Goal: Answer question/provide support: Share knowledge or assist other users

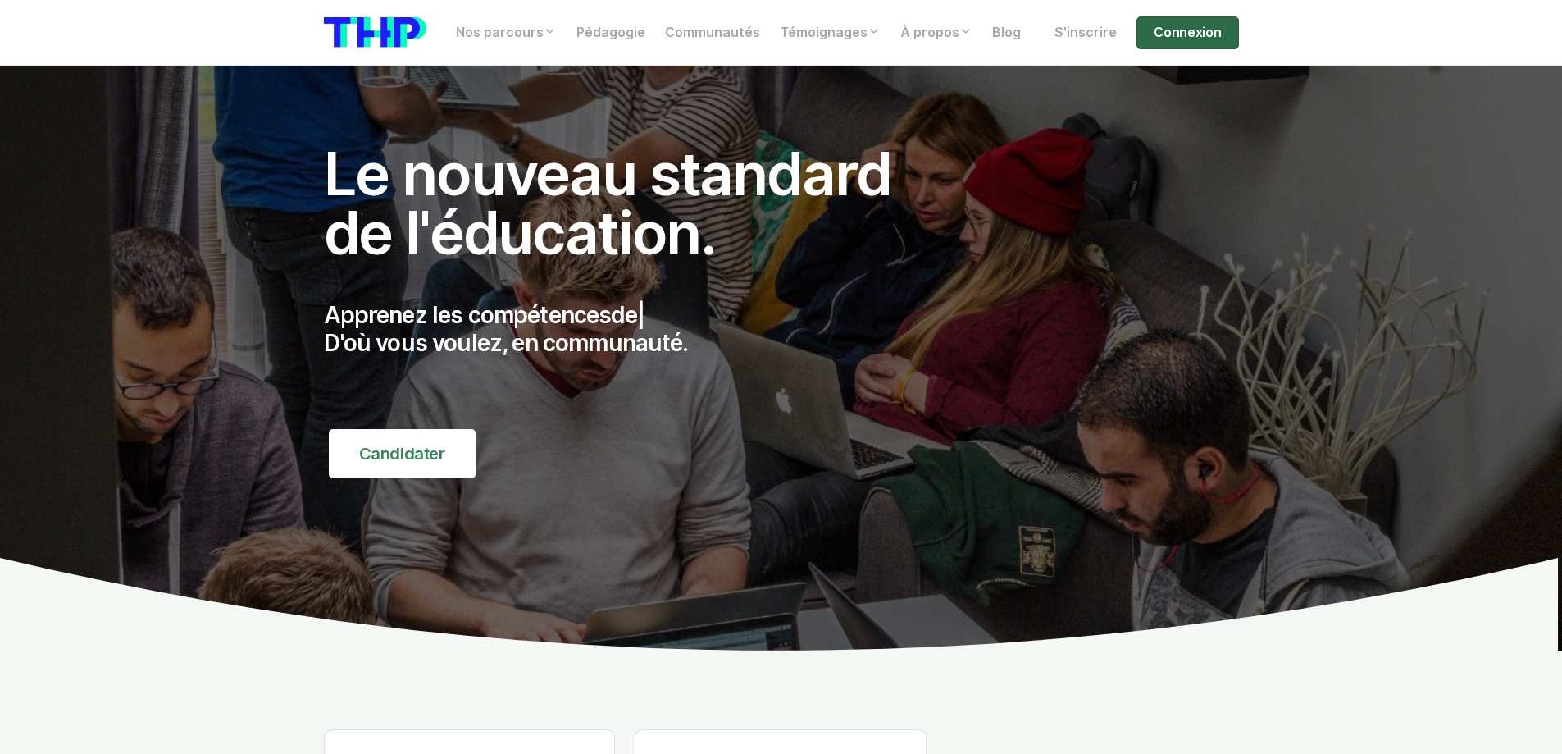
click at [1166, 38] on link "Connexion" at bounding box center [1188, 32] width 102 height 33
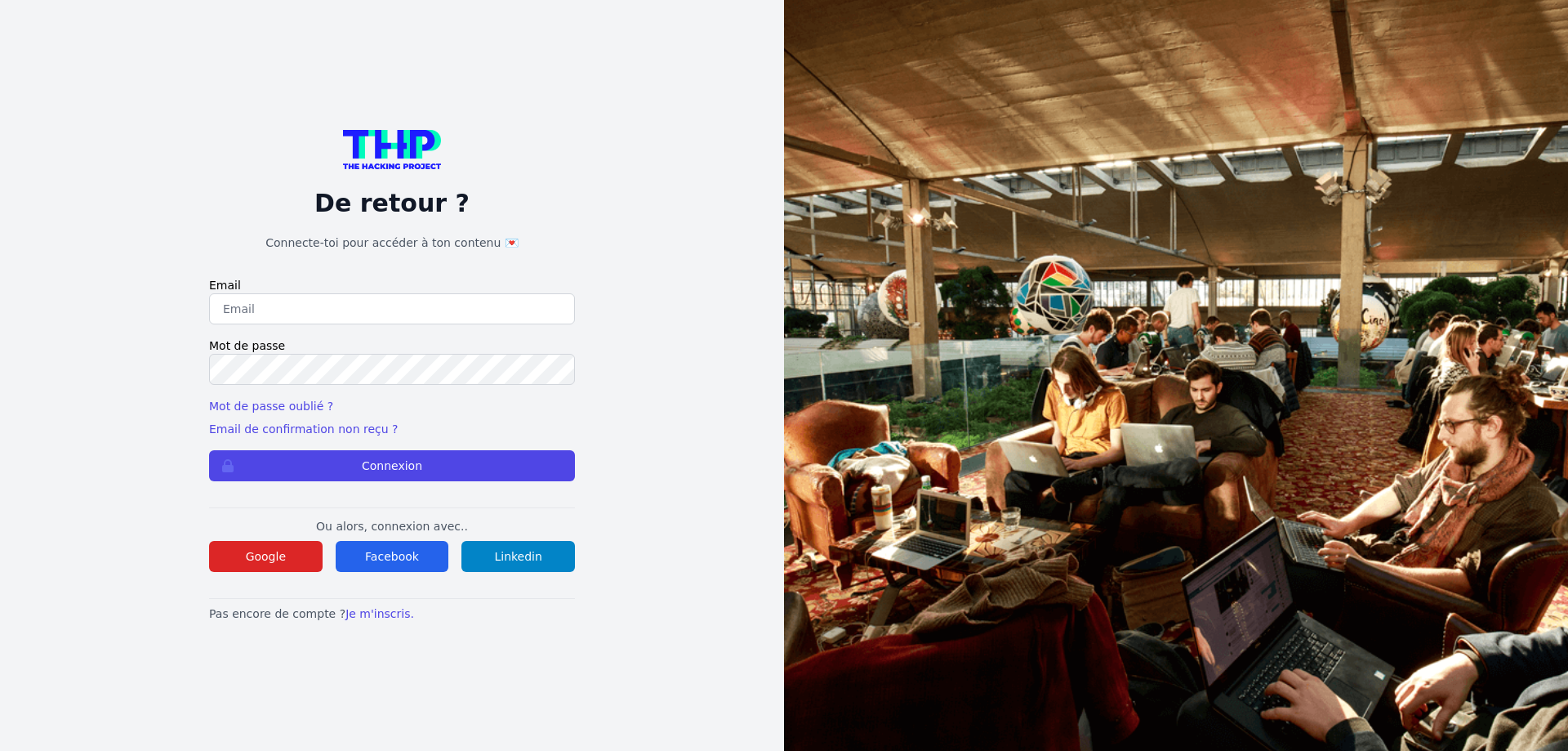
click at [329, 318] on input "email" at bounding box center [392, 308] width 366 height 31
type input "lilian.h.l.muller@gmail.com"
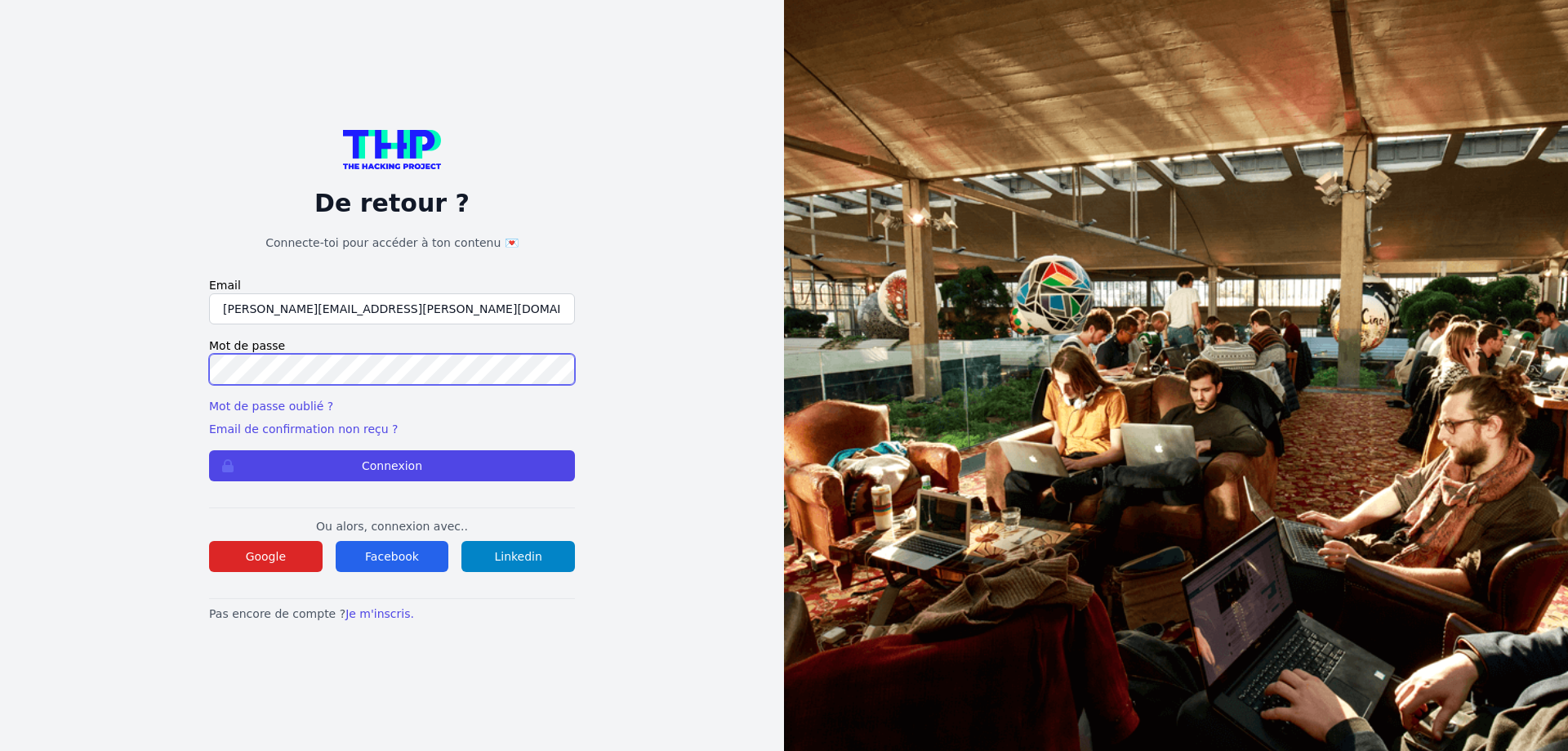
click at [209, 450] on button "Connexion" at bounding box center [392, 465] width 366 height 31
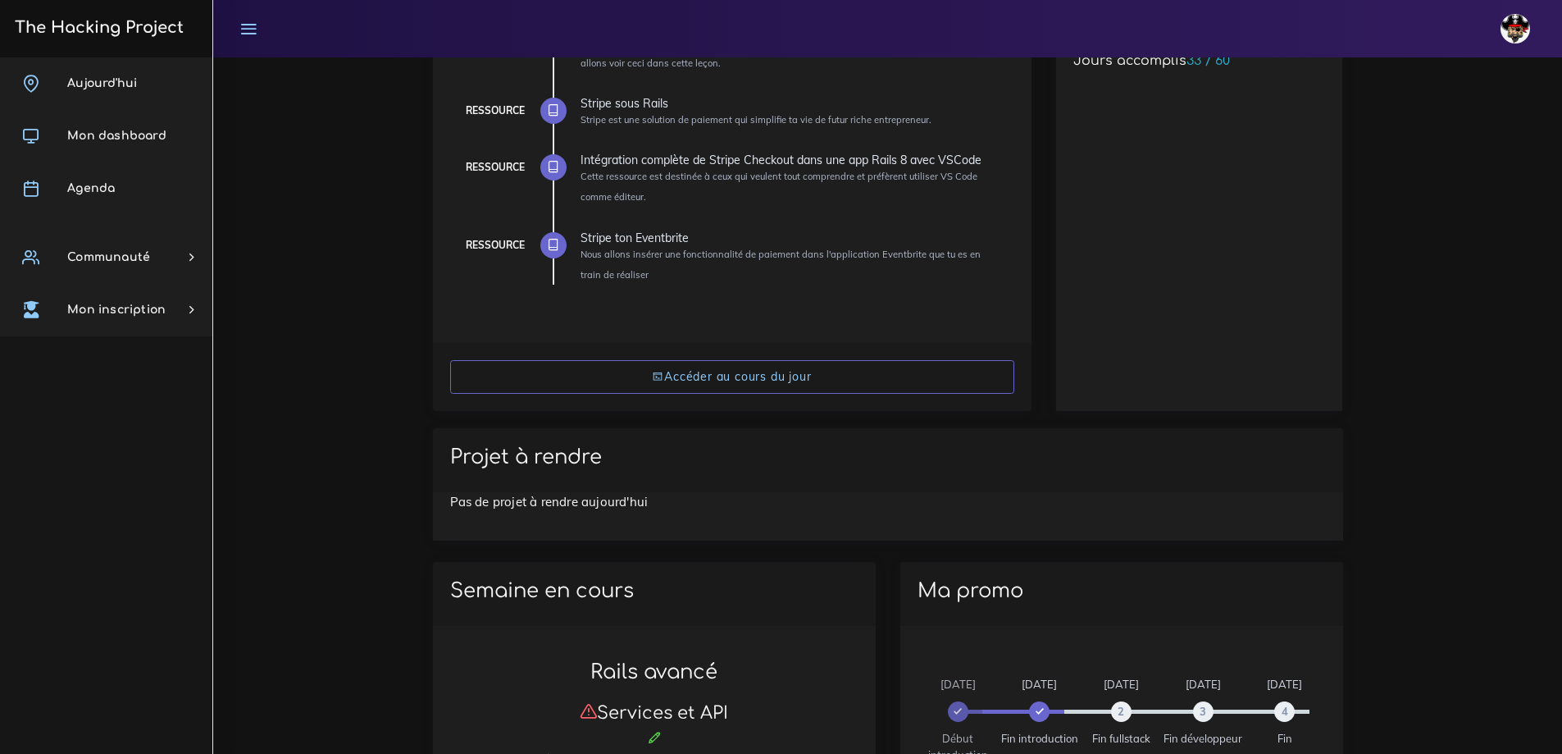
scroll to position [82, 0]
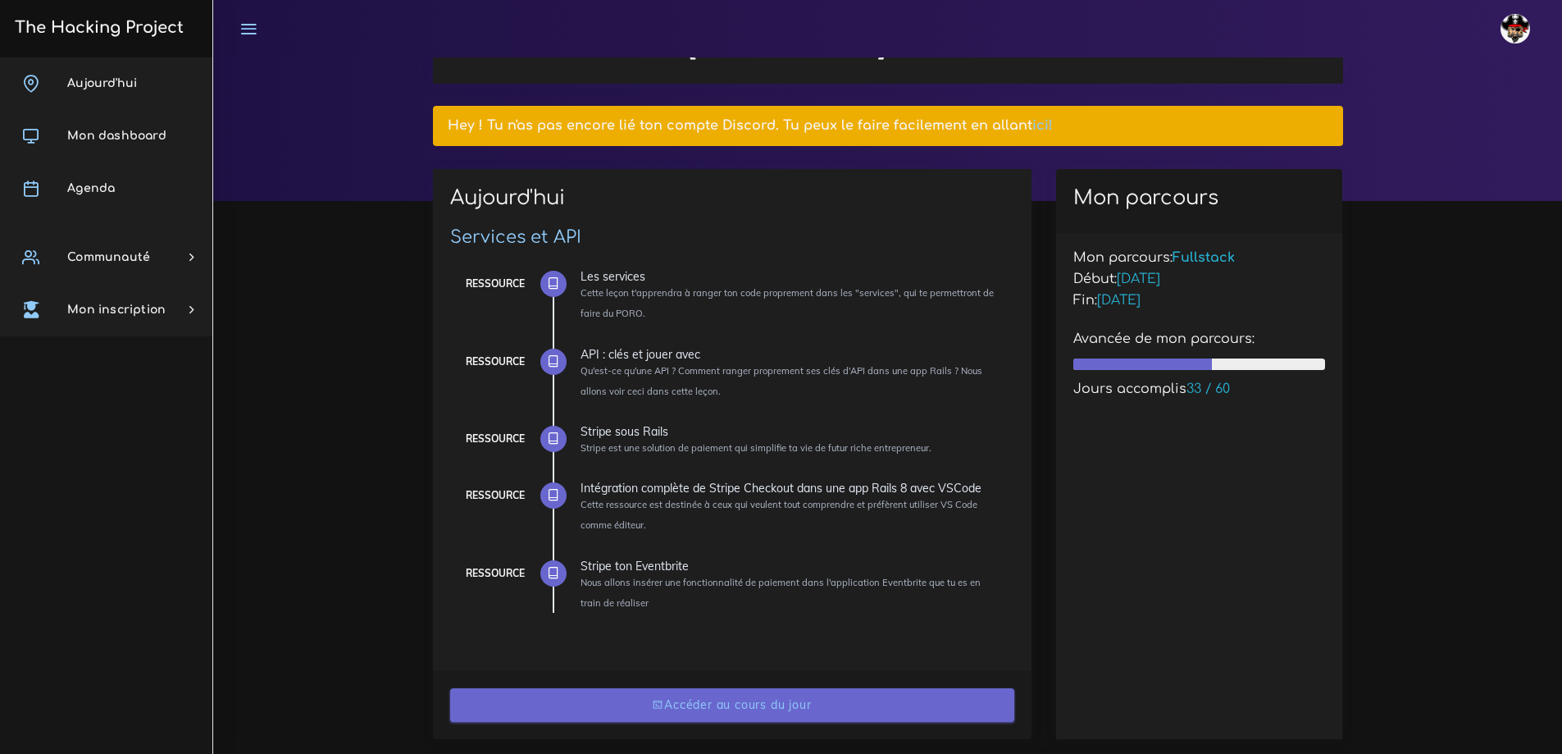
click at [716, 718] on link "Accéder au cours du jour" at bounding box center [732, 705] width 564 height 34
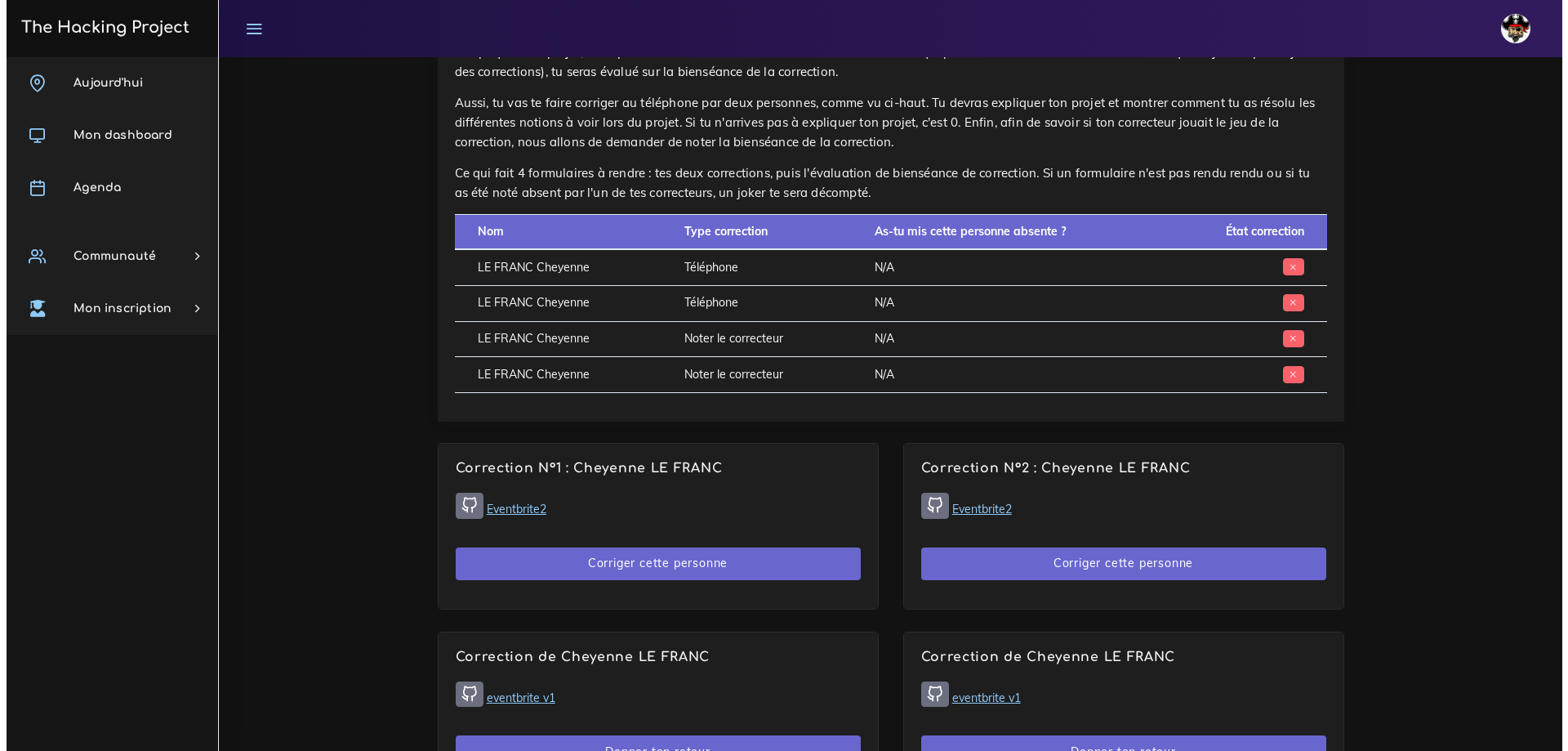
scroll to position [817, 0]
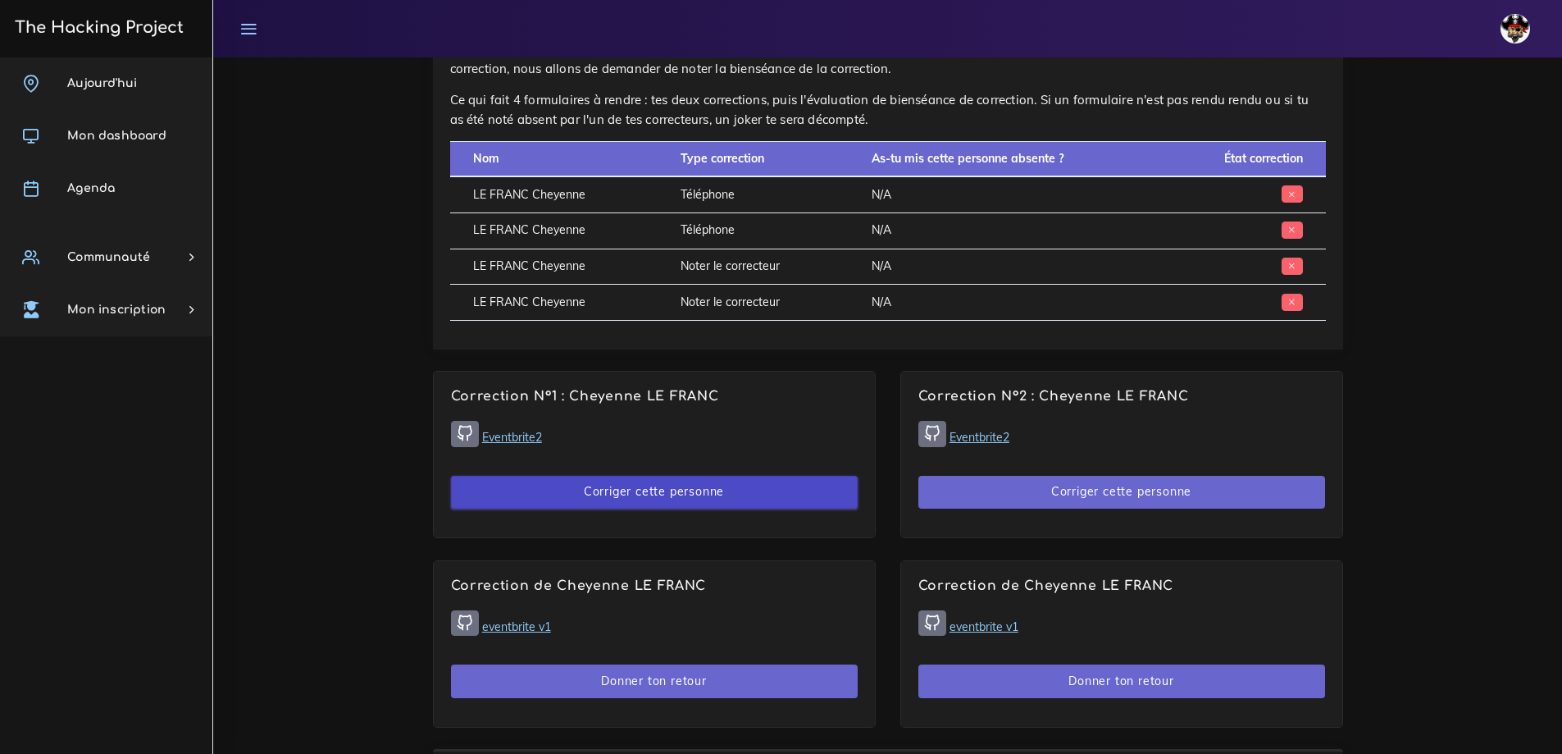
click at [572, 487] on button "Corriger cette personne" at bounding box center [654, 493] width 407 height 34
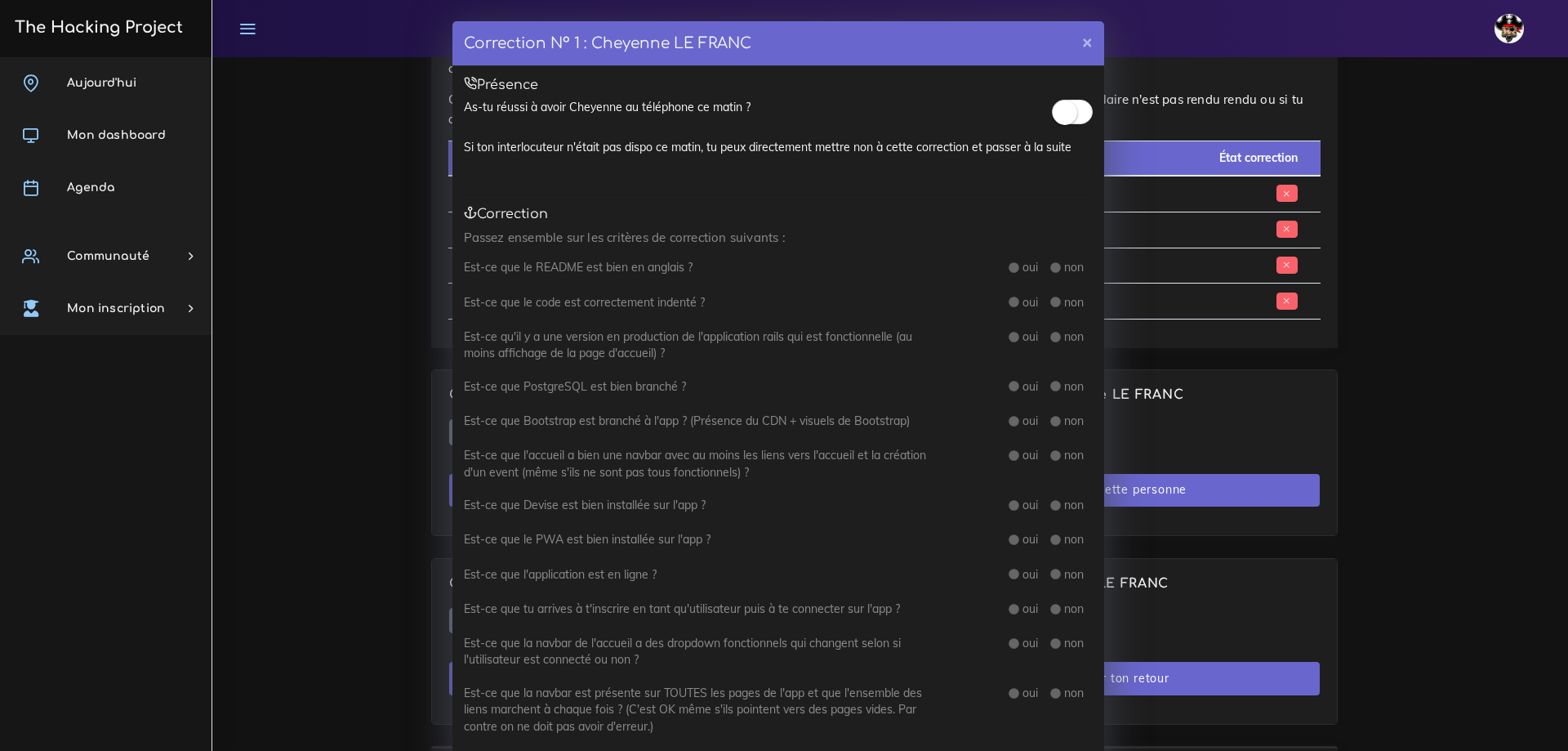
click at [1067, 108] on small at bounding box center [1065, 113] width 25 height 25
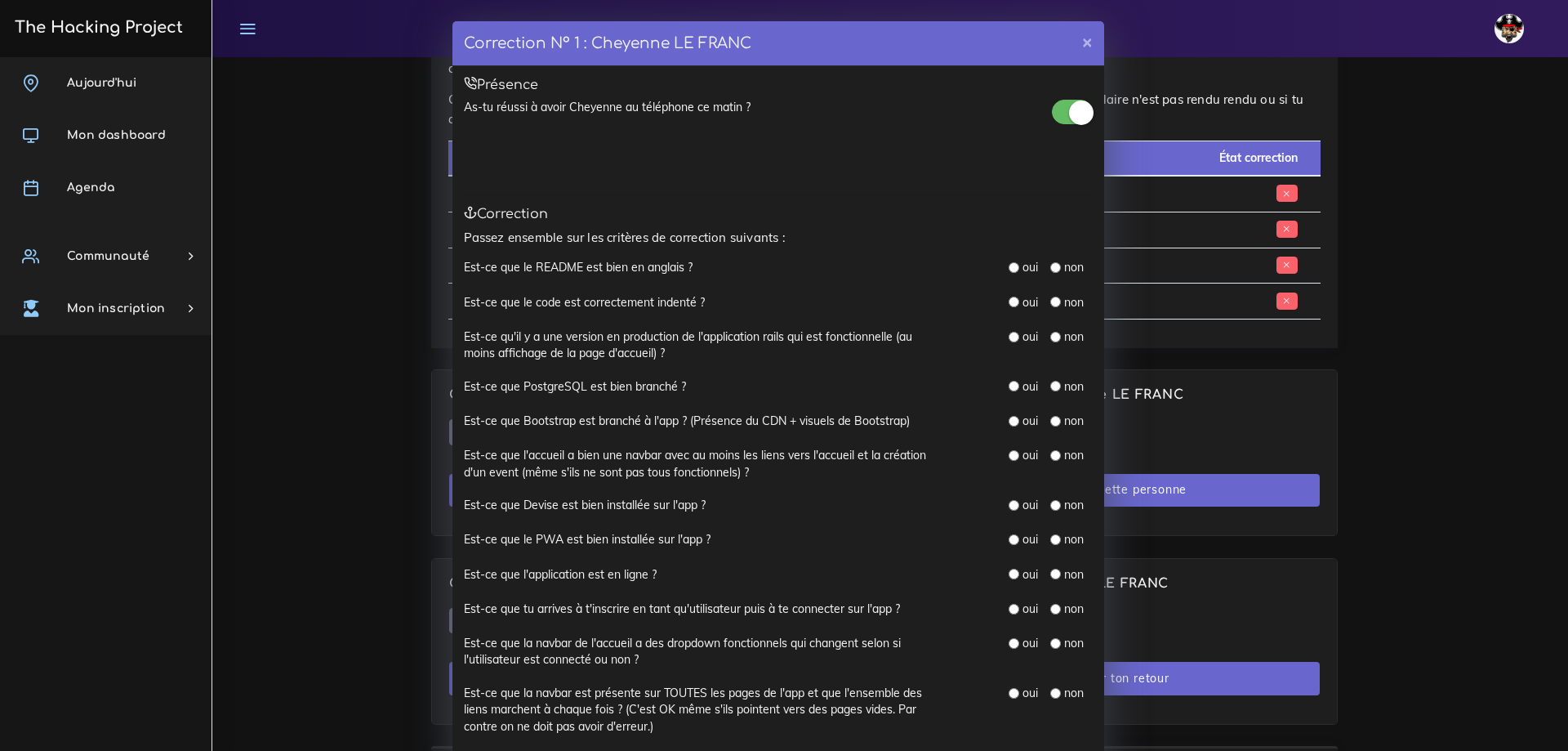
drag, startPoint x: 999, startPoint y: 263, endPoint x: 1005, endPoint y: 269, distance: 8.5
click at [999, 263] on div "oui non" at bounding box center [1023, 268] width 163 height 18
drag, startPoint x: 1006, startPoint y: 271, endPoint x: 1008, endPoint y: 285, distance: 14.1
click at [1009, 271] on input "radio" at bounding box center [1014, 267] width 11 height 11
radio input "true"
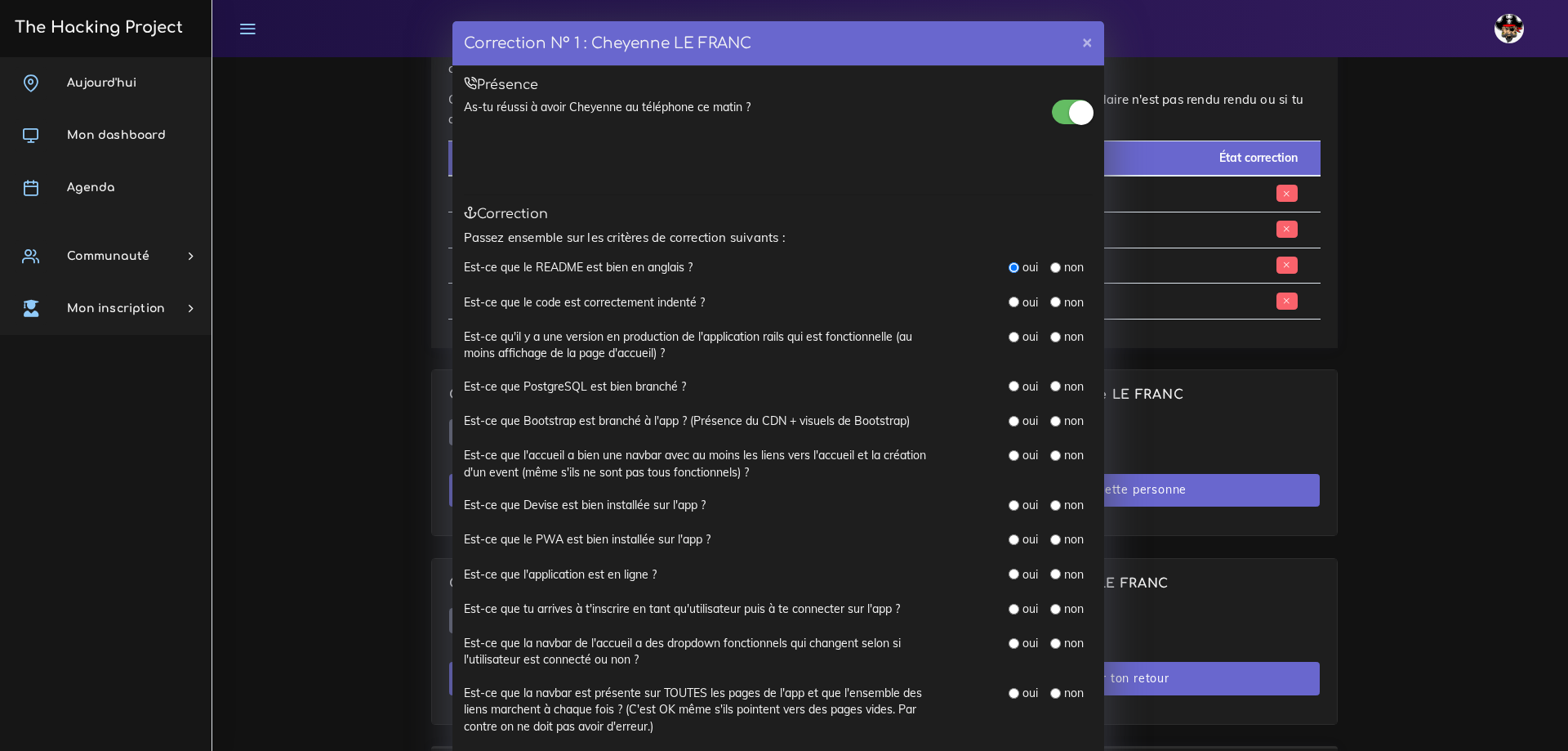
click at [1009, 296] on div "oui" at bounding box center [1024, 302] width 30 height 16
click at [1009, 336] on input "radio" at bounding box center [1014, 337] width 11 height 11
radio input "true"
click at [1009, 300] on input "radio" at bounding box center [1014, 302] width 11 height 11
radio input "true"
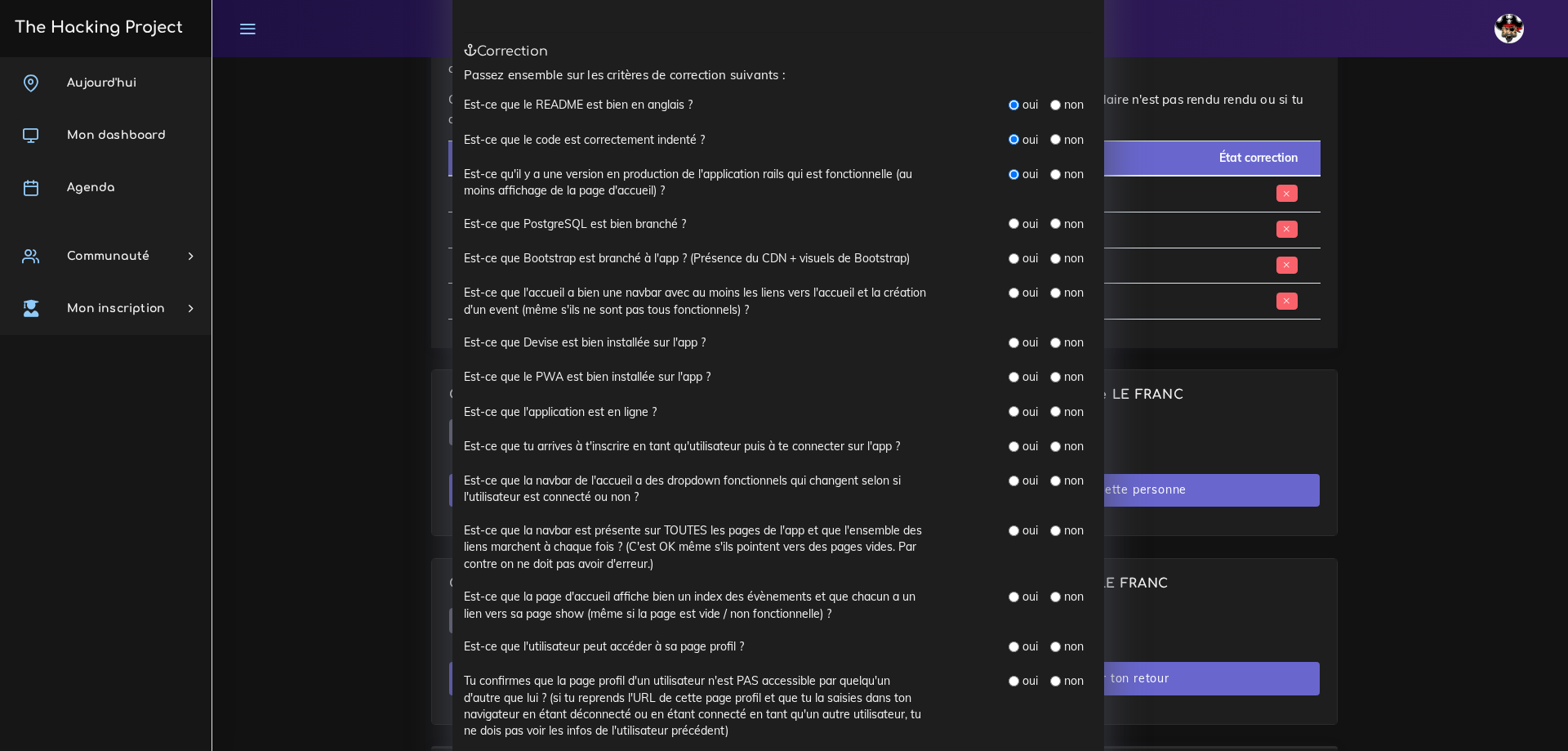
scroll to position [163, 0]
click at [1009, 225] on input "radio" at bounding box center [1014, 222] width 11 height 11
radio input "true"
click at [1009, 256] on input "radio" at bounding box center [1014, 257] width 11 height 11
radio input "true"
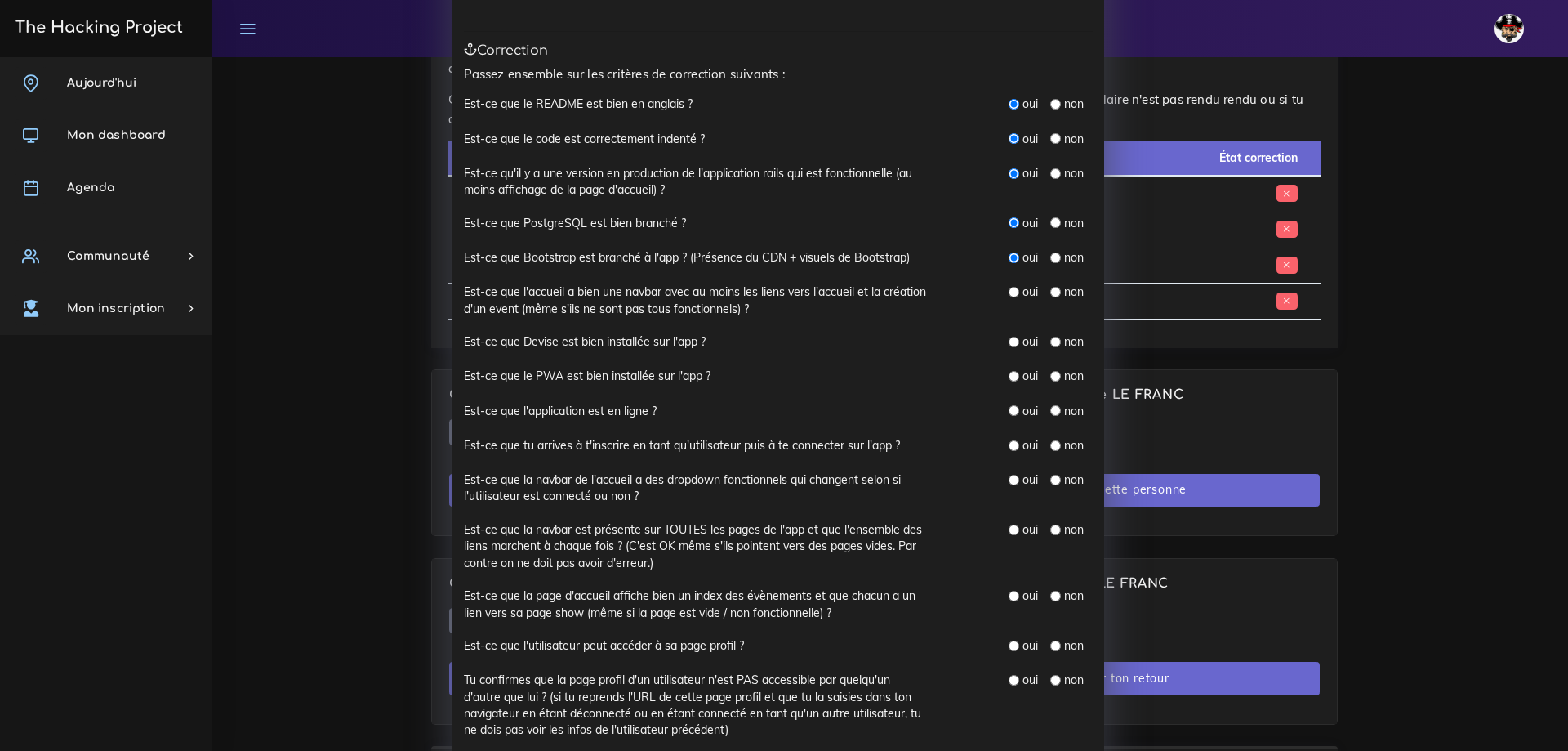
click at [1009, 291] on input "radio" at bounding box center [1014, 292] width 11 height 11
radio input "true"
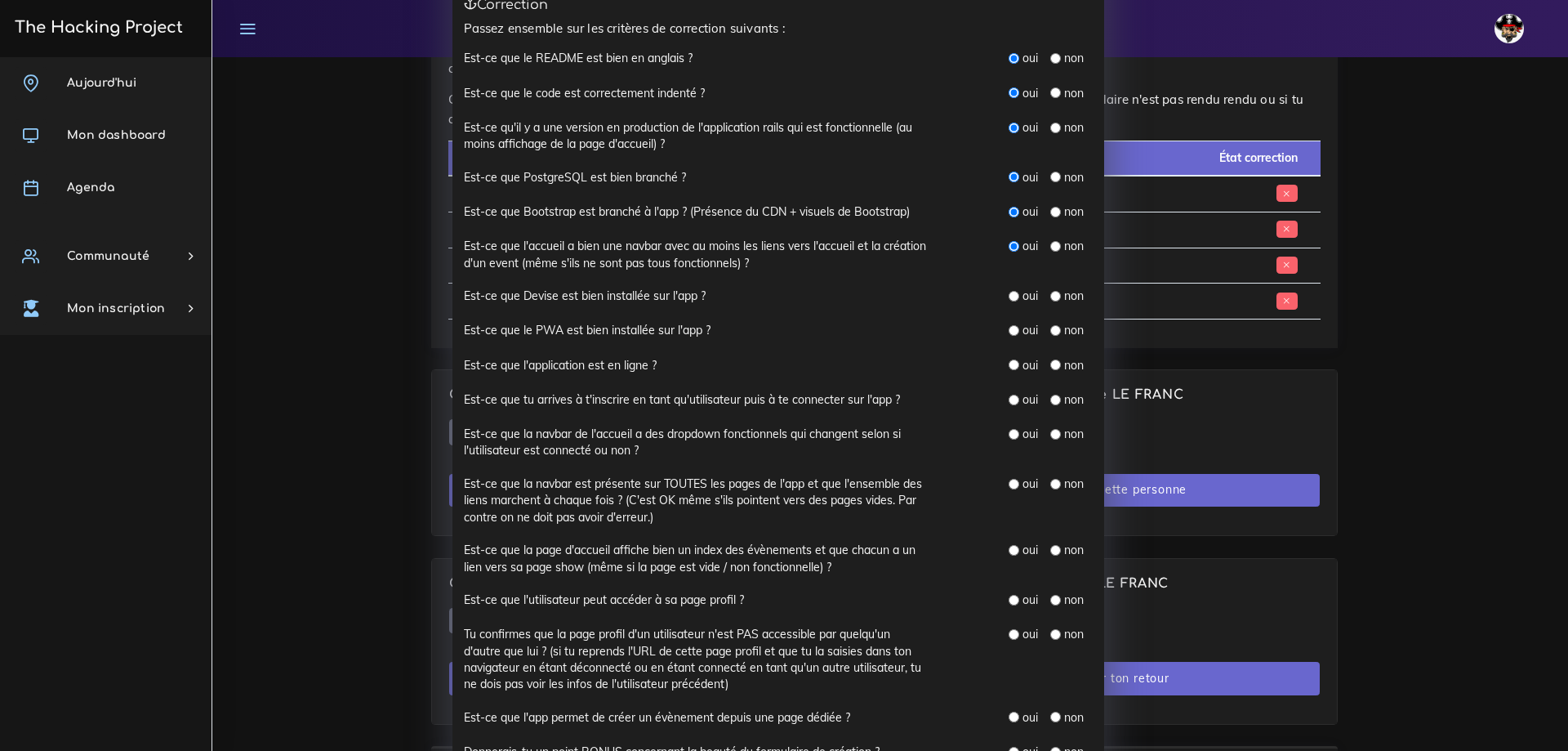
scroll to position [245, 0]
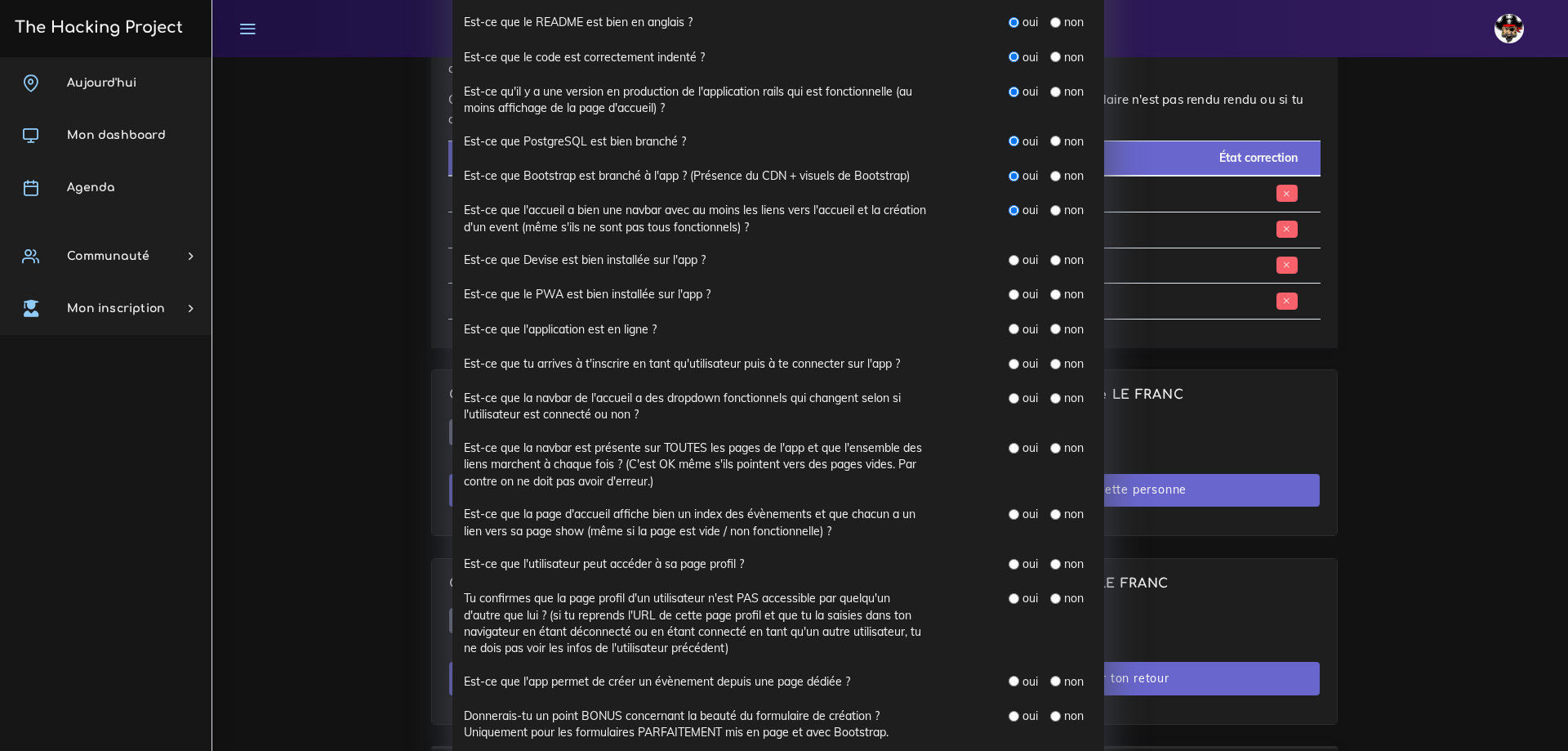
click at [1009, 262] on input "radio" at bounding box center [1014, 260] width 11 height 11
radio input "true"
click at [1010, 294] on input "radio" at bounding box center [1014, 294] width 11 height 11
radio input "true"
click at [1051, 330] on input "radio" at bounding box center [1056, 329] width 11 height 11
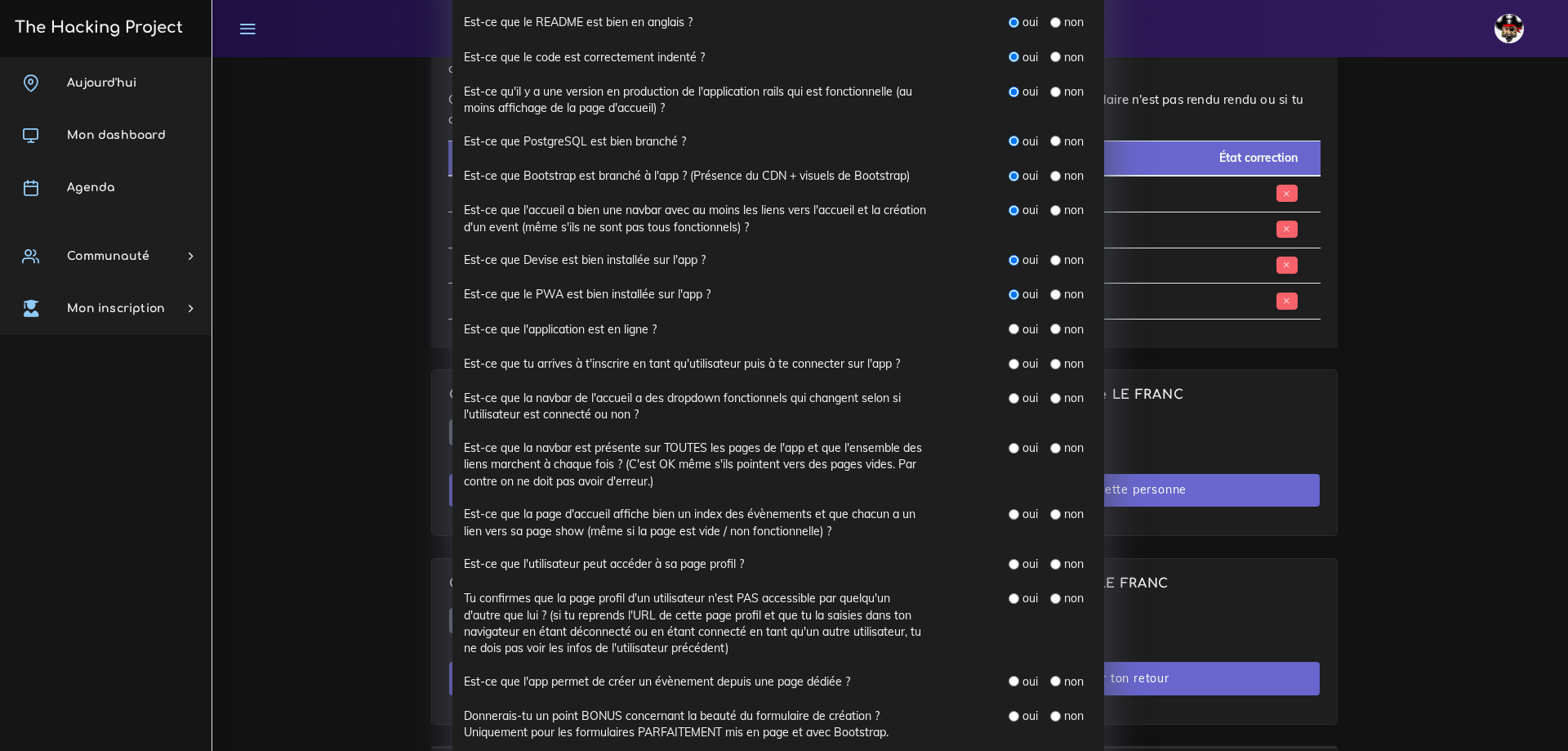
radio input "true"
click at [1009, 367] on input "radio" at bounding box center [1014, 364] width 11 height 11
radio input "true"
click at [1009, 392] on input "radio" at bounding box center [1014, 397] width 11 height 11
radio input "true"
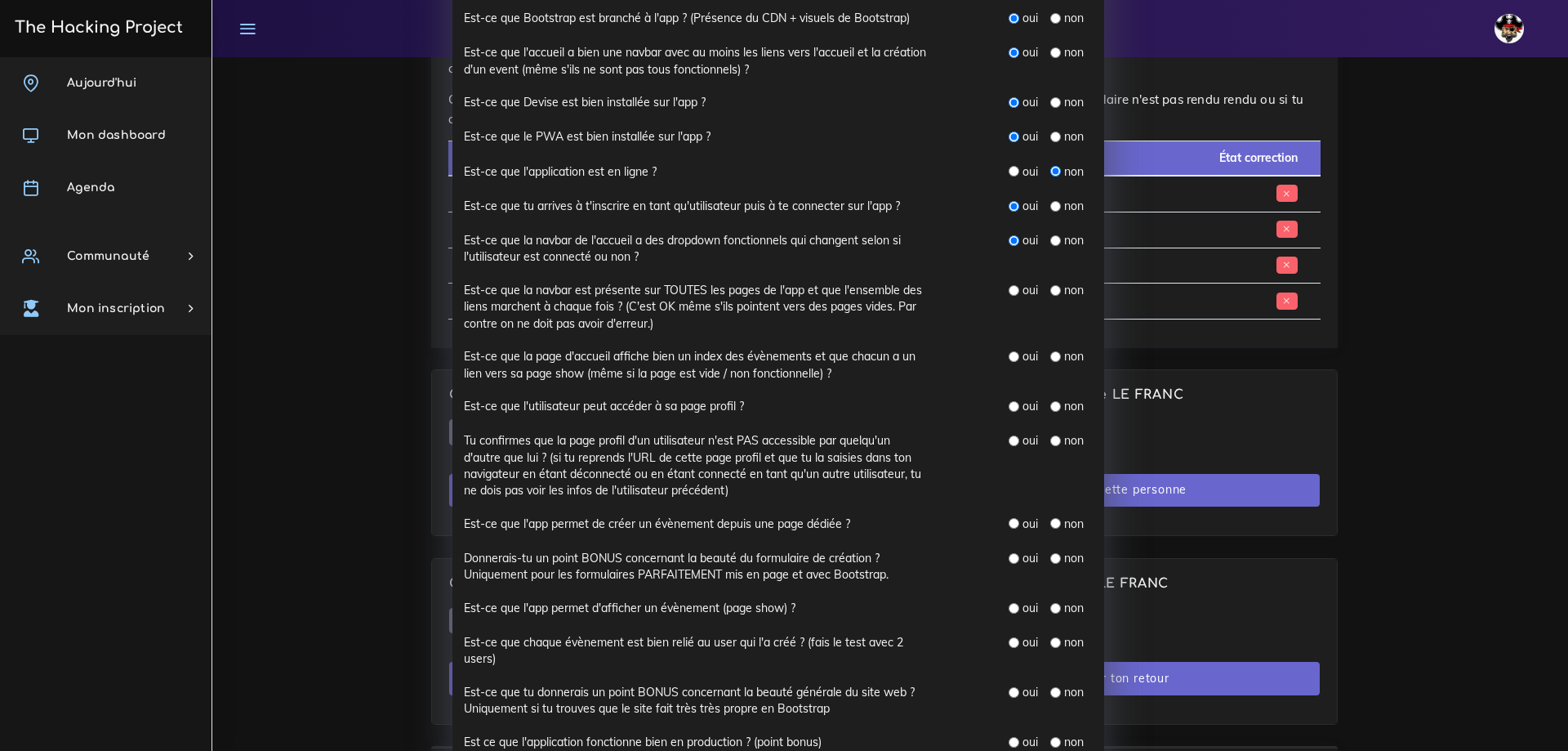
scroll to position [408, 0]
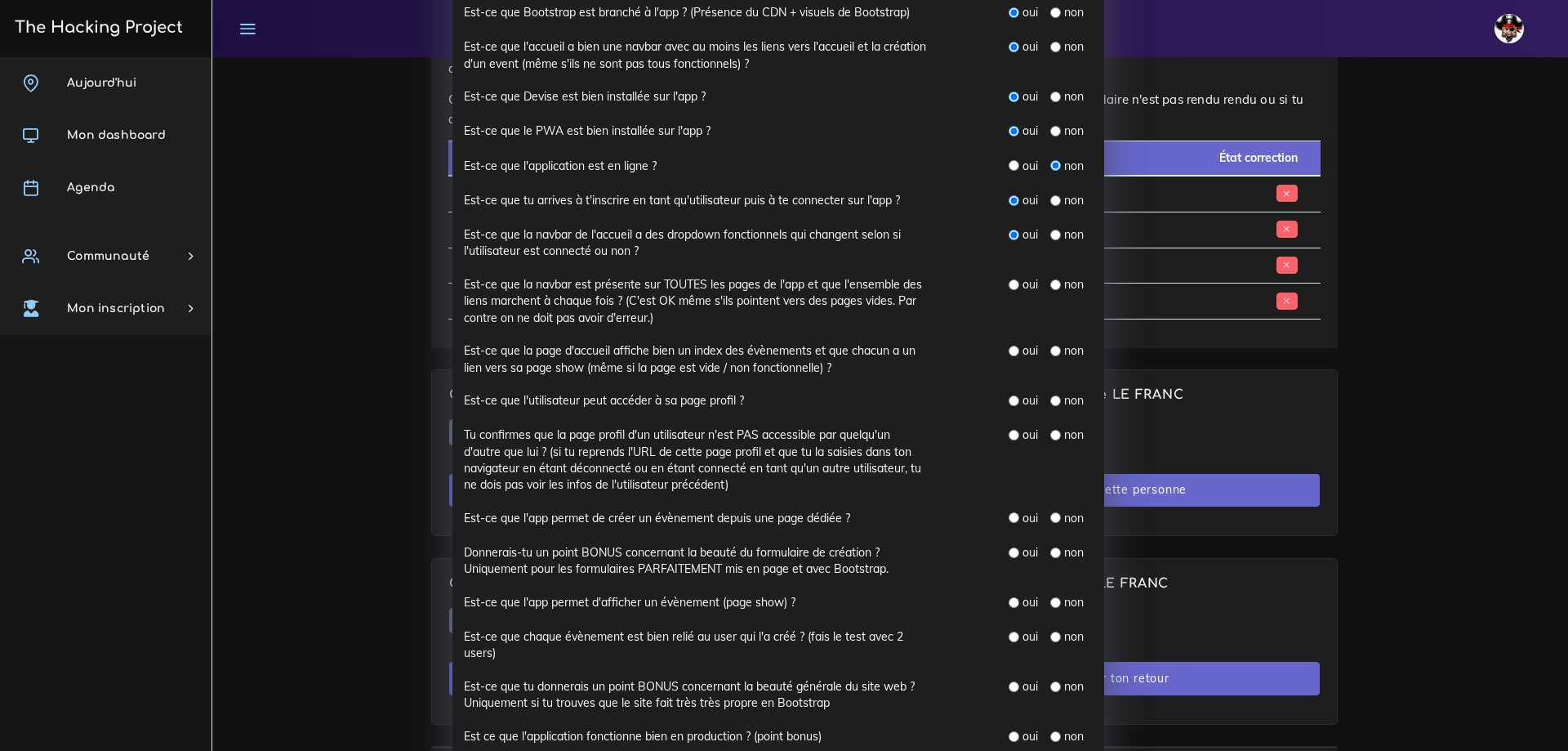
click at [1009, 285] on input "radio" at bounding box center [1014, 284] width 11 height 11
radio input "true"
click at [1009, 350] on input "radio" at bounding box center [1014, 351] width 11 height 11
radio input "true"
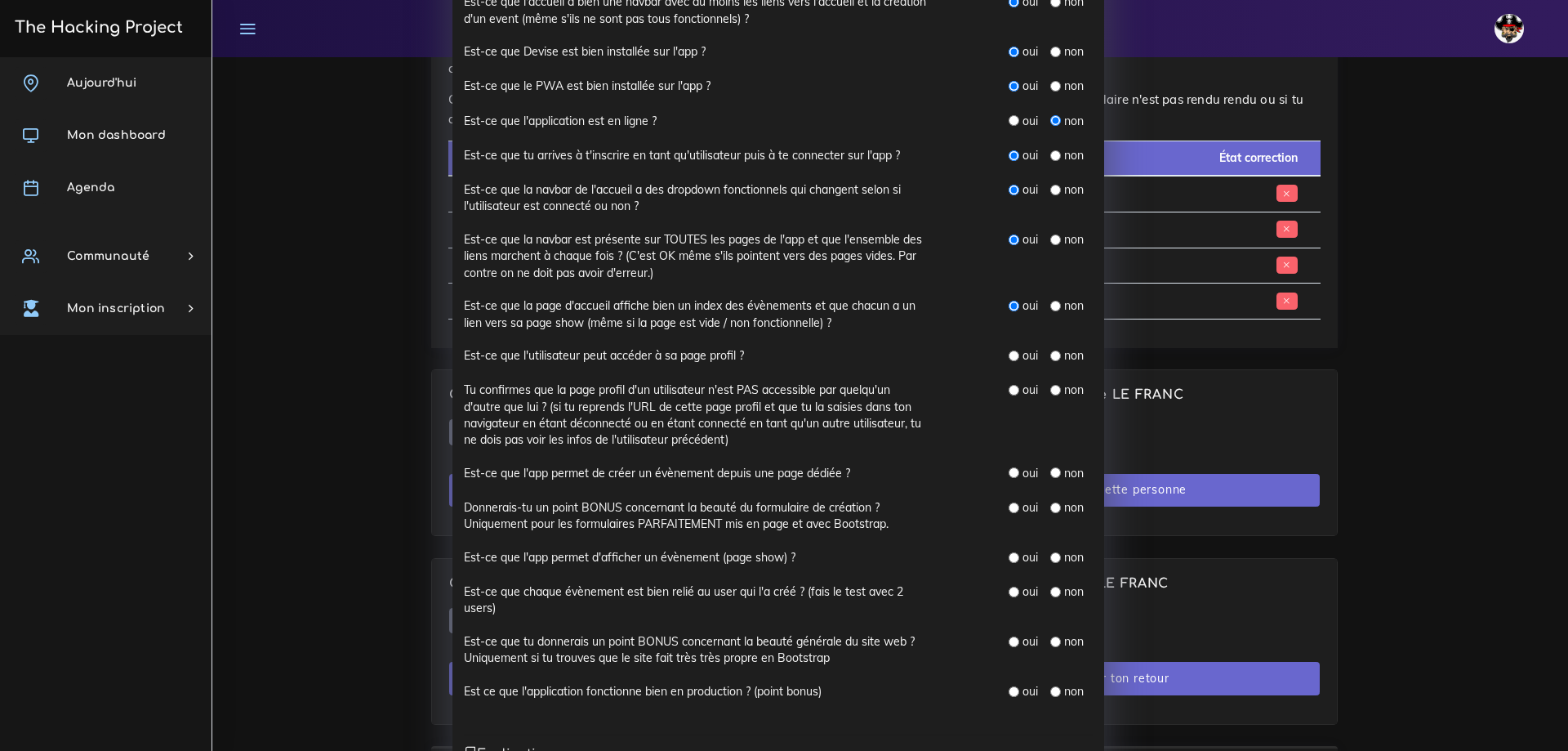
scroll to position [490, 0]
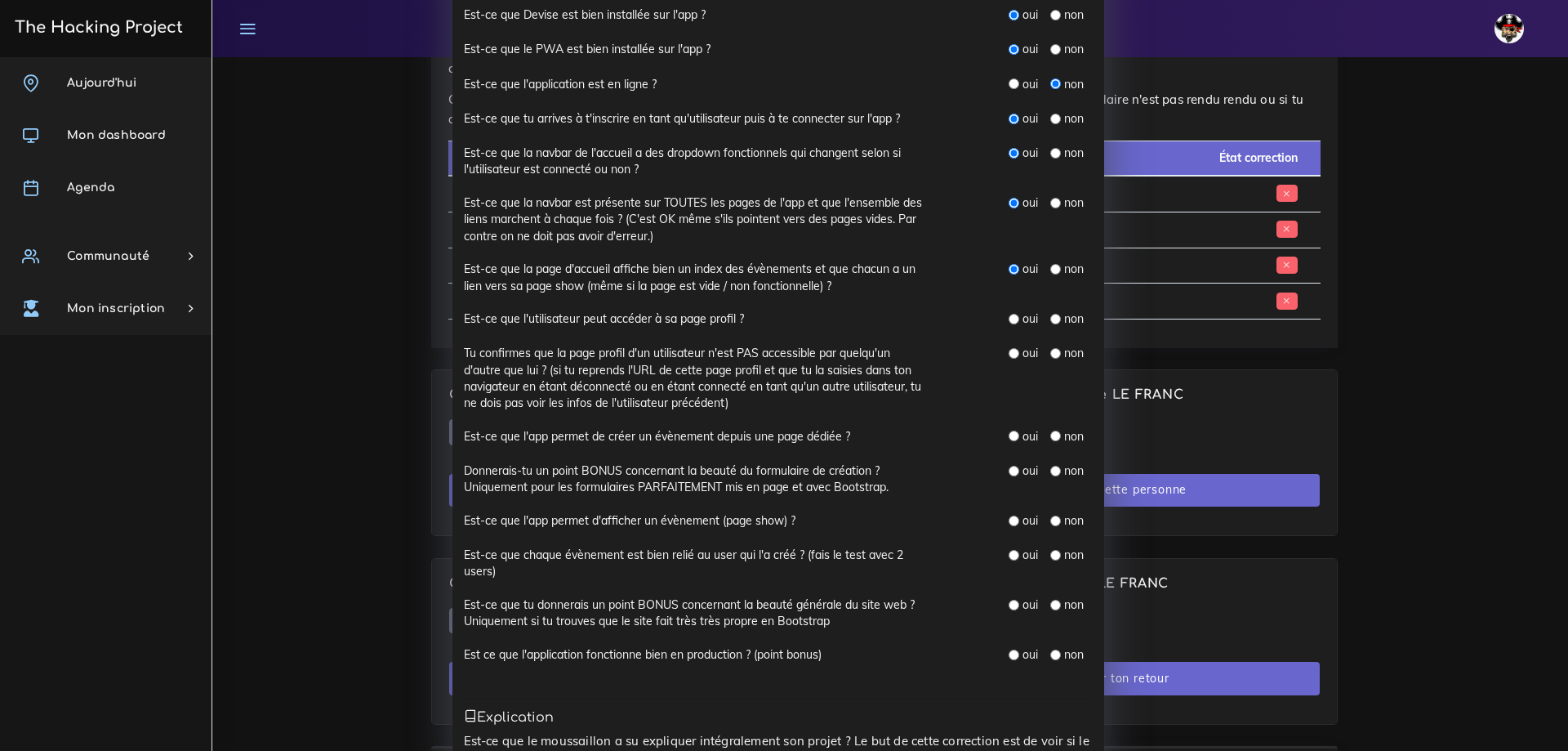
click at [1010, 319] on input "radio" at bounding box center [1014, 319] width 11 height 11
radio input "true"
click at [1009, 354] on input "radio" at bounding box center [1014, 353] width 11 height 11
radio input "true"
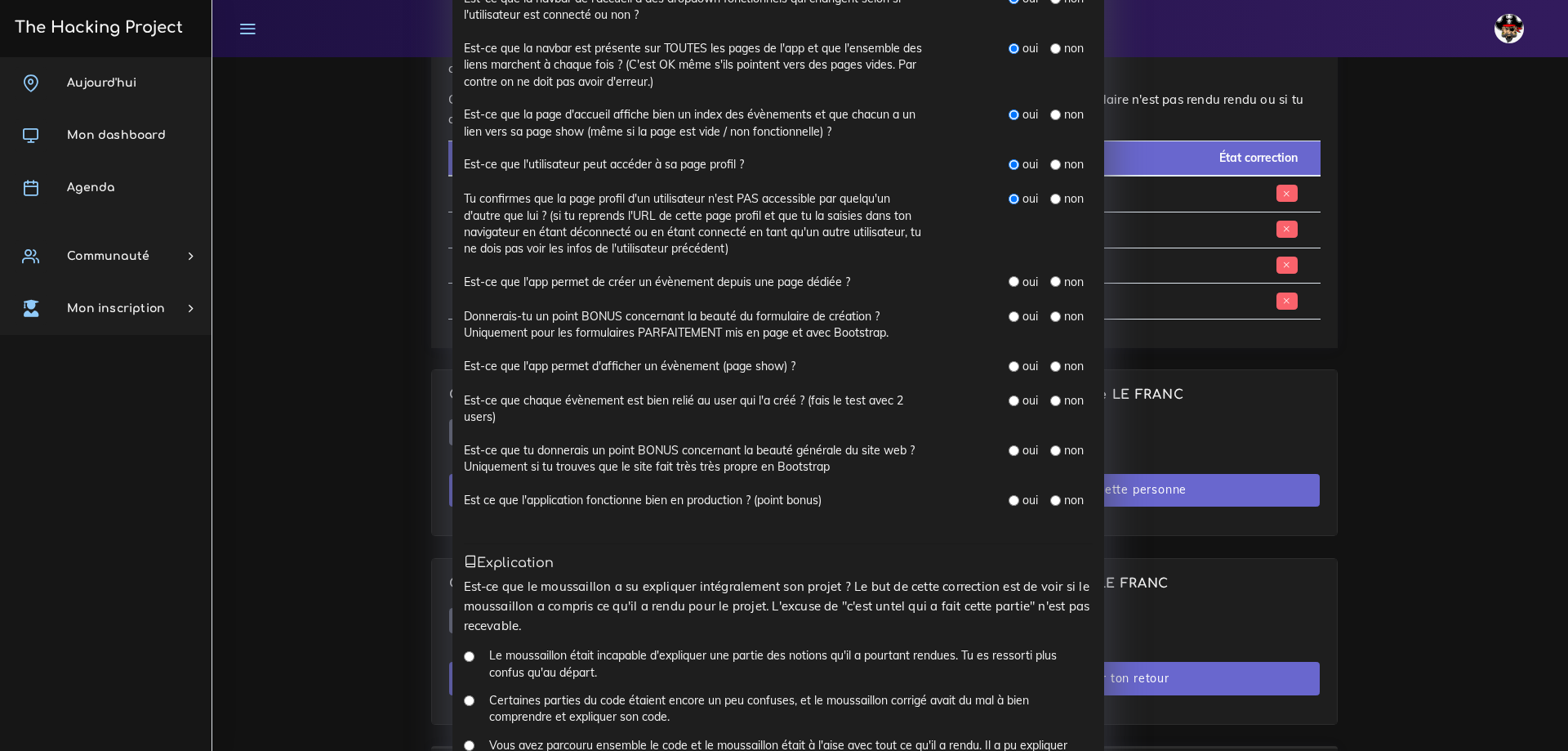
scroll to position [653, 0]
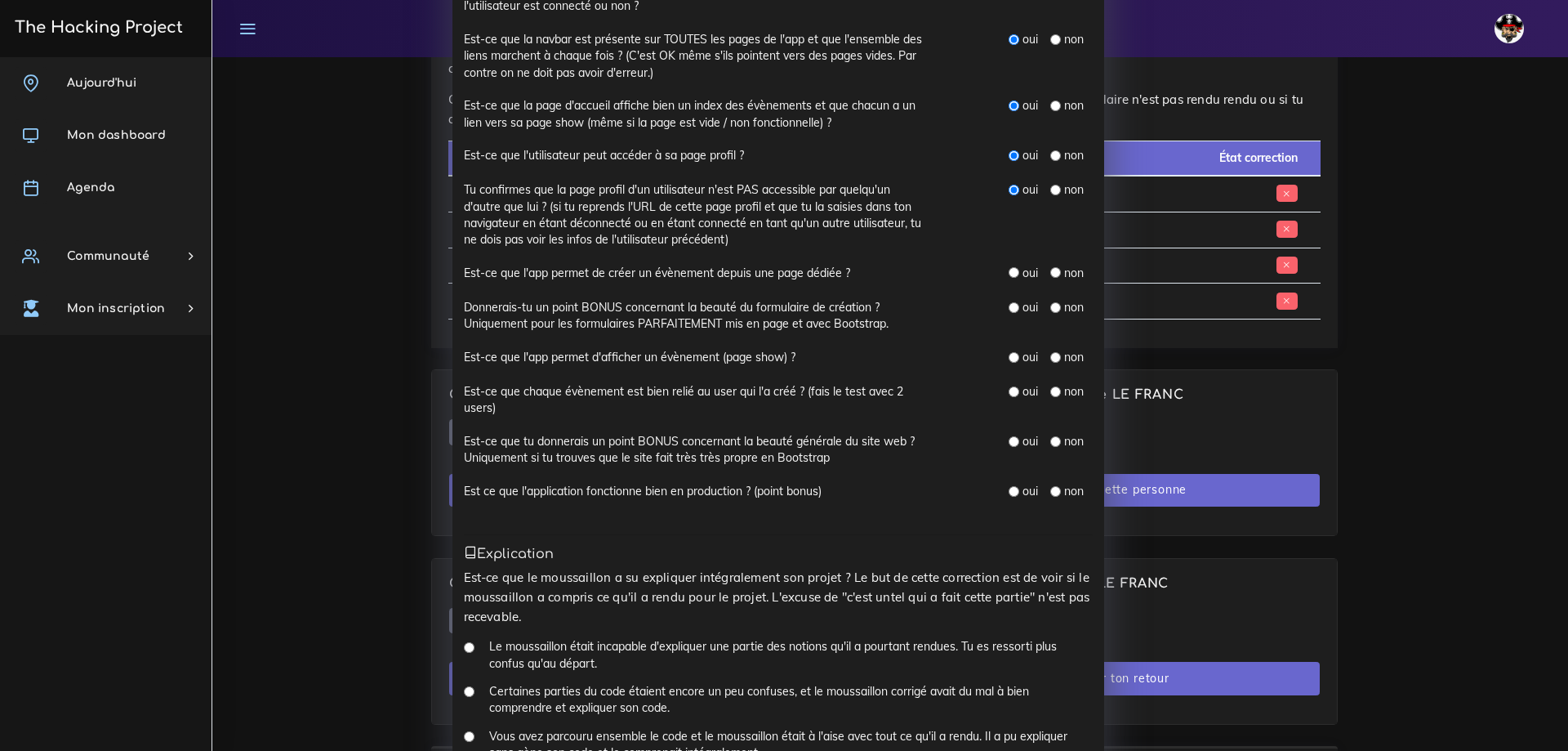
click at [1009, 270] on input "radio" at bounding box center [1014, 272] width 11 height 11
radio input "true"
click at [1009, 309] on input "radio" at bounding box center [1014, 307] width 11 height 11
radio input "true"
click at [1009, 357] on input "radio" at bounding box center [1014, 357] width 11 height 11
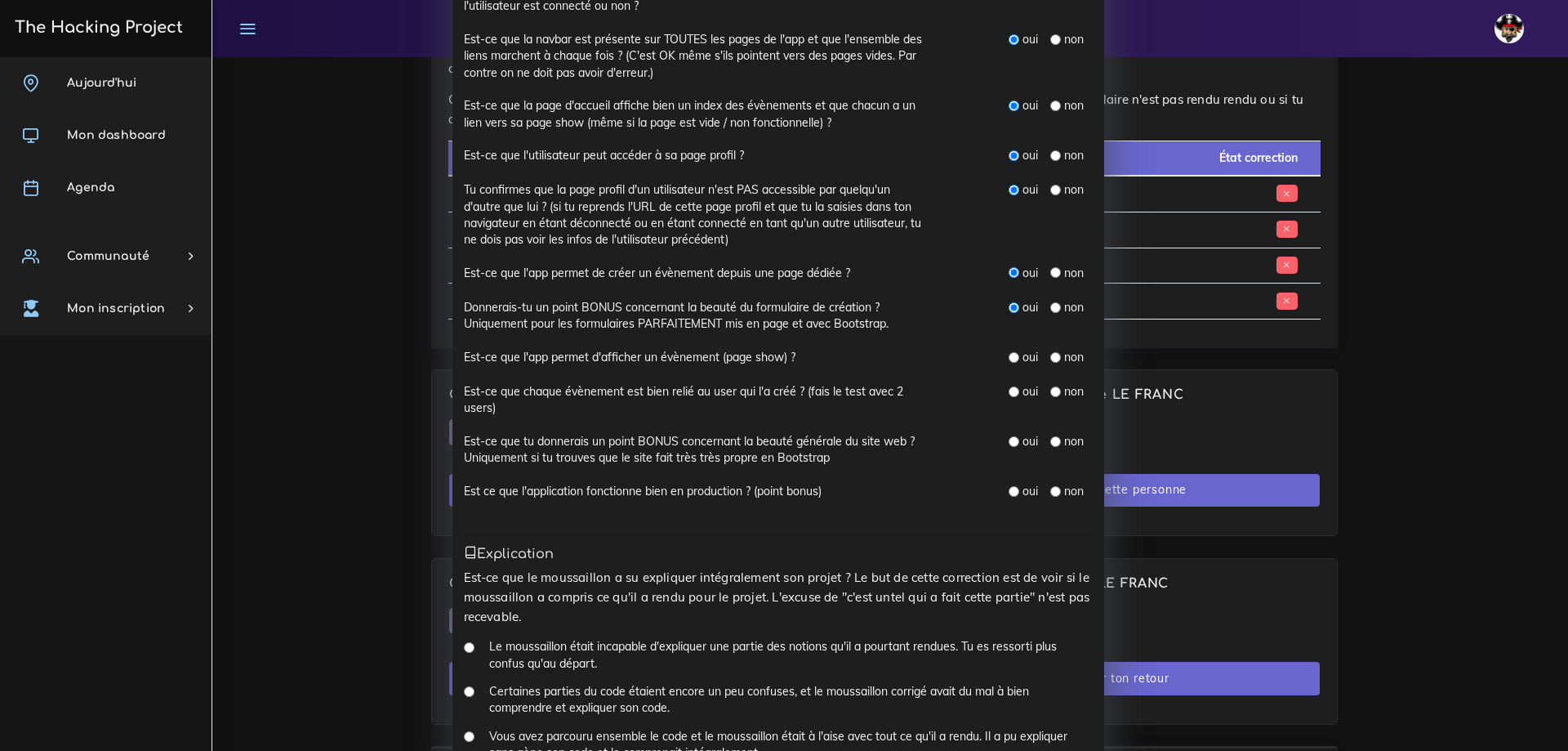
radio input "true"
click at [1009, 392] on input "radio" at bounding box center [1014, 391] width 11 height 11
radio input "true"
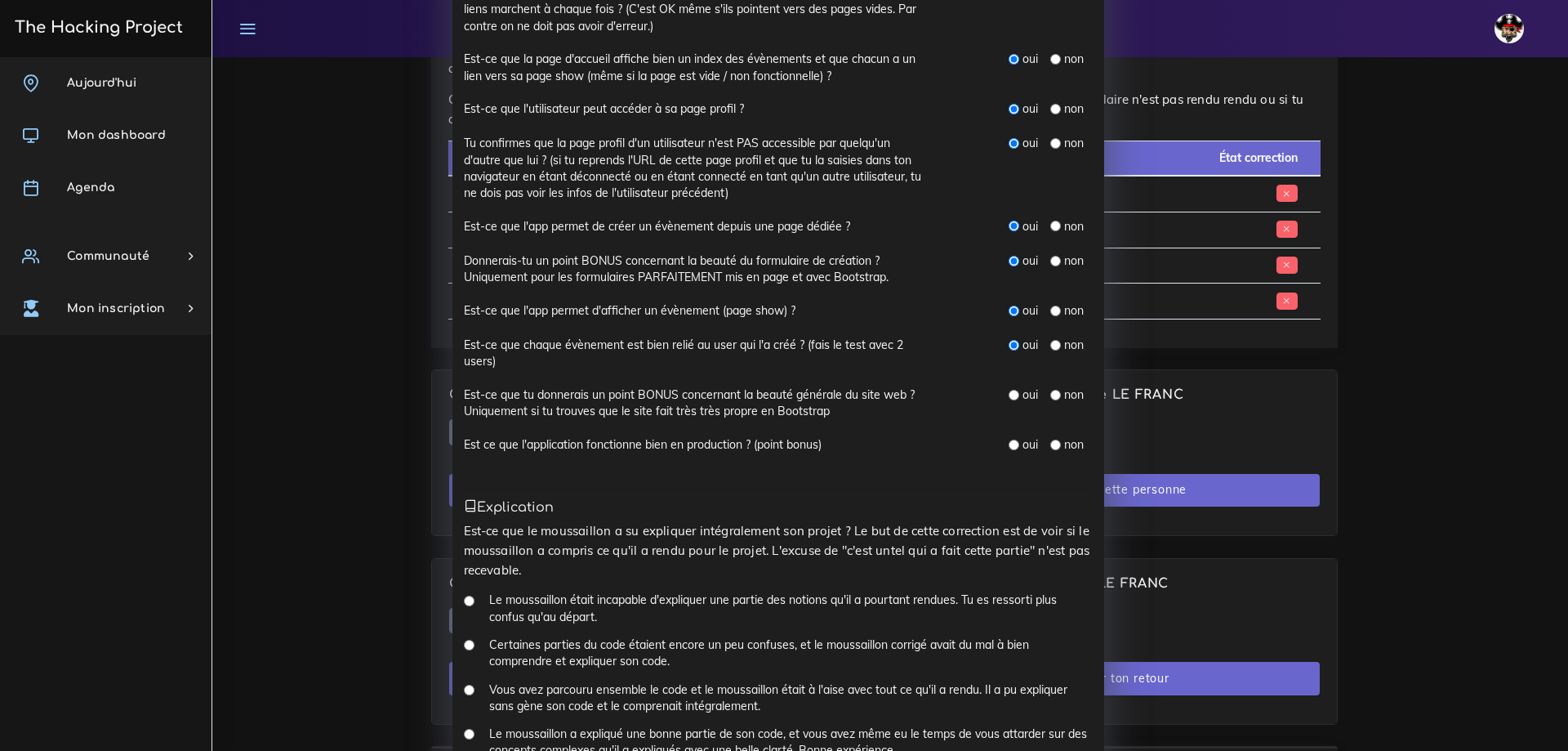
scroll to position [735, 0]
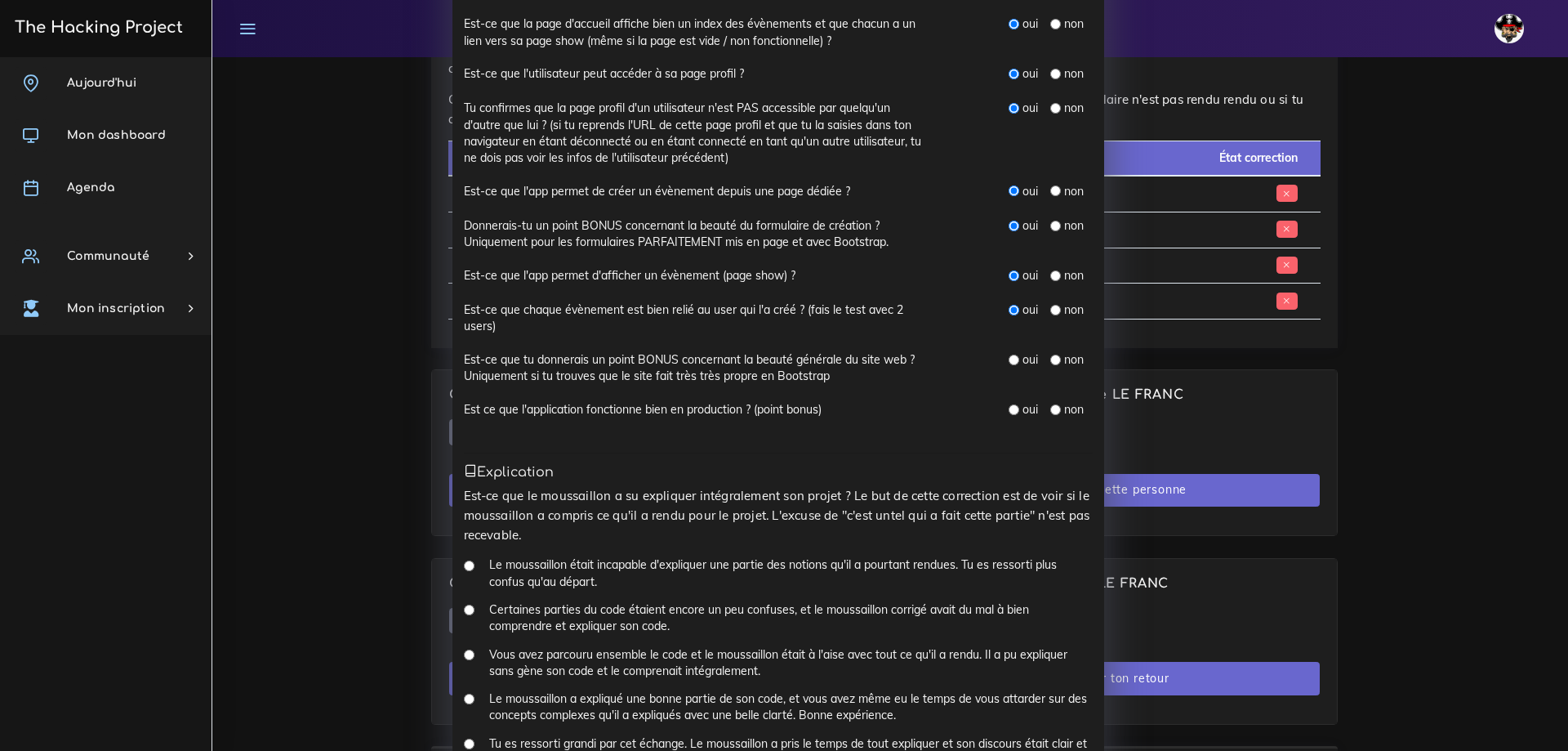
click at [1009, 361] on input "radio" at bounding box center [1014, 360] width 11 height 11
radio input "true"
click at [1010, 409] on input "radio" at bounding box center [1014, 409] width 11 height 11
radio input "true"
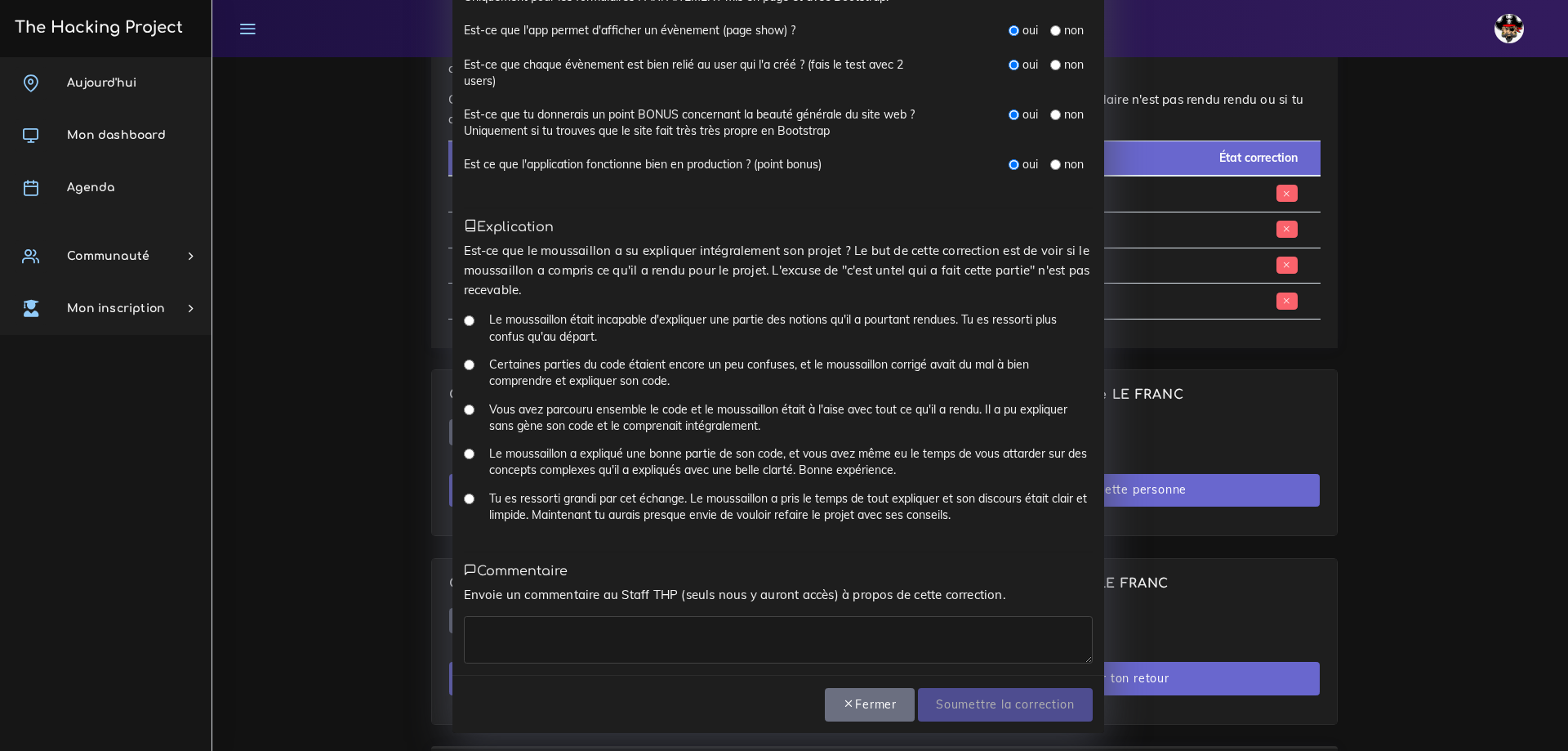
scroll to position [982, 0]
click at [464, 501] on input "Tu es ressorti grandi par cet échange. Le moussaillon a pris le temps de tout e…" at bounding box center [469, 496] width 11 height 11
radio input "true"
click at [501, 611] on div "Envoie un commentaire au Staff THP (seuls nous y auront accès) à propos de cett…" at bounding box center [778, 622] width 629 height 79
click at [597, 644] on textarea at bounding box center [778, 637] width 629 height 48
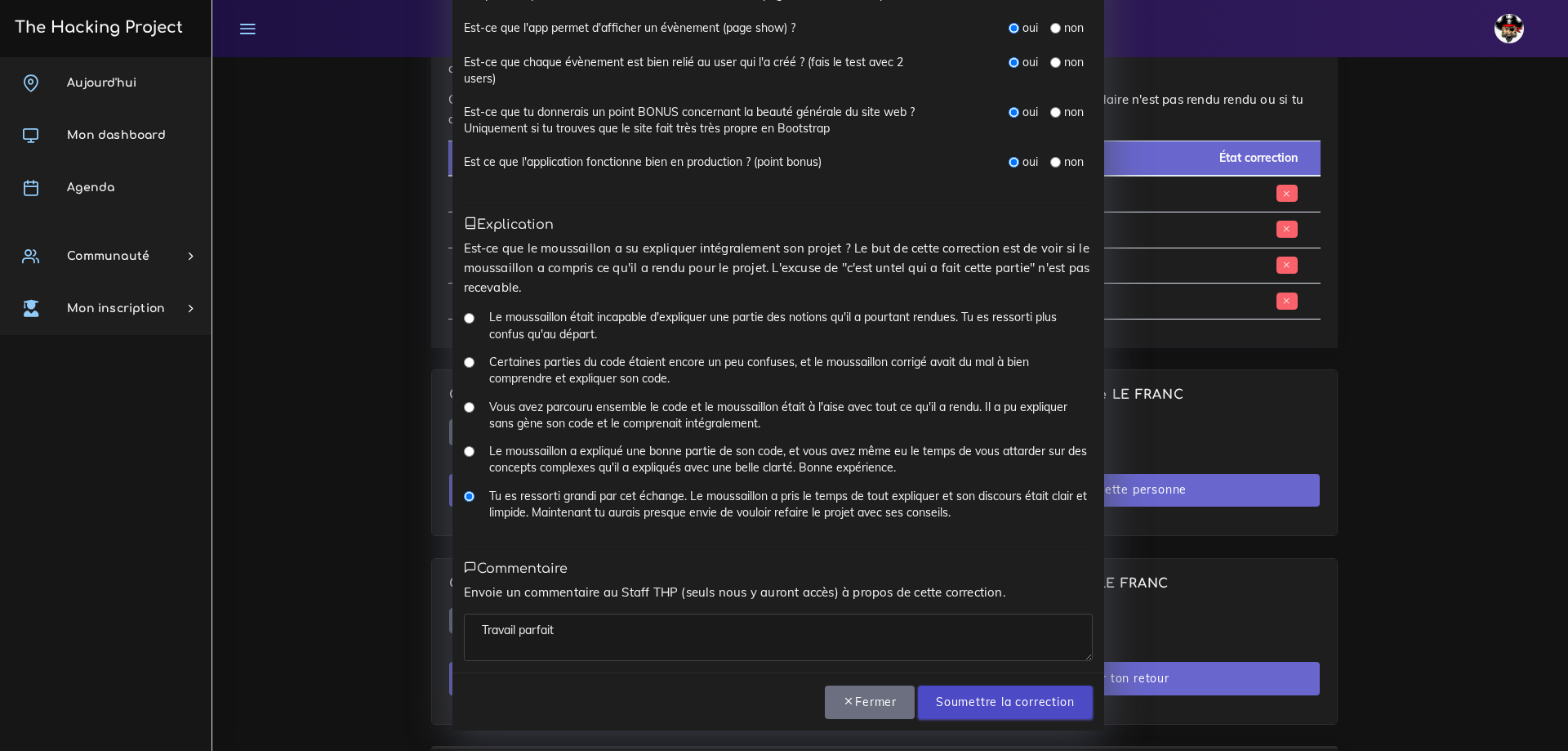
type textarea "Travail parfait"
click at [965, 709] on input "Soumettre la correction" at bounding box center [1005, 702] width 174 height 34
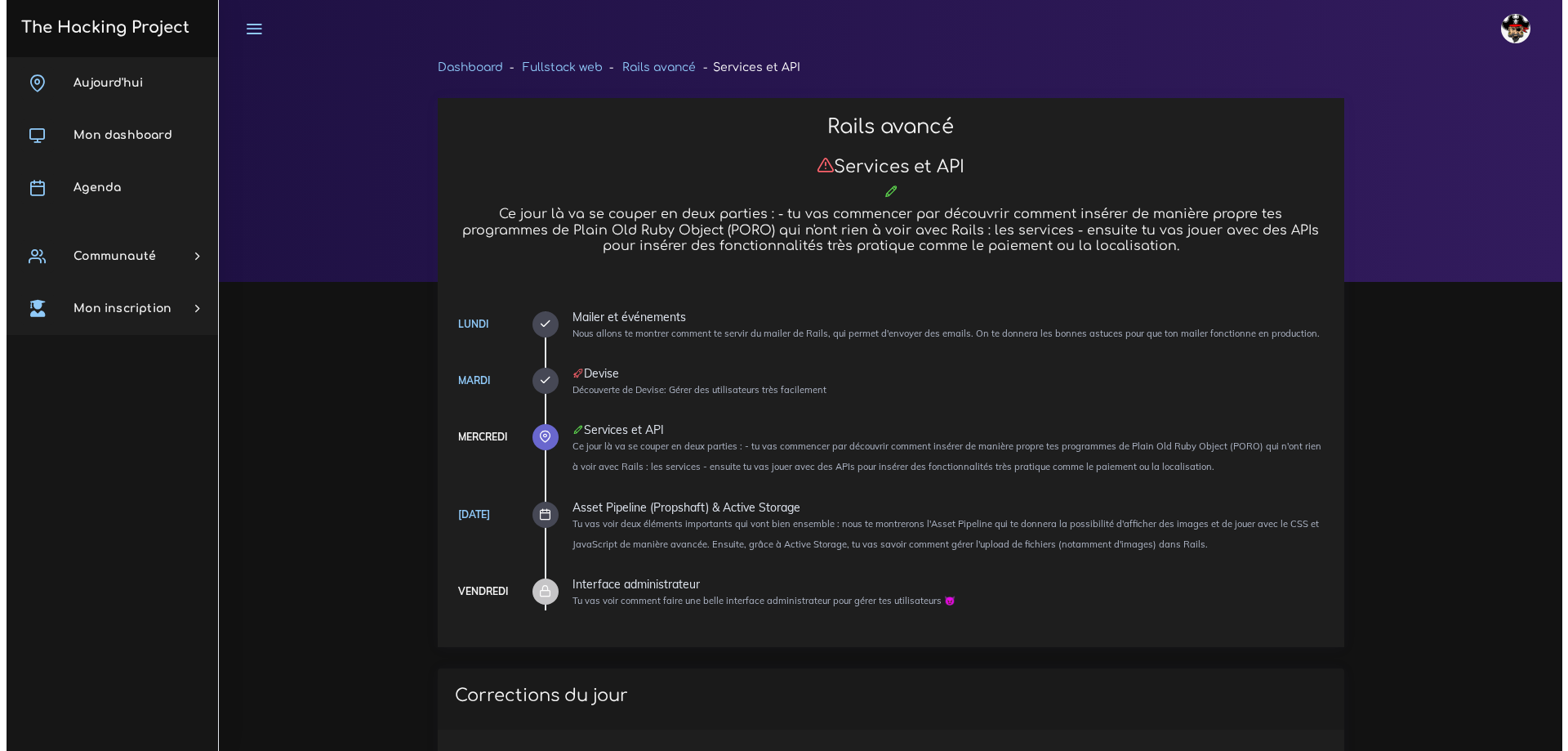
scroll to position [815, 0]
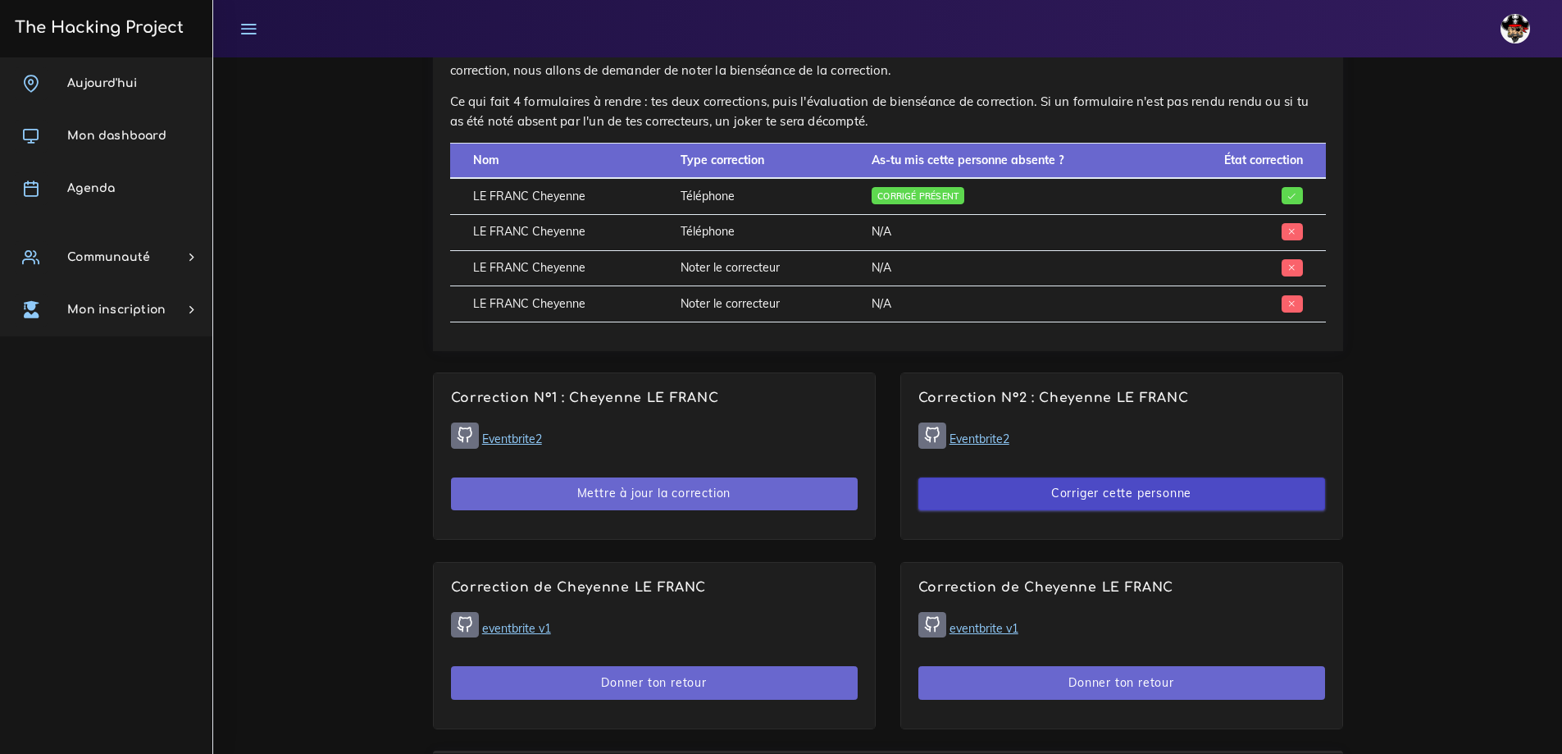
click at [1004, 492] on button "Corriger cette personne" at bounding box center [1121, 494] width 407 height 34
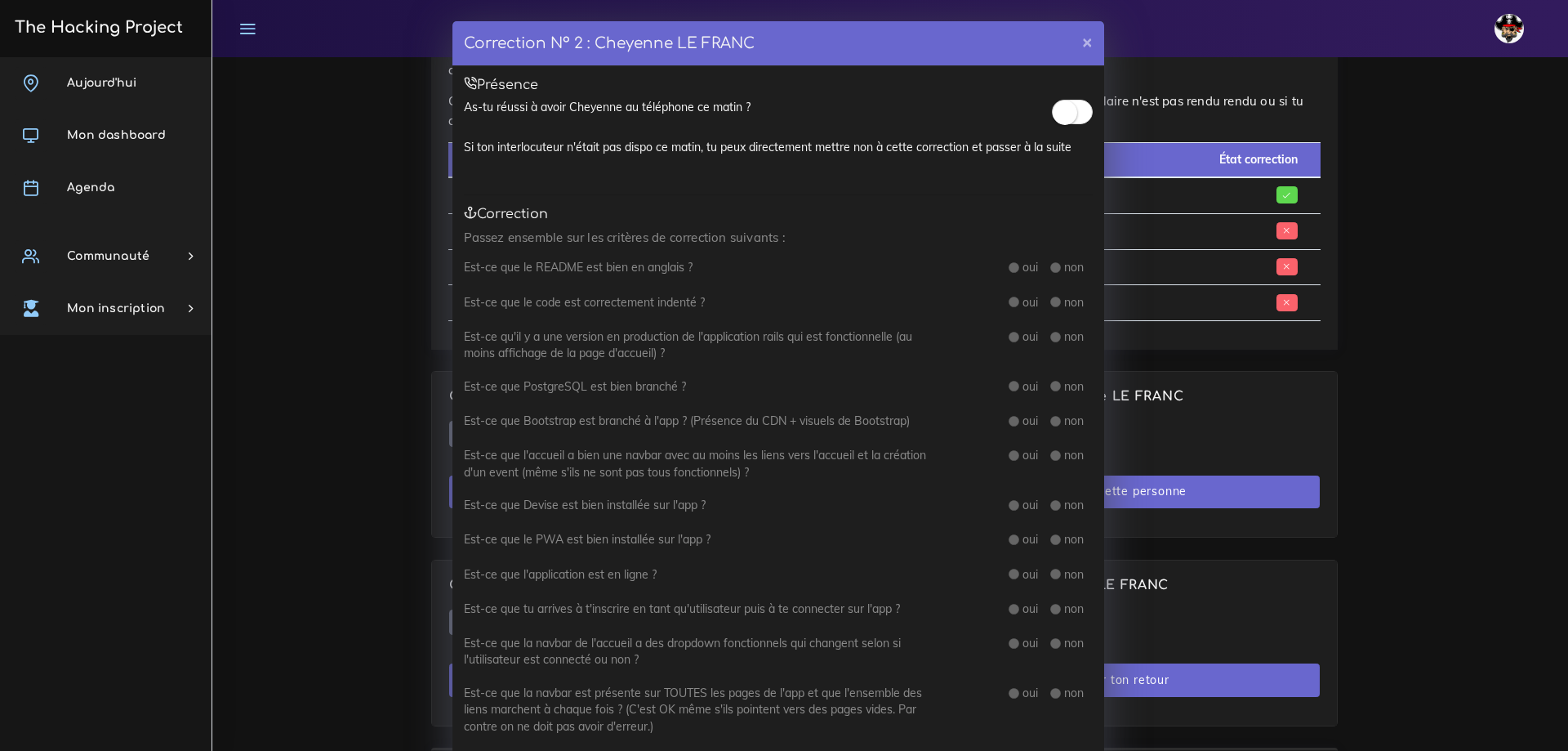
click at [1061, 119] on small at bounding box center [1065, 113] width 25 height 25
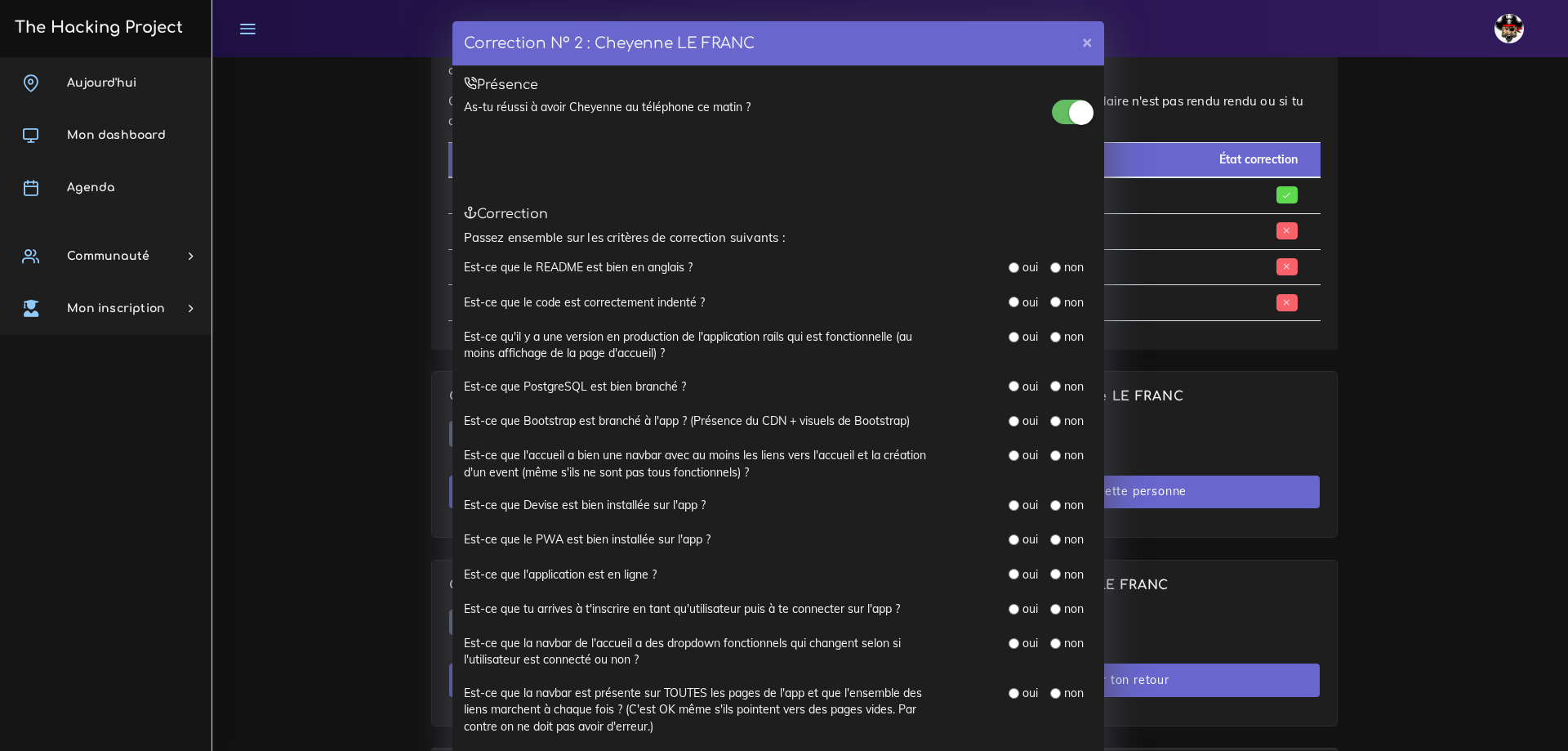
drag, startPoint x: 1008, startPoint y: 266, endPoint x: 1014, endPoint y: 303, distance: 37.5
click at [1009, 266] on input "radio" at bounding box center [1014, 267] width 11 height 11
radio input "true"
click at [1009, 306] on input "radio" at bounding box center [1014, 302] width 11 height 11
radio input "true"
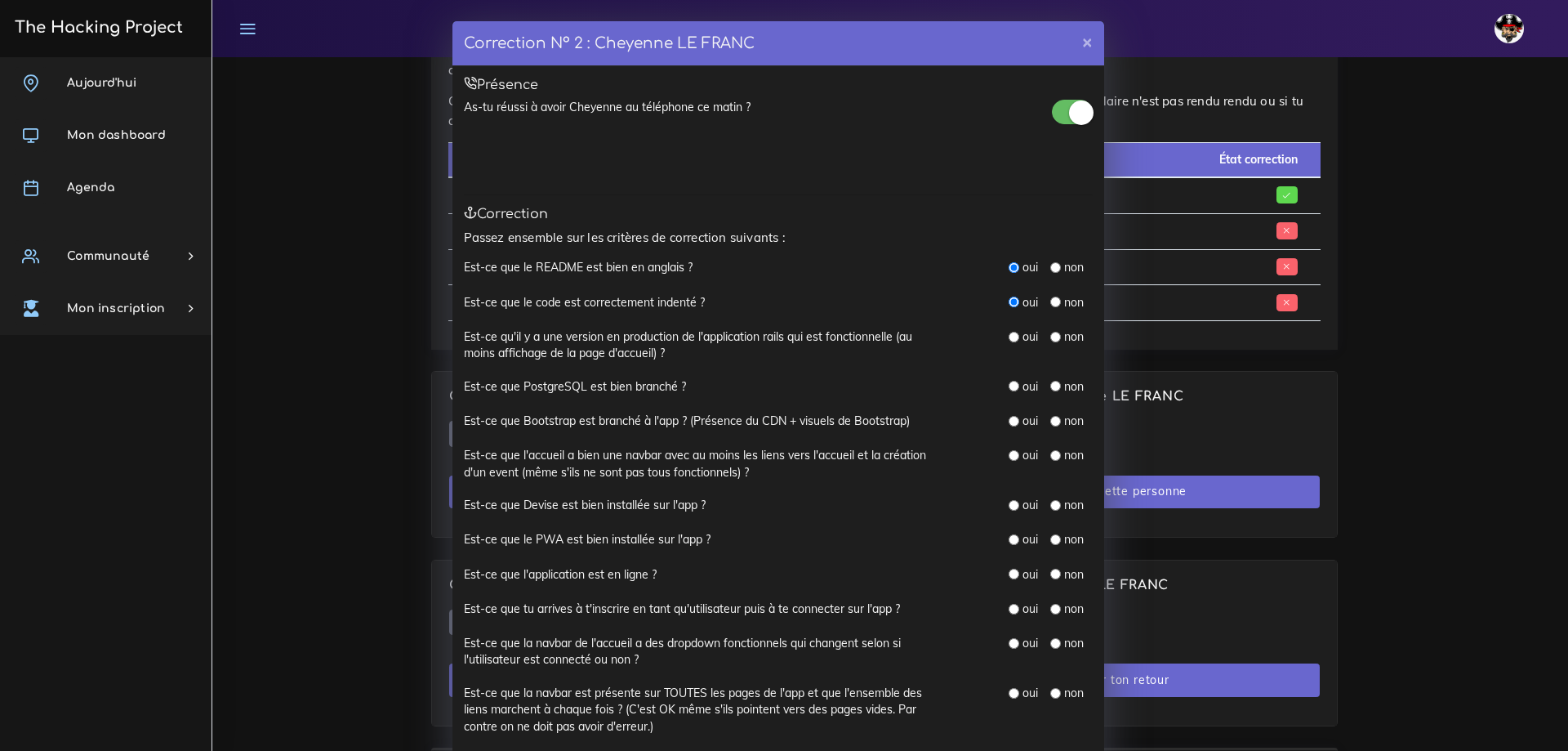
click at [1009, 339] on input "radio" at bounding box center [1014, 337] width 11 height 11
radio input "true"
click at [1009, 386] on input "radio" at bounding box center [1014, 385] width 11 height 11
radio input "true"
click at [1009, 419] on input "radio" at bounding box center [1014, 420] width 11 height 11
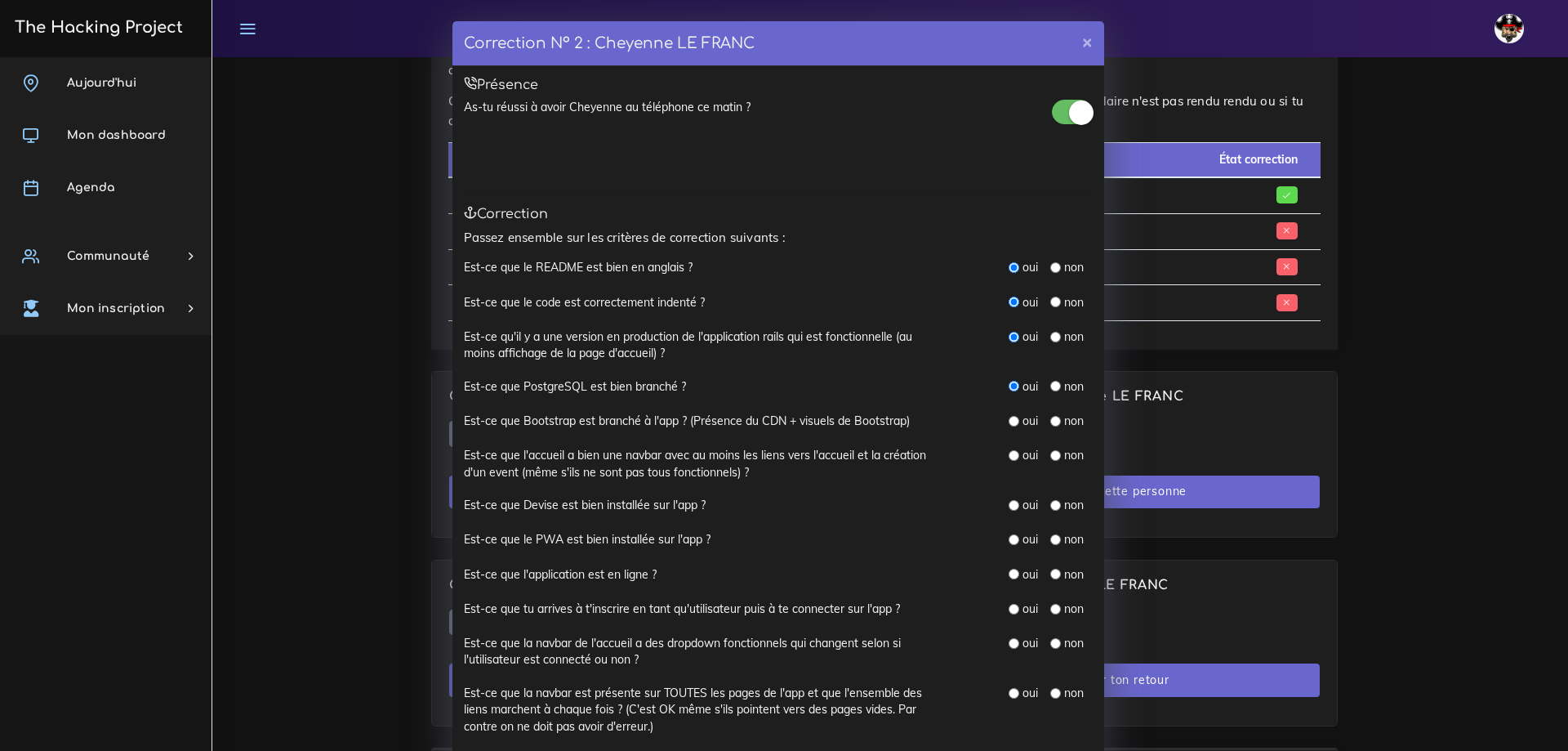
radio input "true"
click at [1051, 386] on input "radio" at bounding box center [1056, 385] width 11 height 11
radio input "true"
click at [1009, 450] on input "radio" at bounding box center [1014, 455] width 11 height 11
radio input "true"
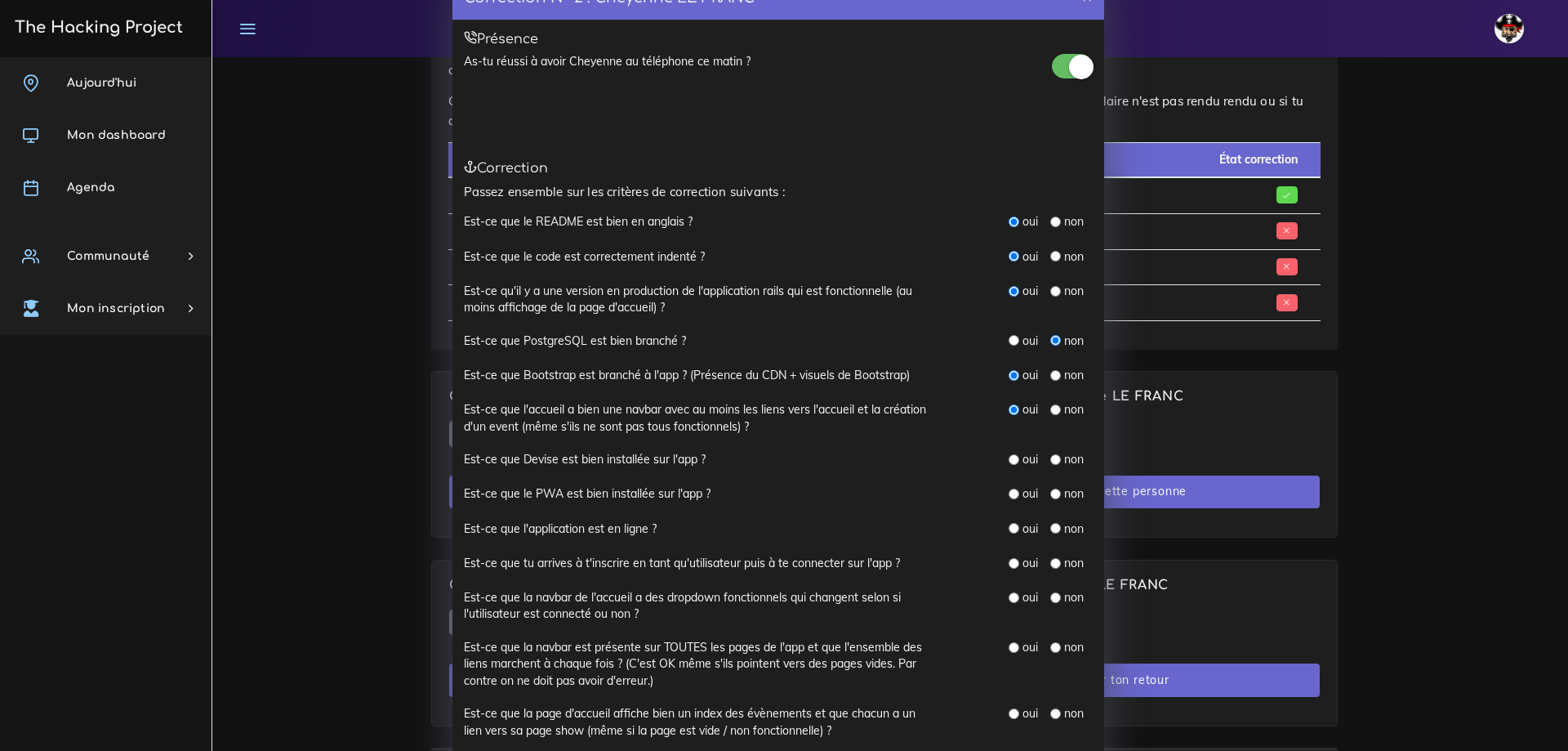
scroll to position [82, 0]
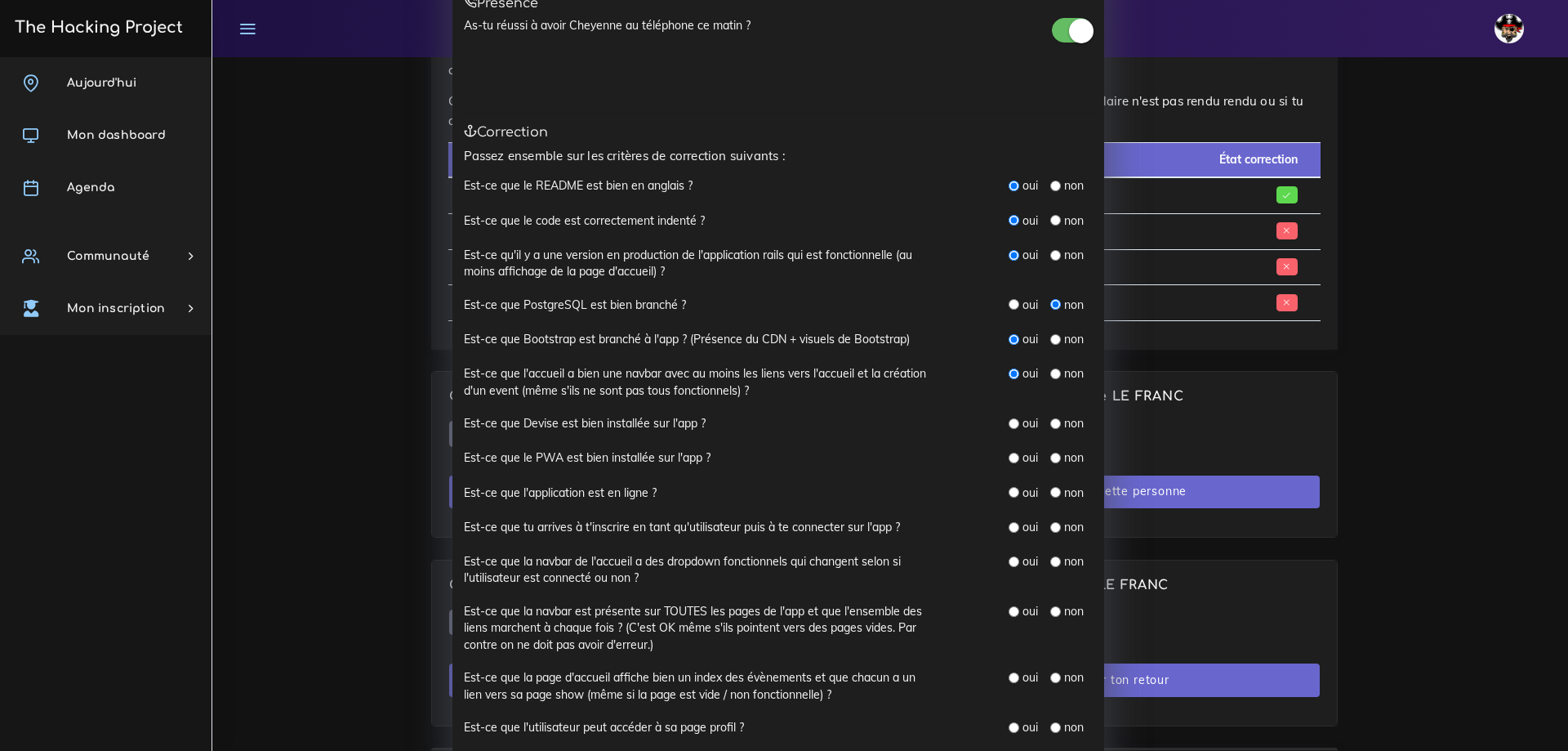
click at [1009, 424] on input "radio" at bounding box center [1014, 423] width 11 height 11
radio input "true"
click at [1009, 459] on input "radio" at bounding box center [1014, 457] width 11 height 11
radio input "true"
click at [1051, 492] on input "radio" at bounding box center [1056, 492] width 11 height 11
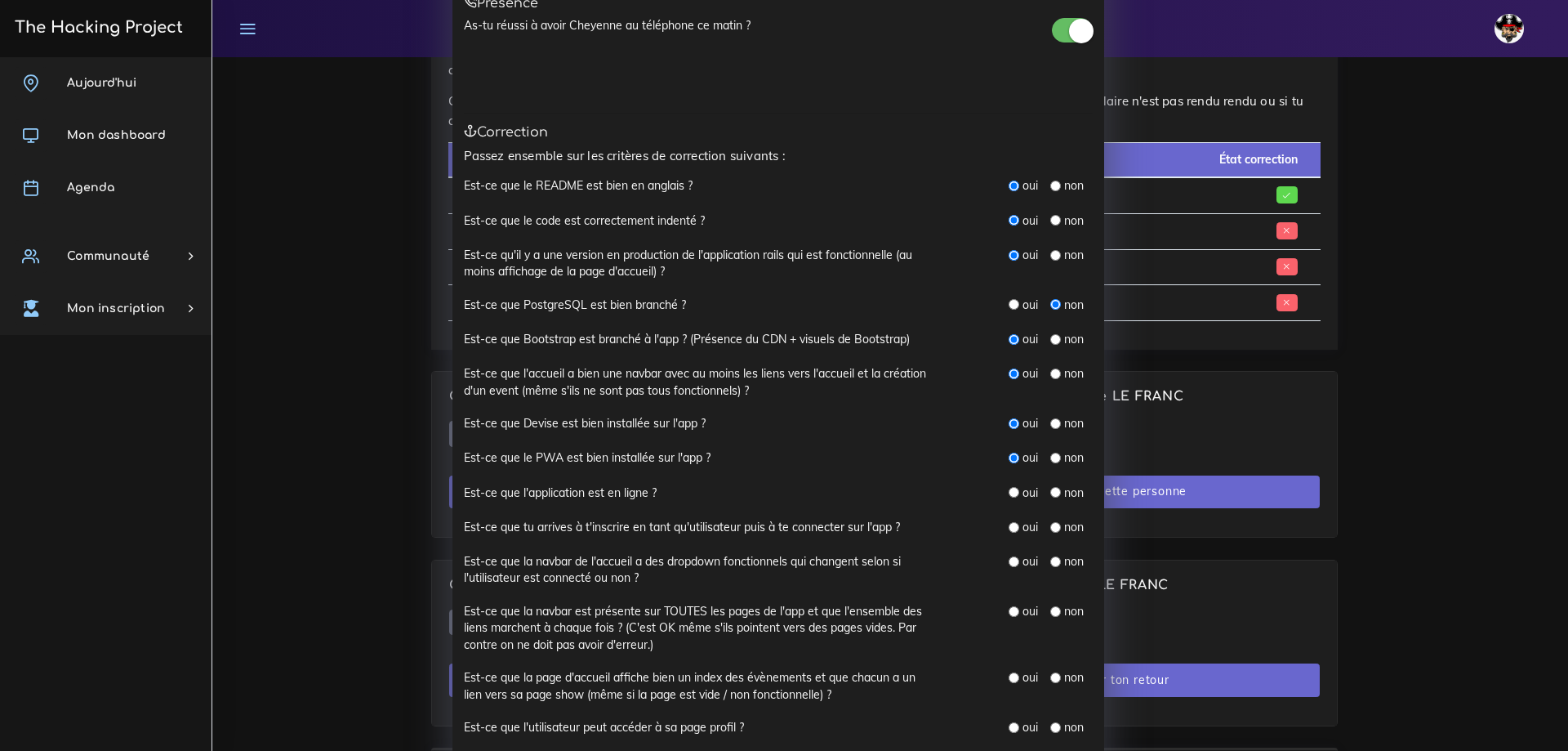
radio input "true"
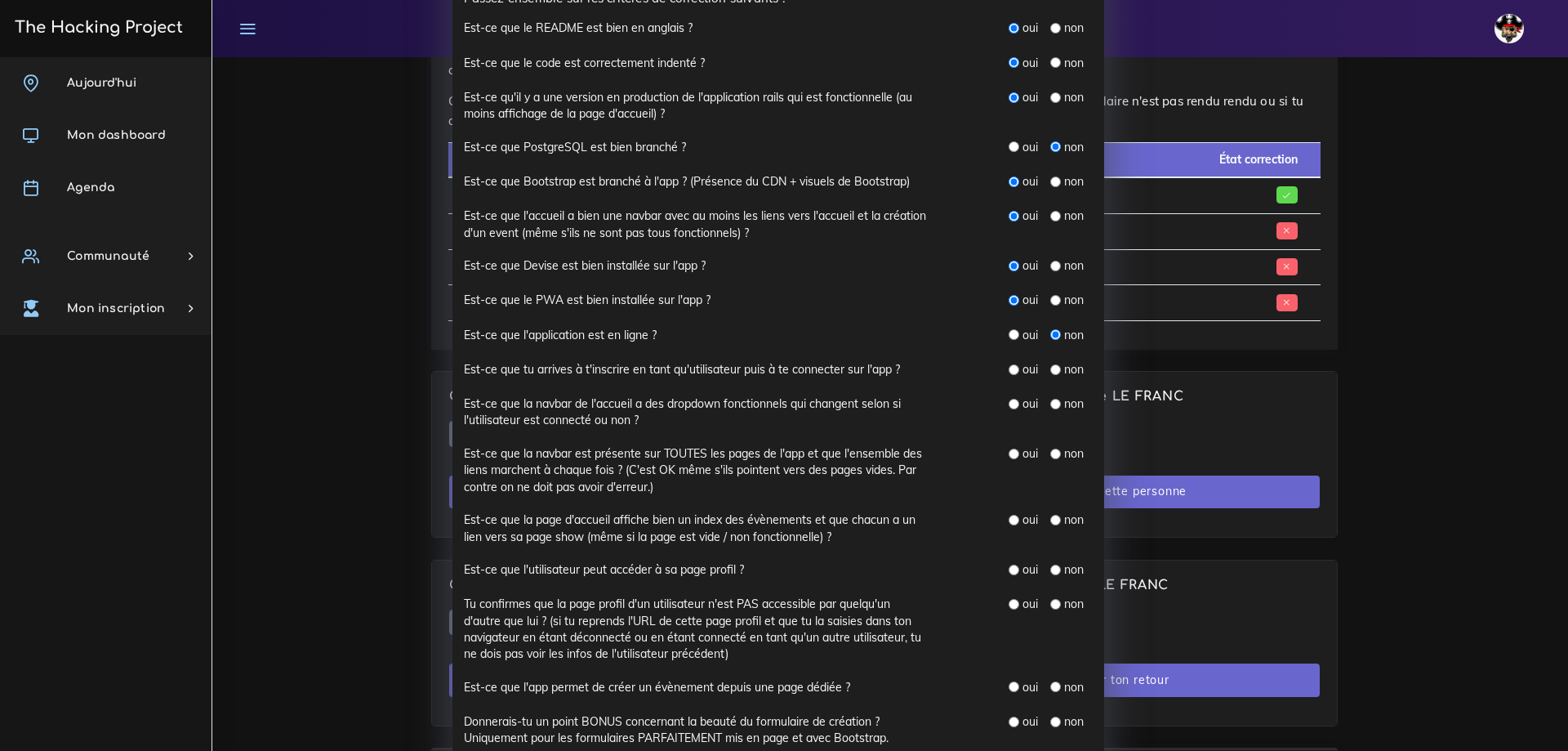
scroll to position [245, 0]
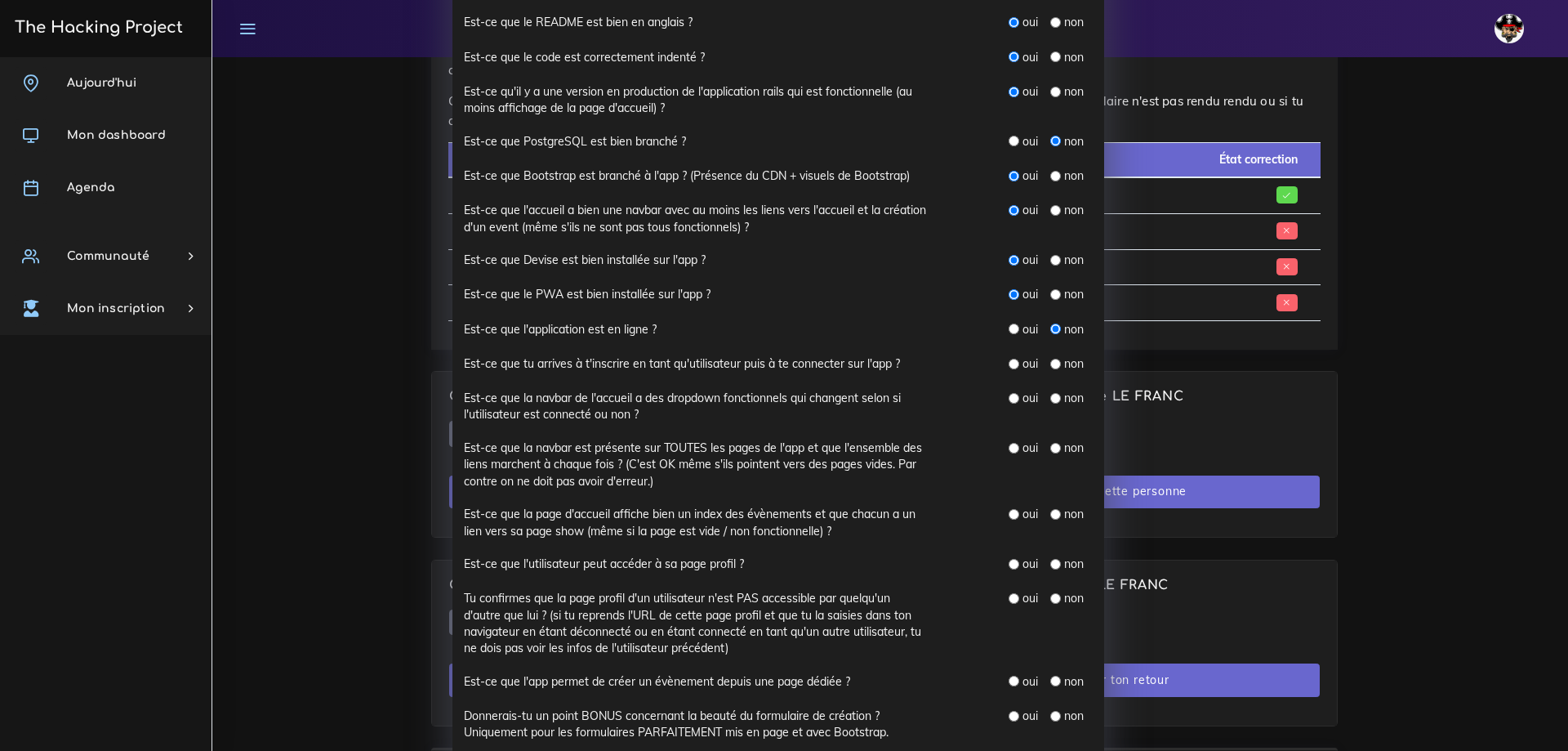
click at [1009, 367] on input "radio" at bounding box center [1014, 364] width 11 height 11
radio input "true"
click at [1009, 399] on input "radio" at bounding box center [1014, 397] width 11 height 11
radio input "true"
drag, startPoint x: 1005, startPoint y: 447, endPoint x: 1008, endPoint y: 469, distance: 22.2
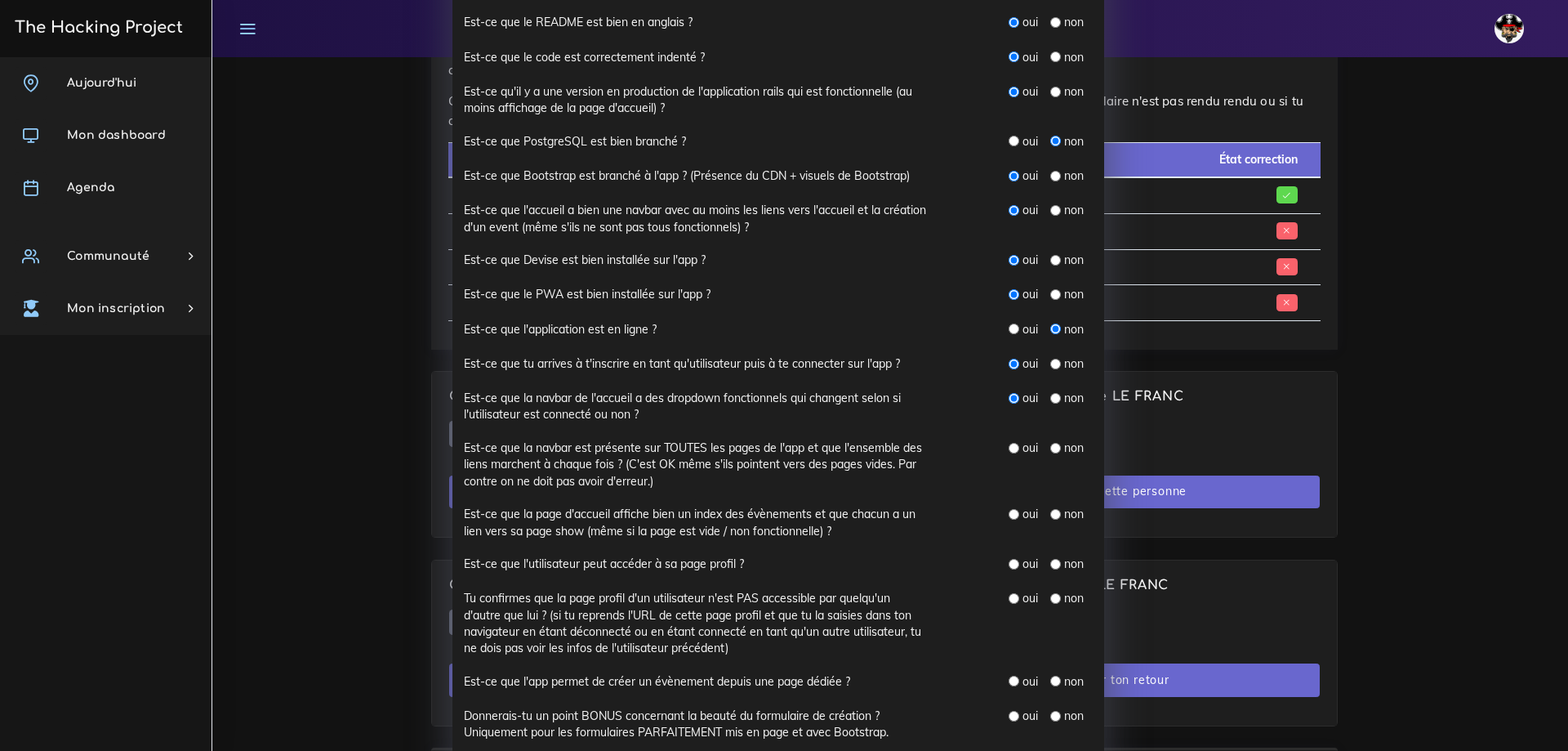
click at [1009, 447] on input "radio" at bounding box center [1014, 447] width 11 height 11
radio input "true"
drag, startPoint x: 1008, startPoint y: 515, endPoint x: 1008, endPoint y: 526, distance: 11.0
click at [1009, 515] on input "radio" at bounding box center [1014, 514] width 11 height 11
radio input "true"
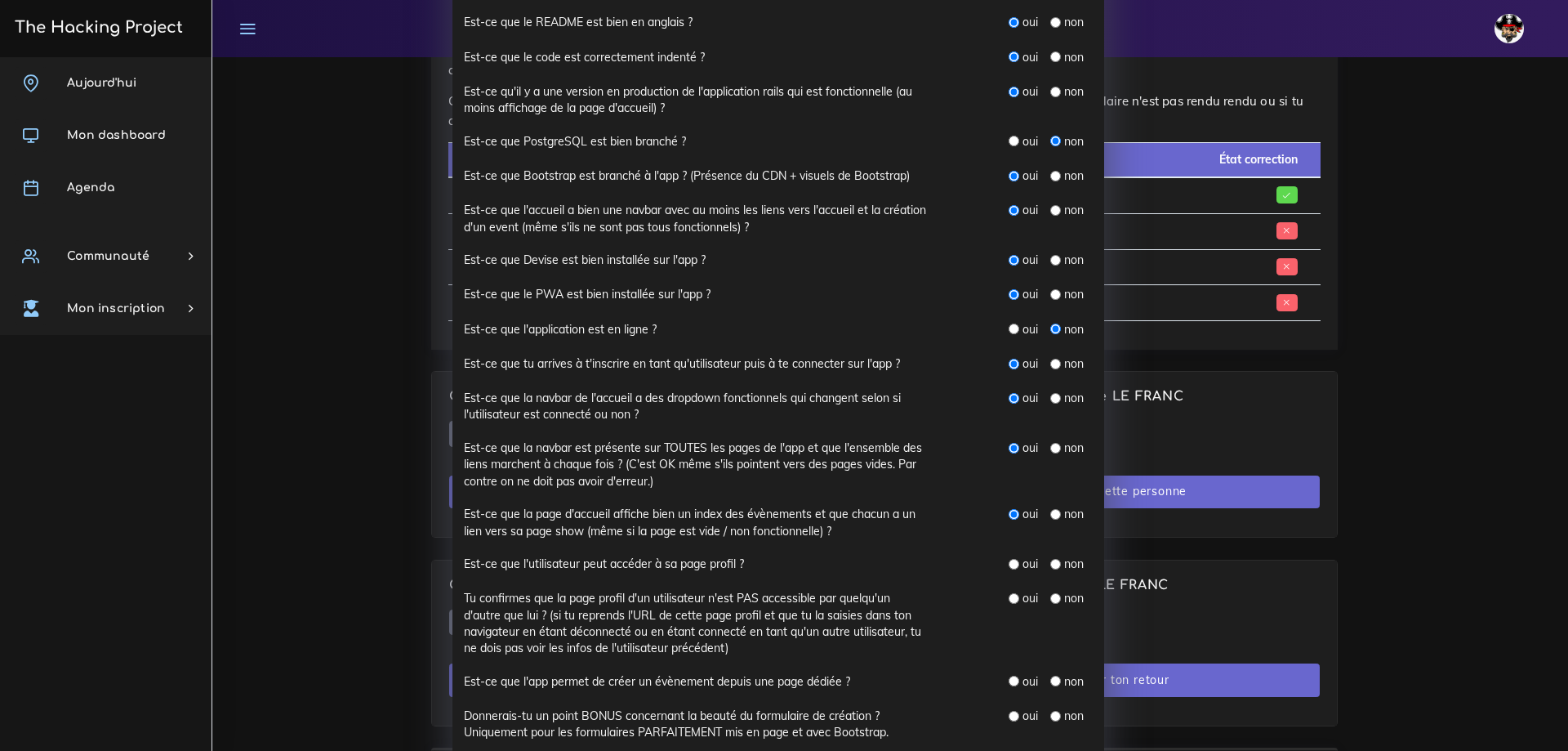
click at [1009, 565] on input "radio" at bounding box center [1014, 564] width 11 height 11
radio input "true"
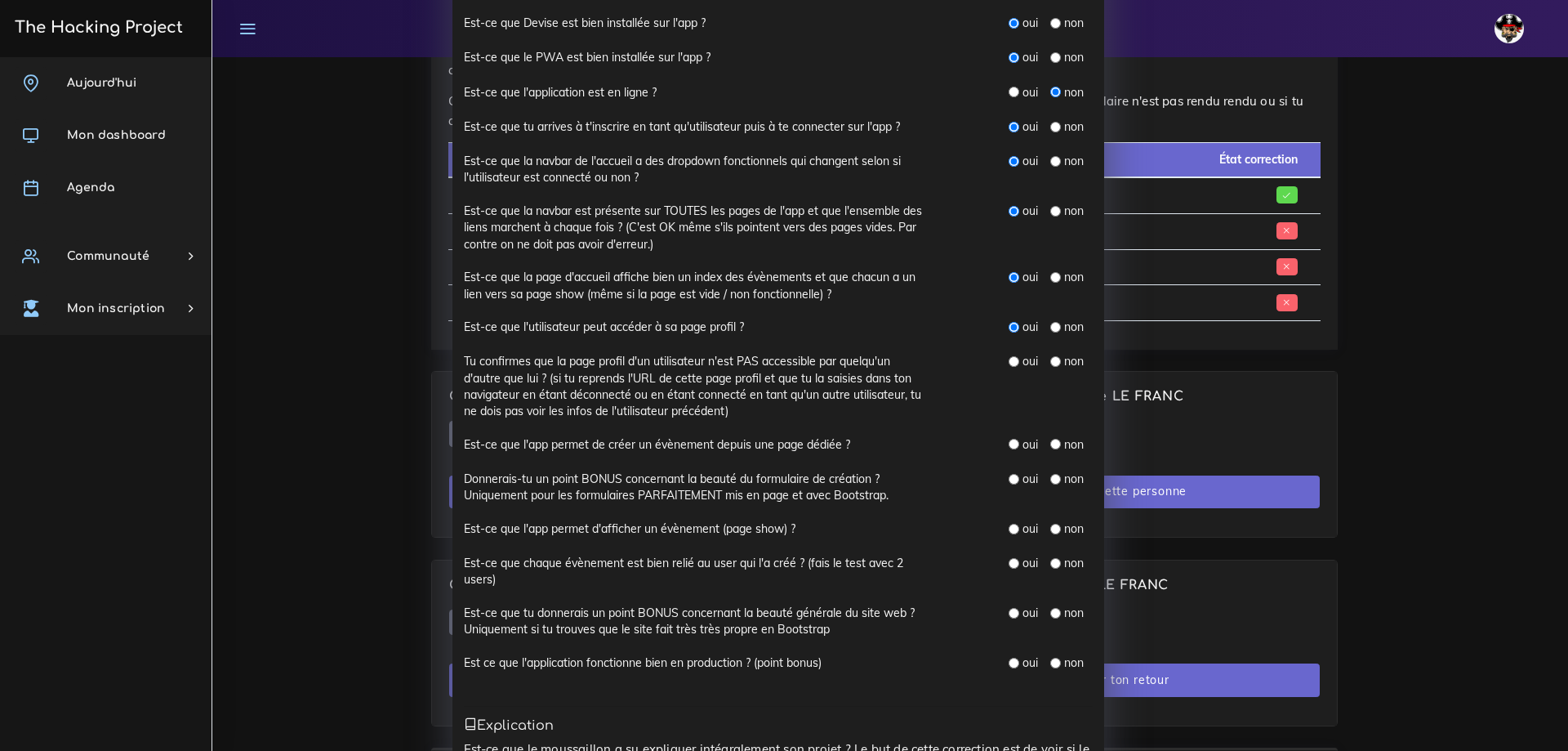
scroll to position [490, 0]
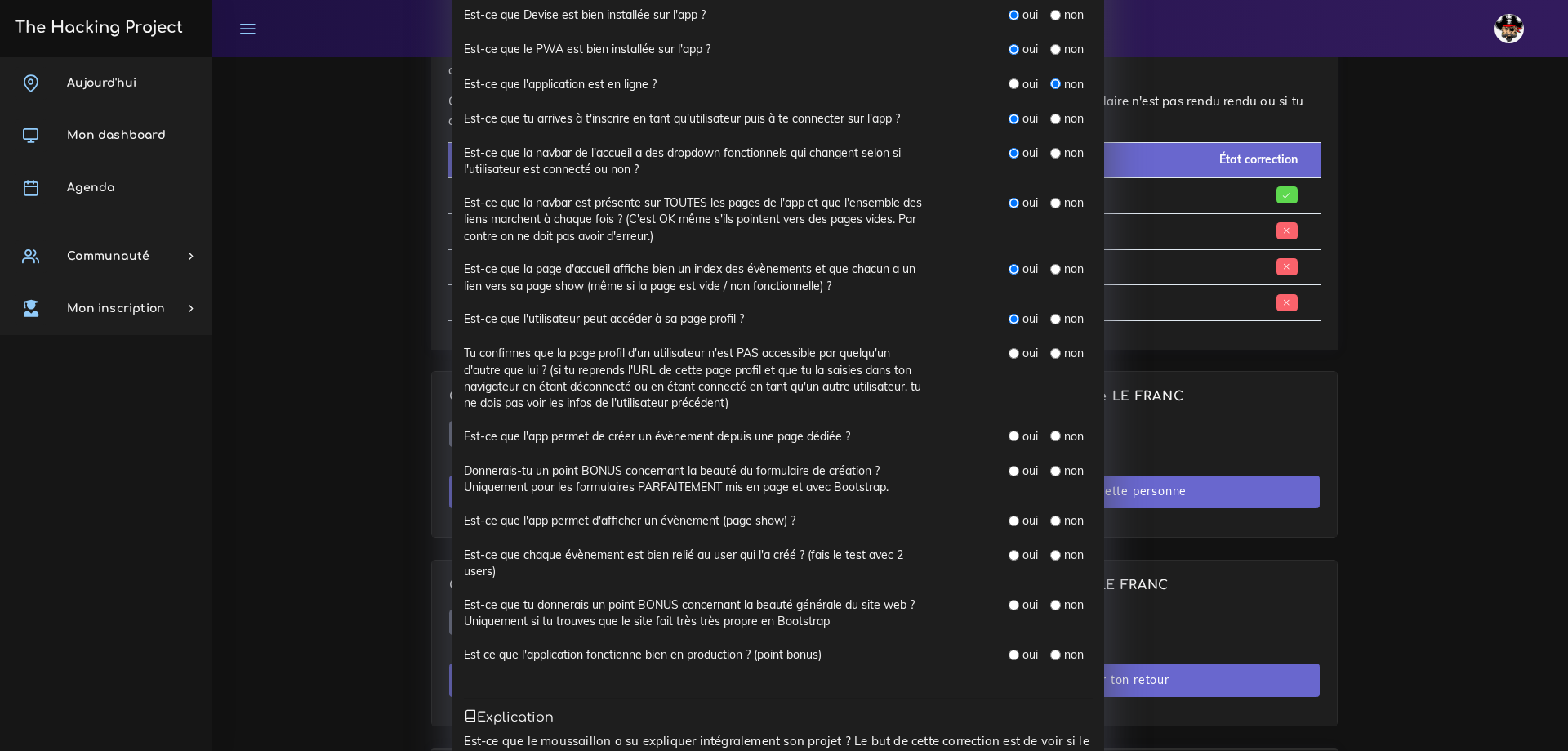
click at [1009, 352] on input "radio" at bounding box center [1014, 353] width 11 height 11
radio input "true"
click at [1009, 432] on input "radio" at bounding box center [1014, 435] width 11 height 11
radio input "true"
drag, startPoint x: 1007, startPoint y: 474, endPoint x: 1007, endPoint y: 492, distance: 18.0
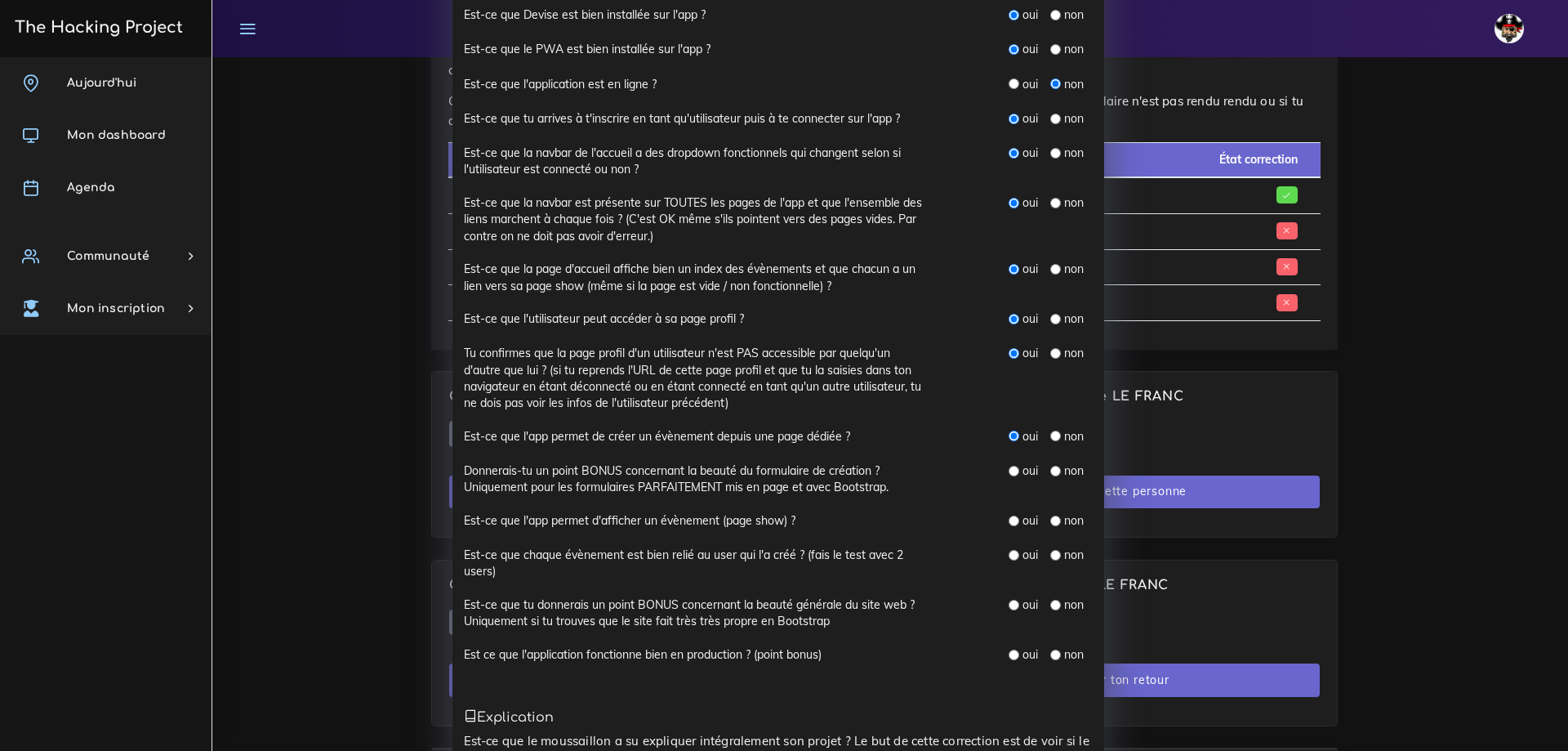
click at [1009, 474] on input "radio" at bounding box center [1014, 470] width 11 height 11
radio input "true"
click at [1009, 521] on input "radio" at bounding box center [1014, 520] width 11 height 11
radio input "true"
drag, startPoint x: 1006, startPoint y: 554, endPoint x: 1007, endPoint y: 570, distance: 16.0
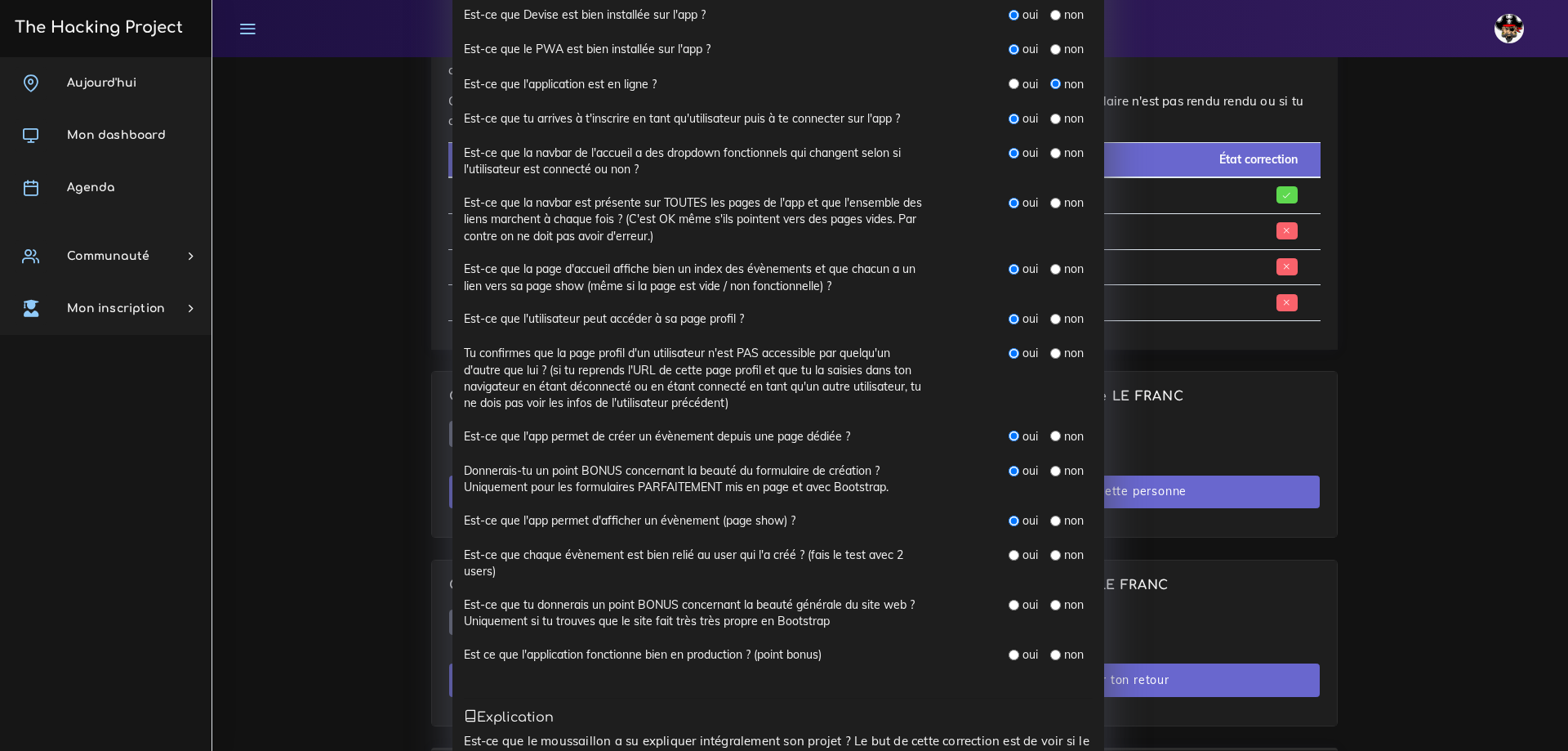
click at [1009, 554] on input "radio" at bounding box center [1014, 555] width 11 height 11
radio input "true"
click at [1009, 609] on input "radio" at bounding box center [1014, 605] width 11 height 11
radio input "true"
click at [1010, 649] on input "radio" at bounding box center [1014, 654] width 11 height 11
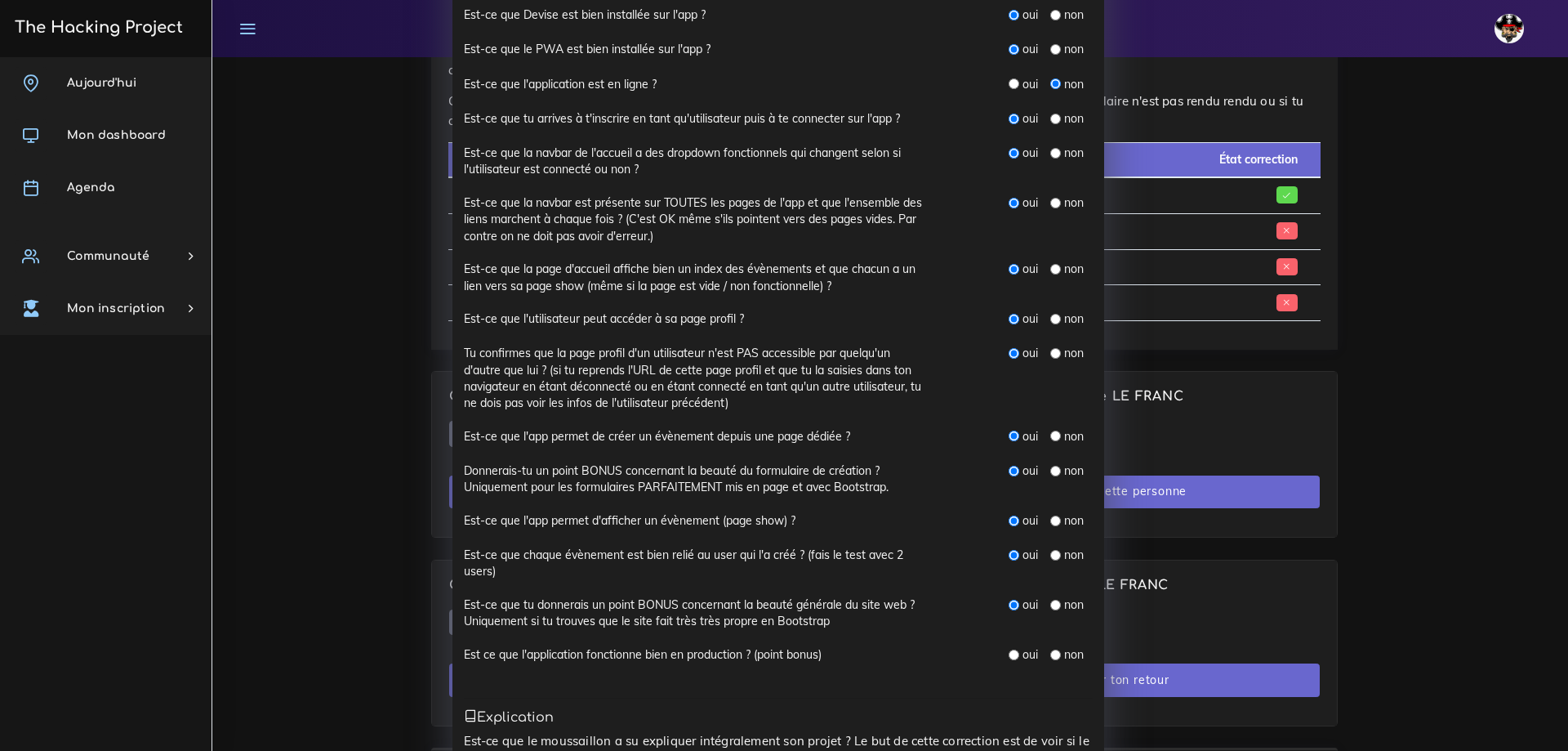
radio input "true"
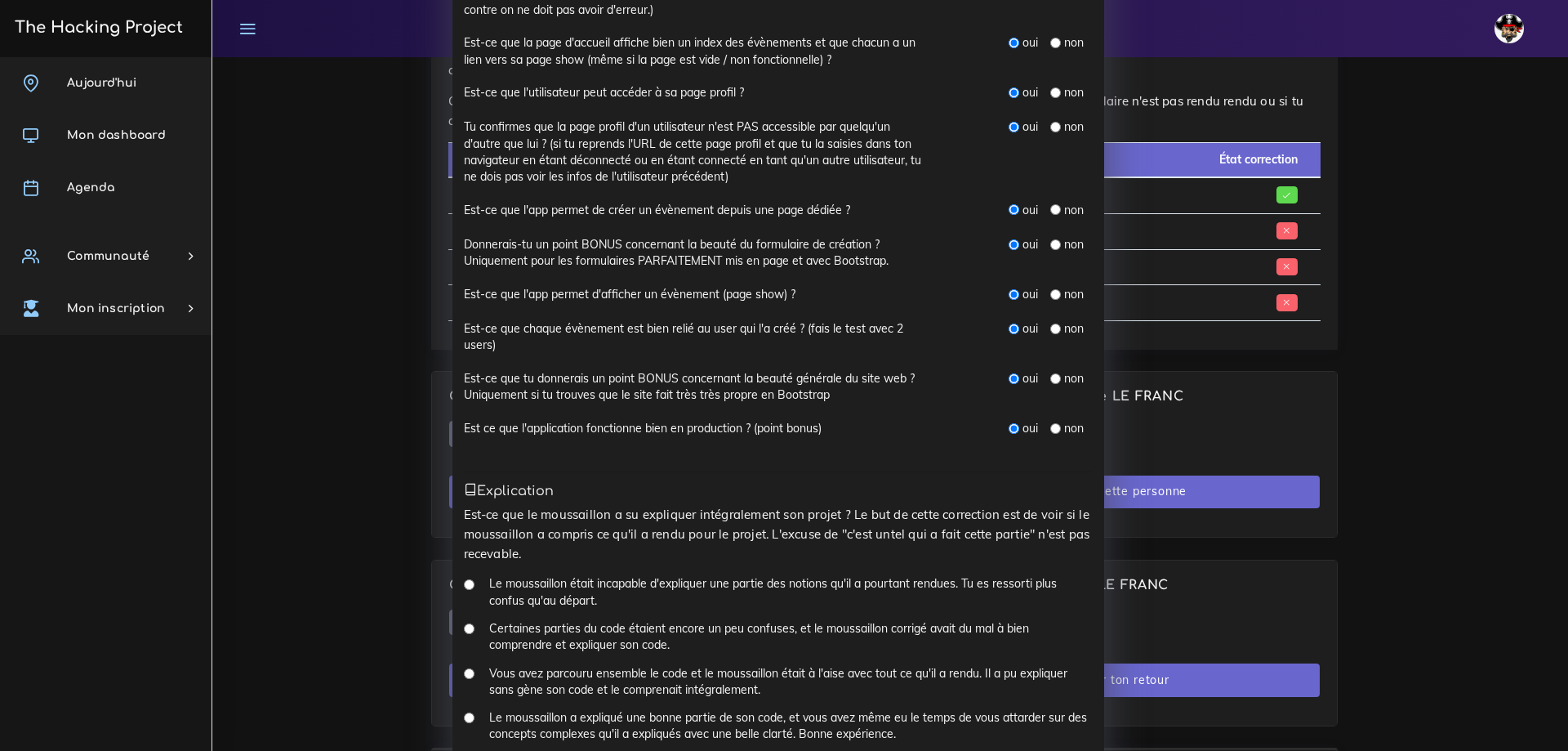
scroll to position [982, 0]
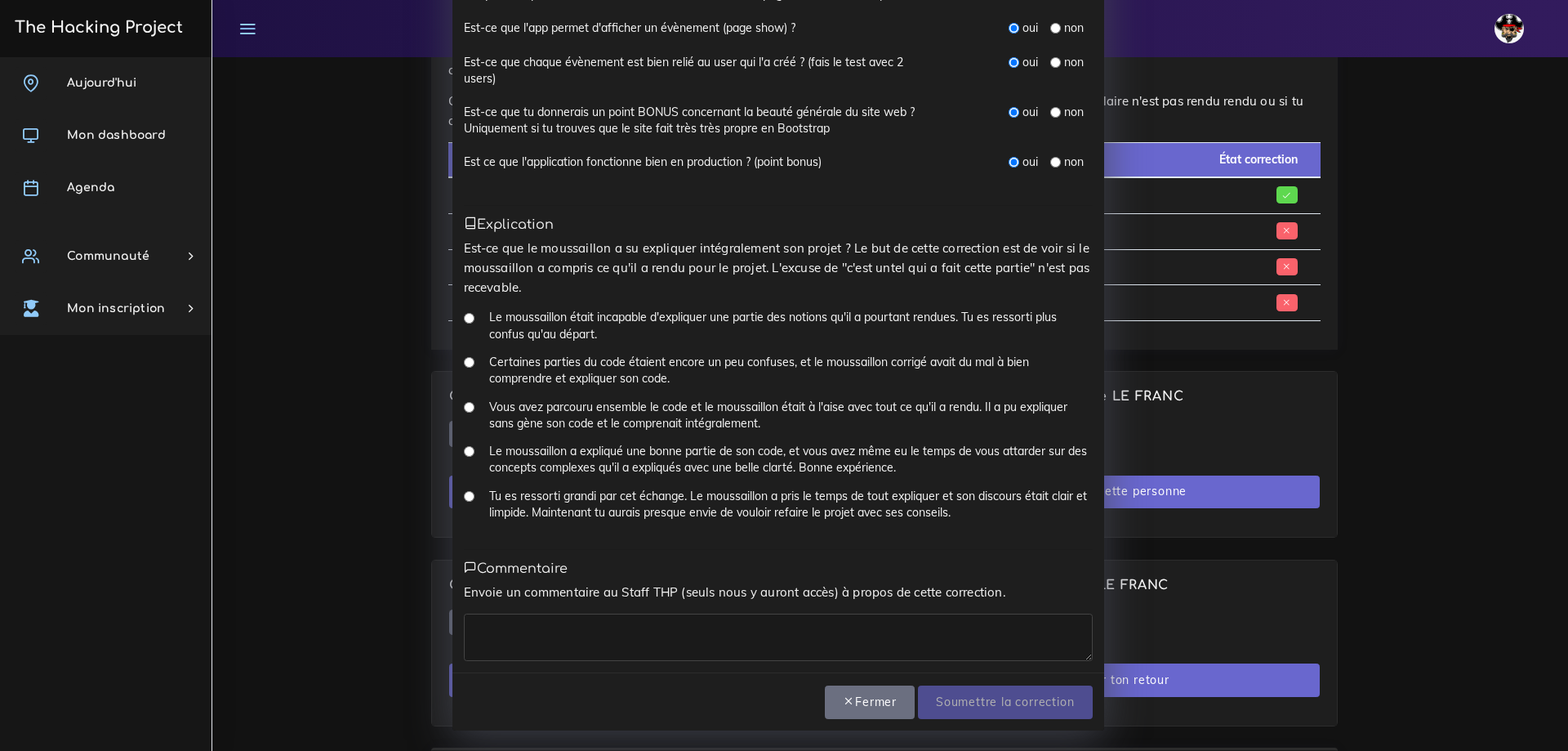
click at [573, 491] on label "Tu es ressorti grandi par cet échange. Le moussaillon a pris le temps de tout e…" at bounding box center [791, 505] width 604 height 34
click at [464, 492] on input "Tu es ressorti grandi par cet échange. Le moussaillon a pris le temps de tout e…" at bounding box center [469, 496] width 11 height 11
radio input "true"
click at [563, 645] on textarea at bounding box center [778, 637] width 629 height 48
type textarea "C'est parfait"
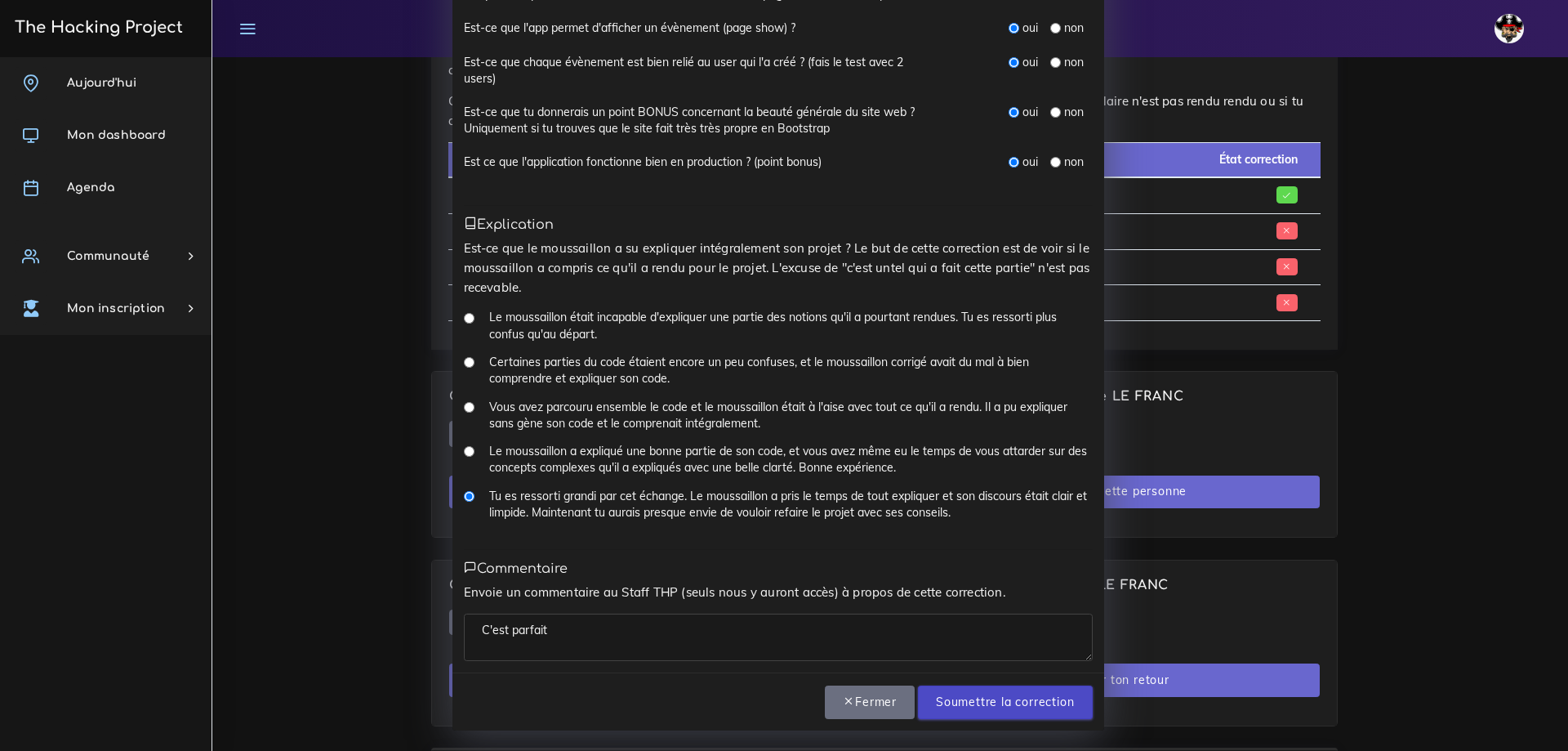
click at [994, 714] on input "Soumettre la correction" at bounding box center [1005, 702] width 174 height 34
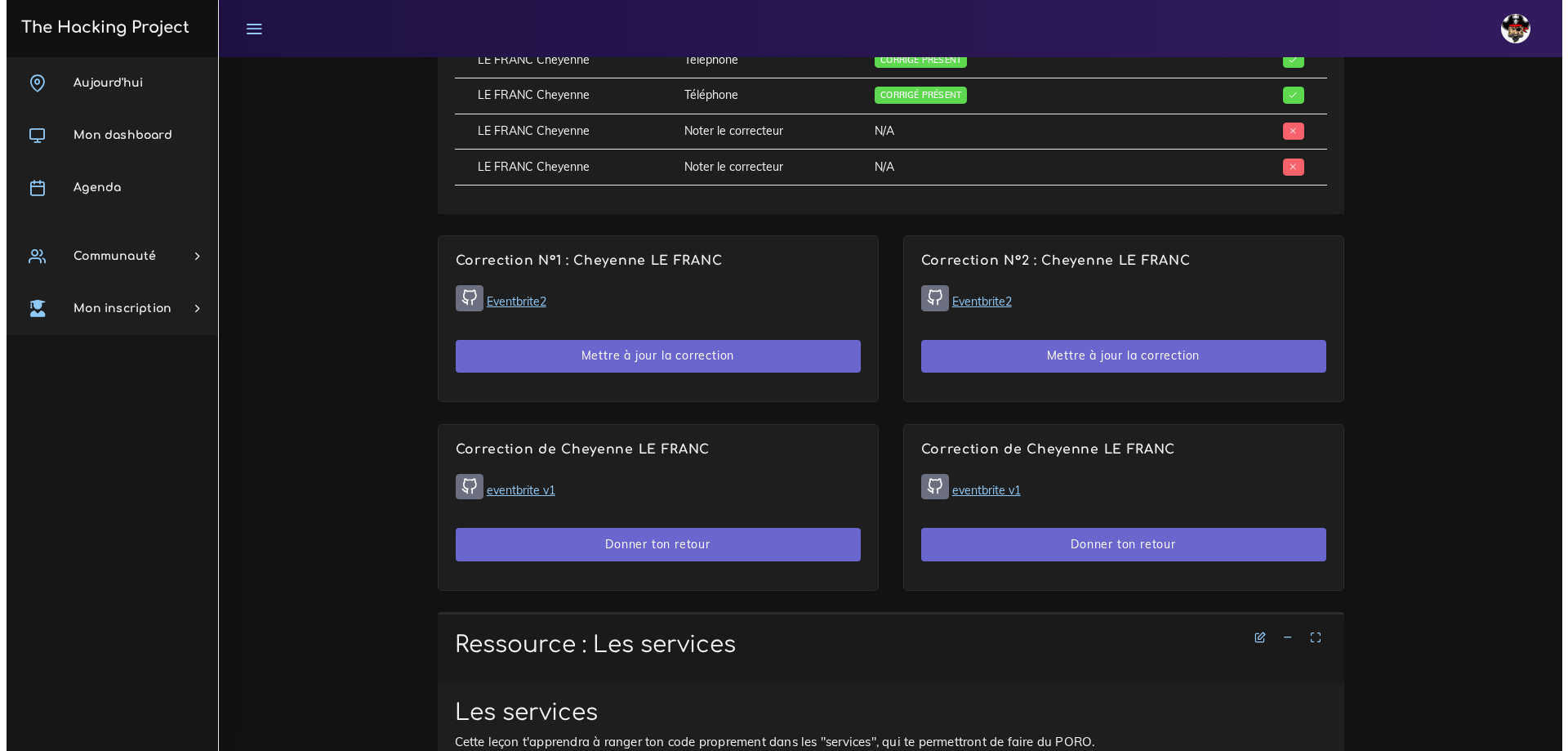
scroll to position [977, 0]
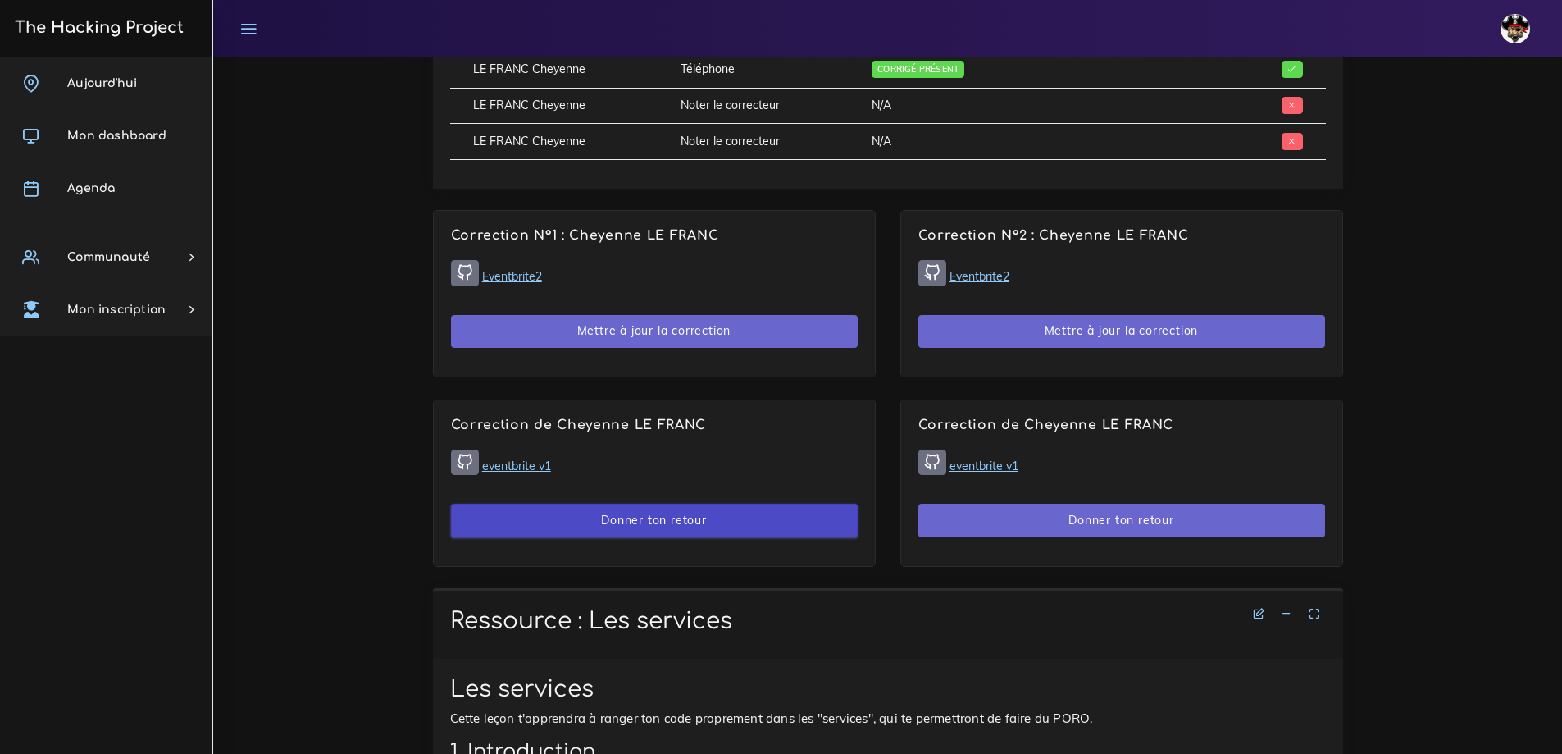
click at [674, 531] on button "Donner ton retour" at bounding box center [654, 520] width 407 height 34
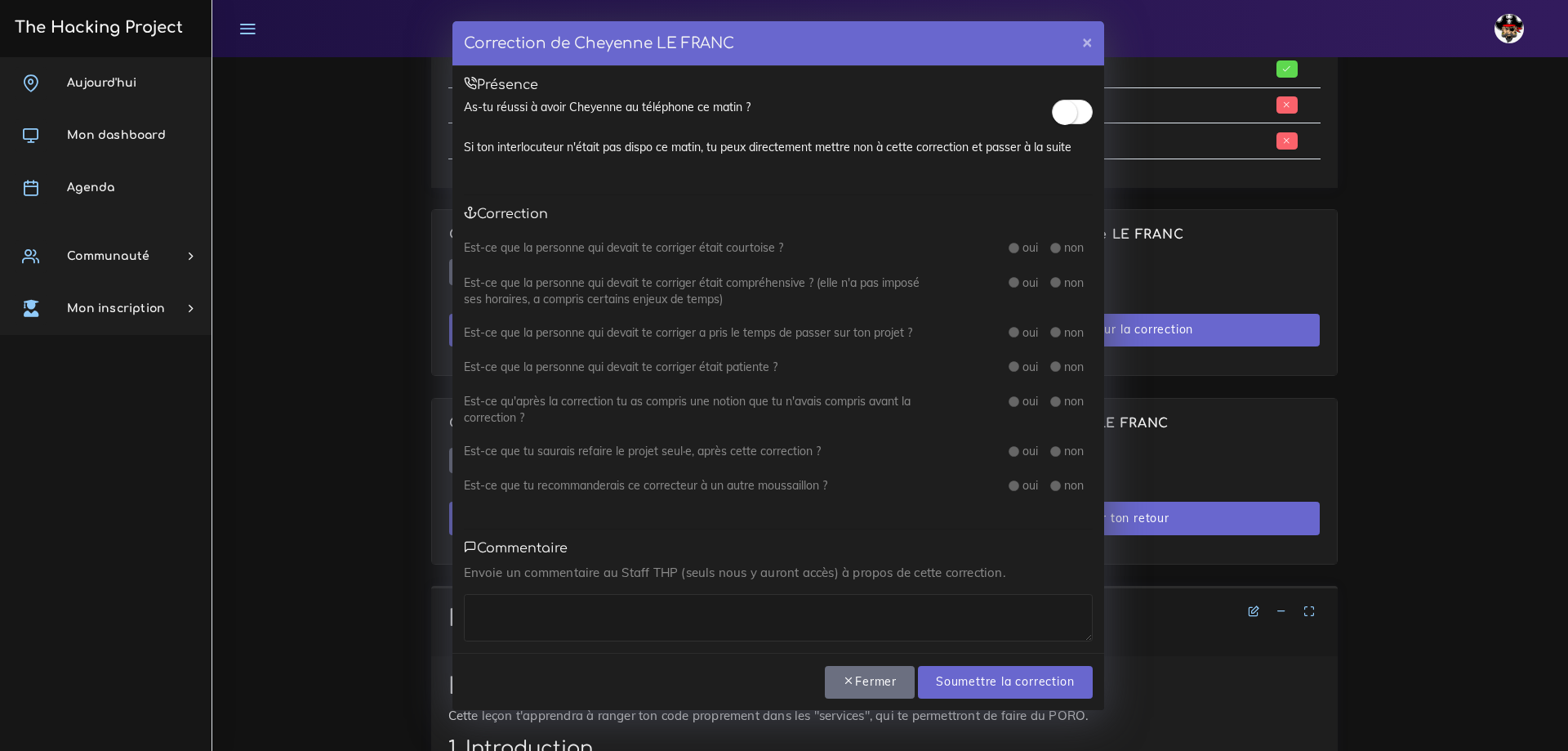
click at [1076, 106] on span at bounding box center [1072, 112] width 41 height 25
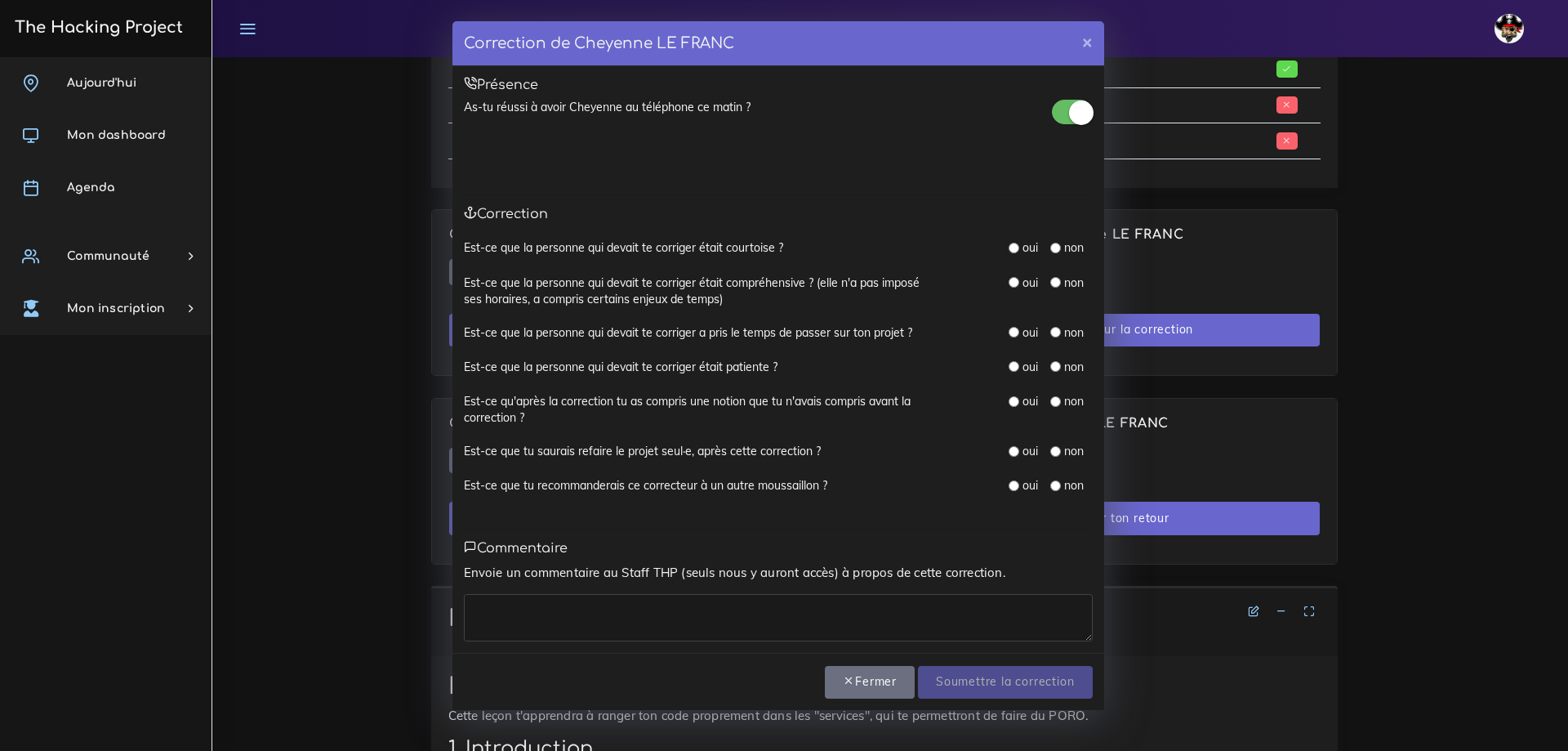
click at [1014, 247] on input "radio" at bounding box center [1014, 248] width 11 height 11
radio input "true"
drag, startPoint x: 1014, startPoint y: 279, endPoint x: 1005, endPoint y: 346, distance: 67.6
click at [1014, 279] on input "radio" at bounding box center [1014, 282] width 11 height 11
radio input "true"
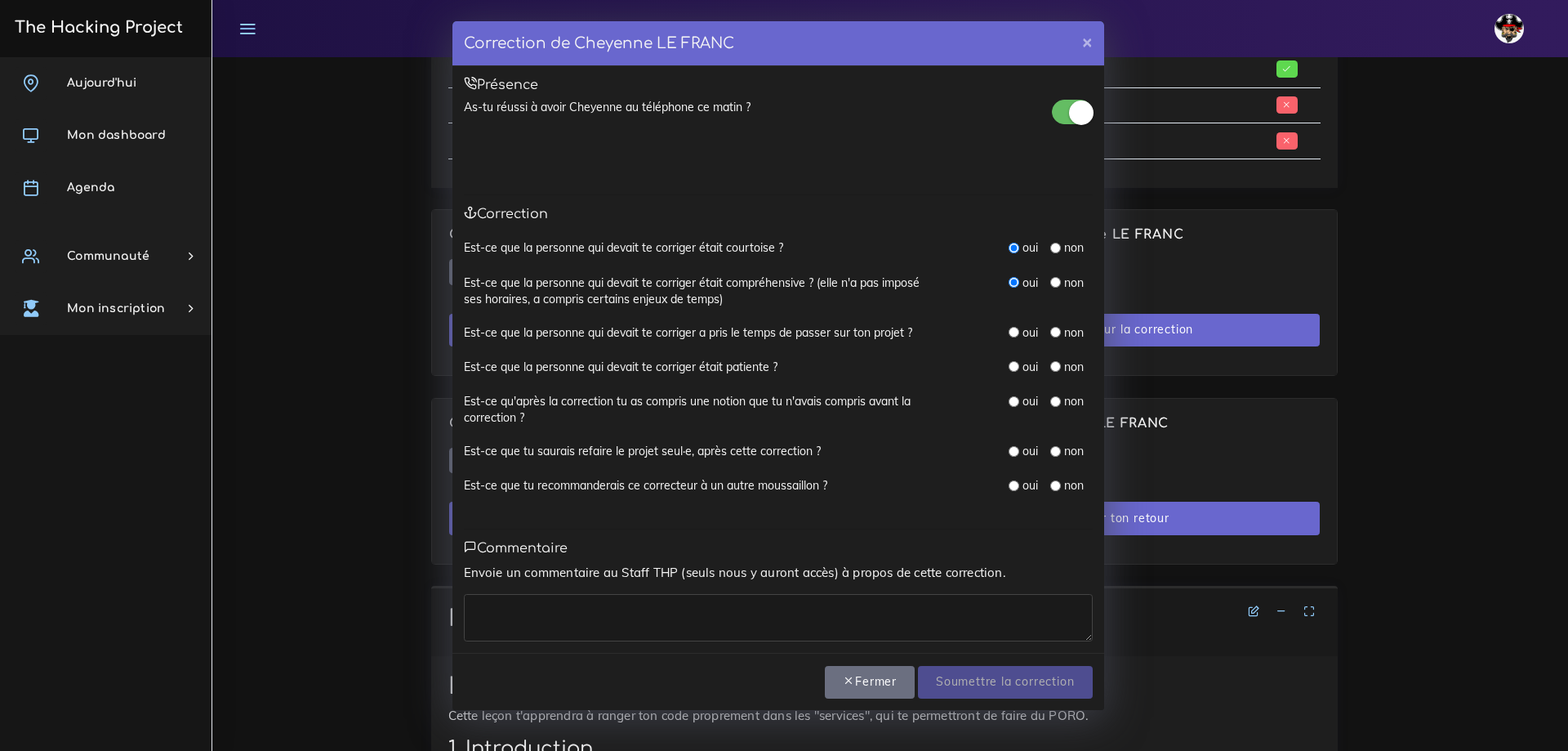
click at [1013, 333] on input "radio" at bounding box center [1014, 332] width 11 height 11
radio input "true"
click at [1014, 372] on input "radio" at bounding box center [1014, 366] width 11 height 11
radio input "true"
drag, startPoint x: 1014, startPoint y: 397, endPoint x: 1014, endPoint y: 415, distance: 18.0
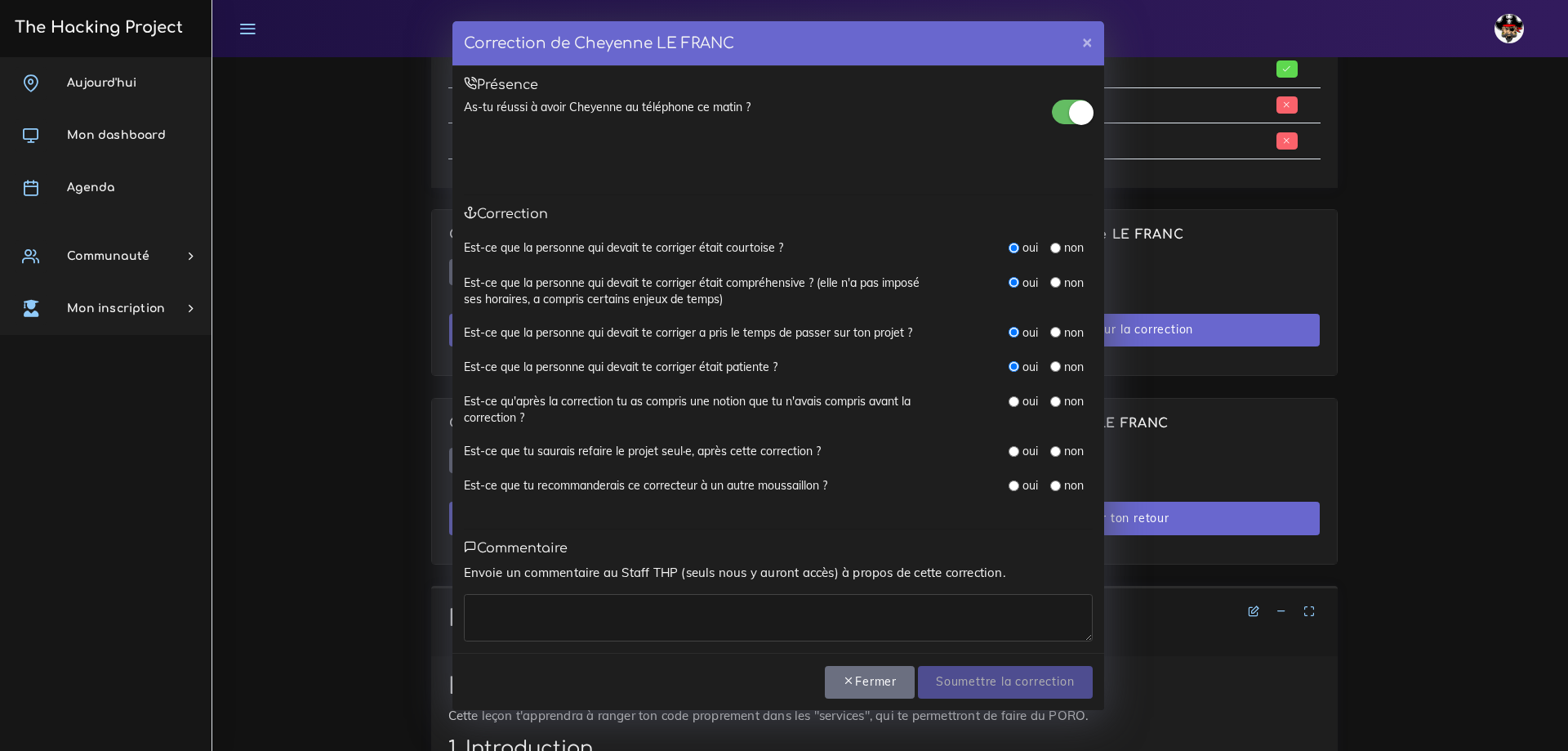
click at [1014, 397] on input "radio" at bounding box center [1014, 401] width 11 height 11
radio input "true"
drag, startPoint x: 1012, startPoint y: 447, endPoint x: 1012, endPoint y: 463, distance: 16.0
click at [1012, 447] on input "radio" at bounding box center [1014, 451] width 11 height 11
radio input "true"
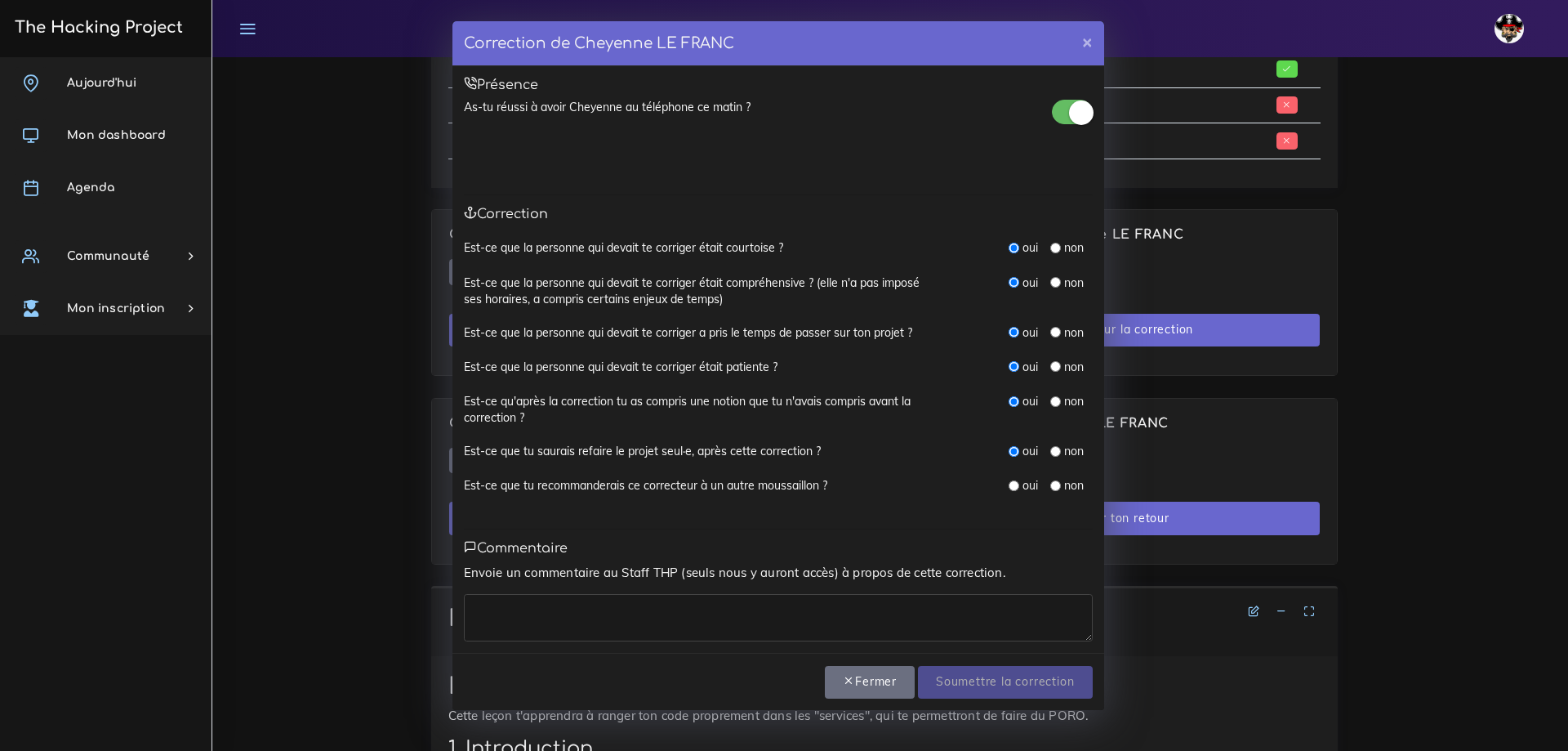
drag, startPoint x: 1011, startPoint y: 483, endPoint x: 1007, endPoint y: 721, distance: 238.0
click at [1011, 483] on input "radio" at bounding box center [1014, 485] width 11 height 11
radio input "true"
click at [751, 601] on textarea at bounding box center [778, 618] width 629 height 48
type textarea "RAS"
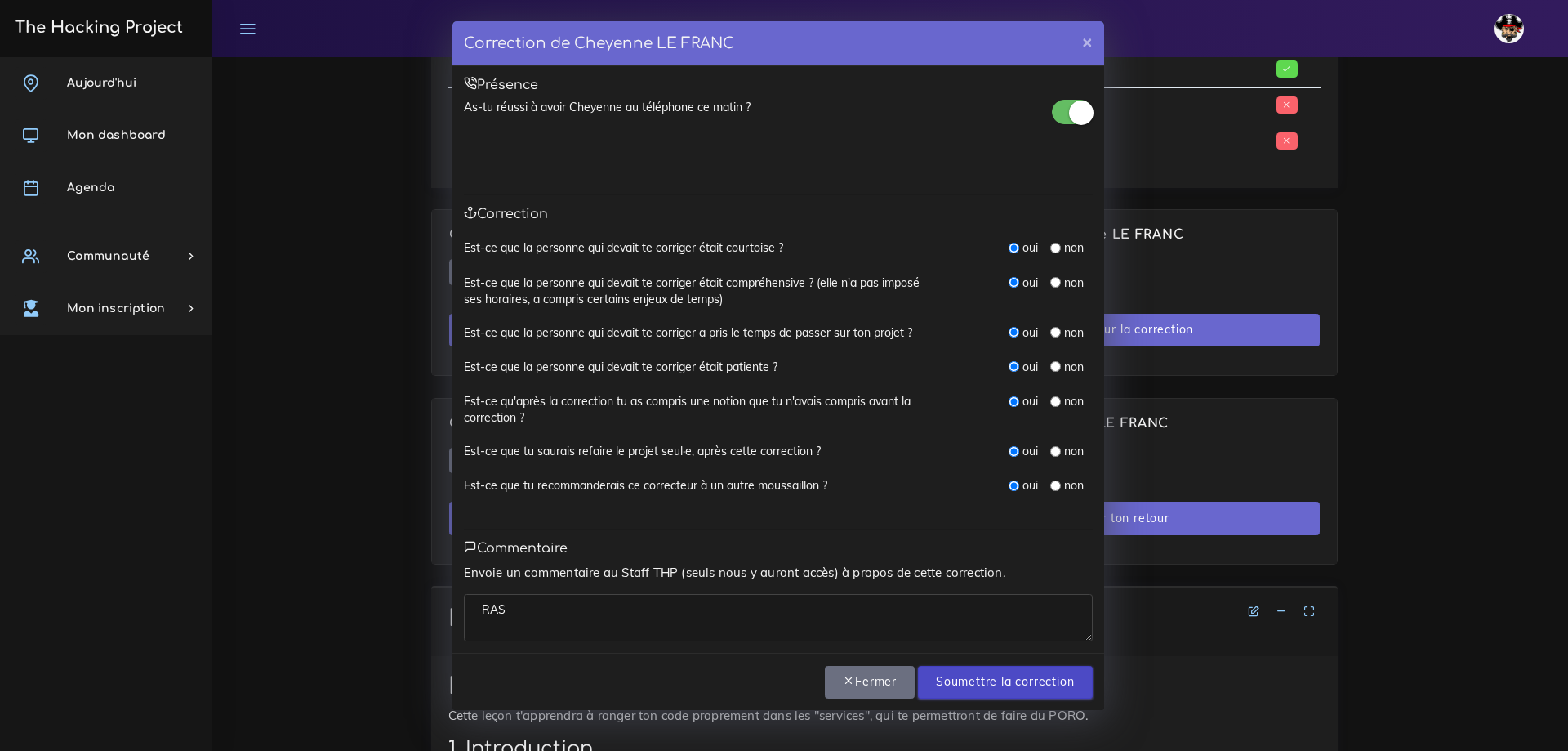
click at [977, 670] on input "Soumettre la correction" at bounding box center [1005, 682] width 174 height 34
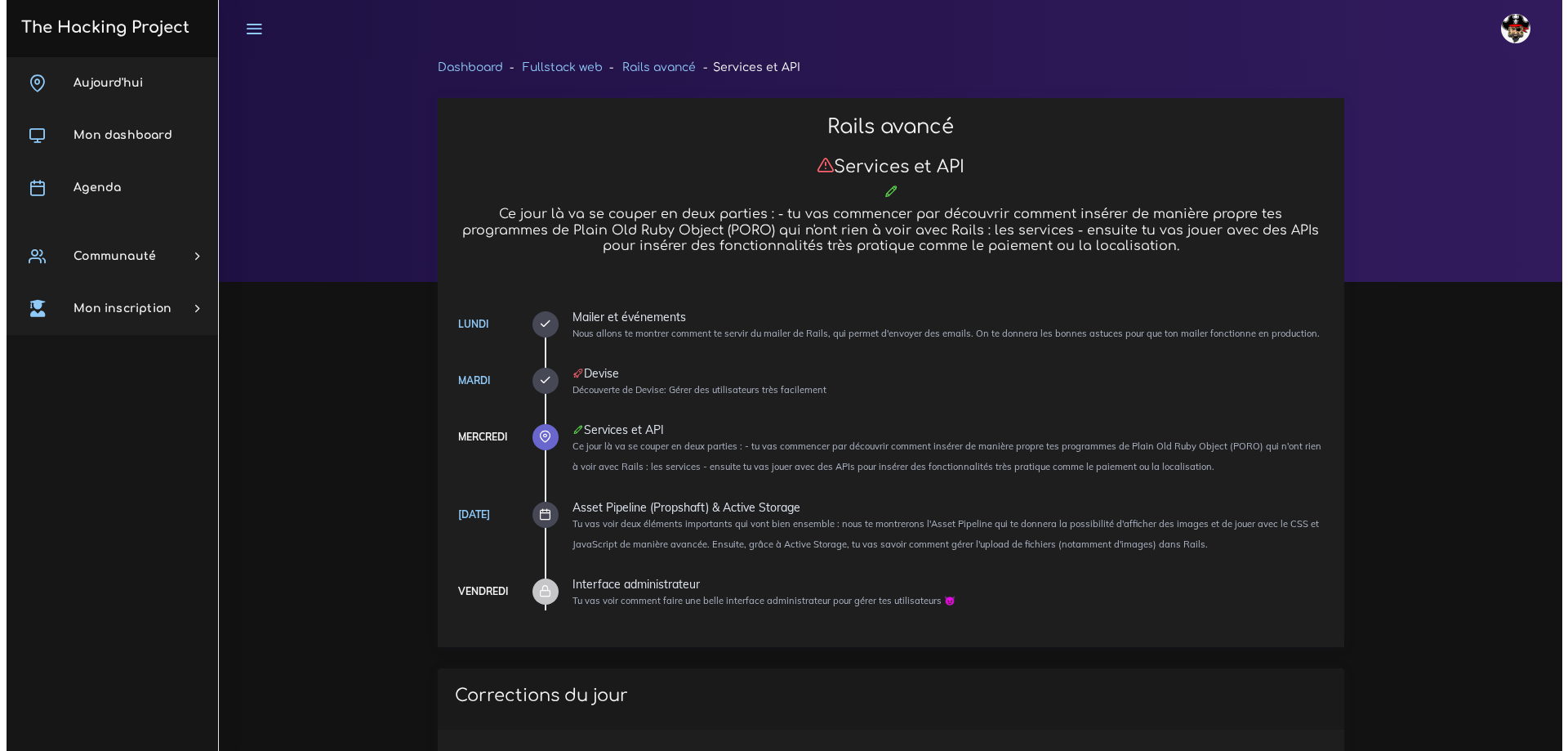
scroll to position [967, 0]
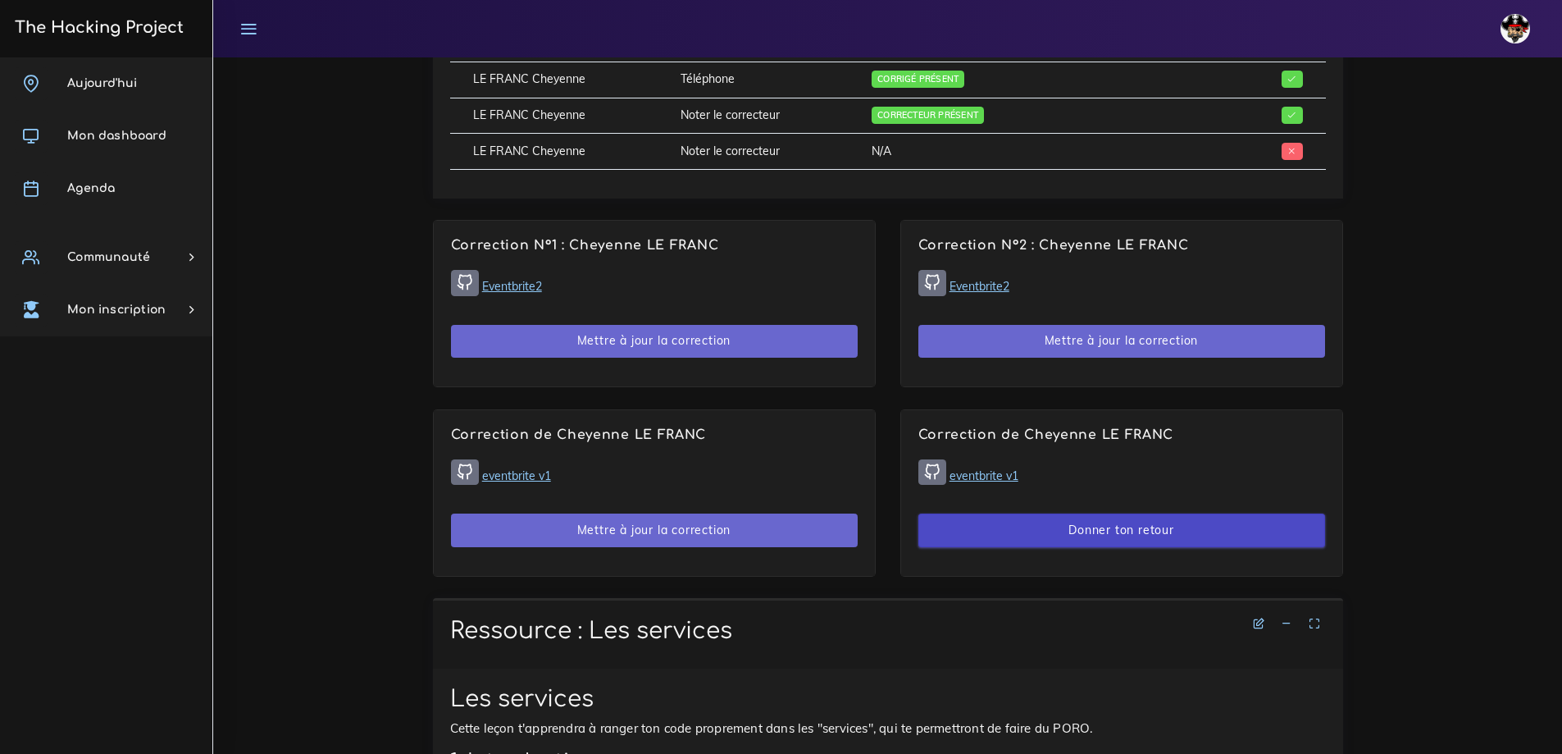
drag, startPoint x: 0, startPoint y: 0, endPoint x: 1167, endPoint y: 527, distance: 1280.4
click at [1167, 527] on button "Donner ton retour" at bounding box center [1121, 530] width 407 height 34
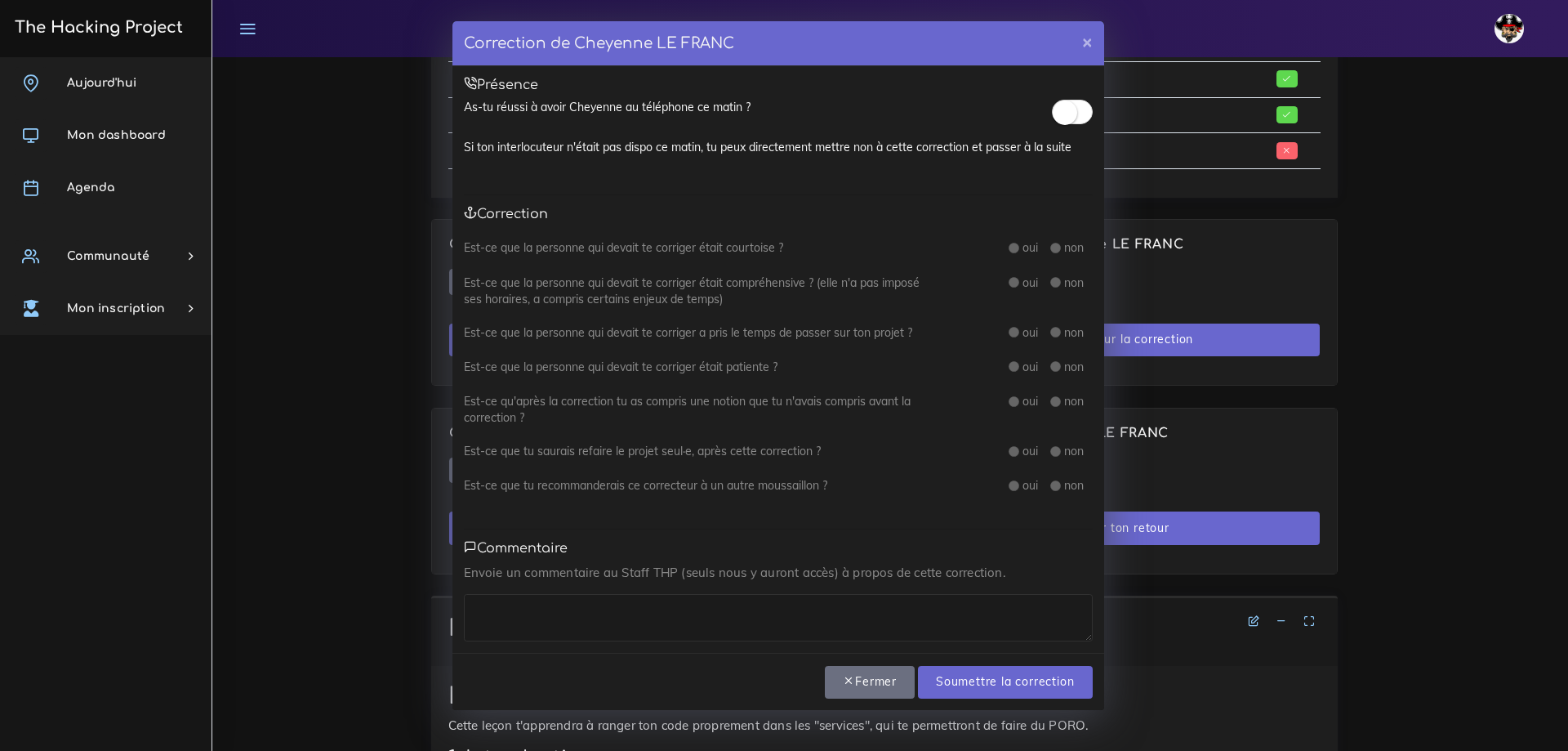
click at [1070, 114] on small at bounding box center [1065, 113] width 25 height 25
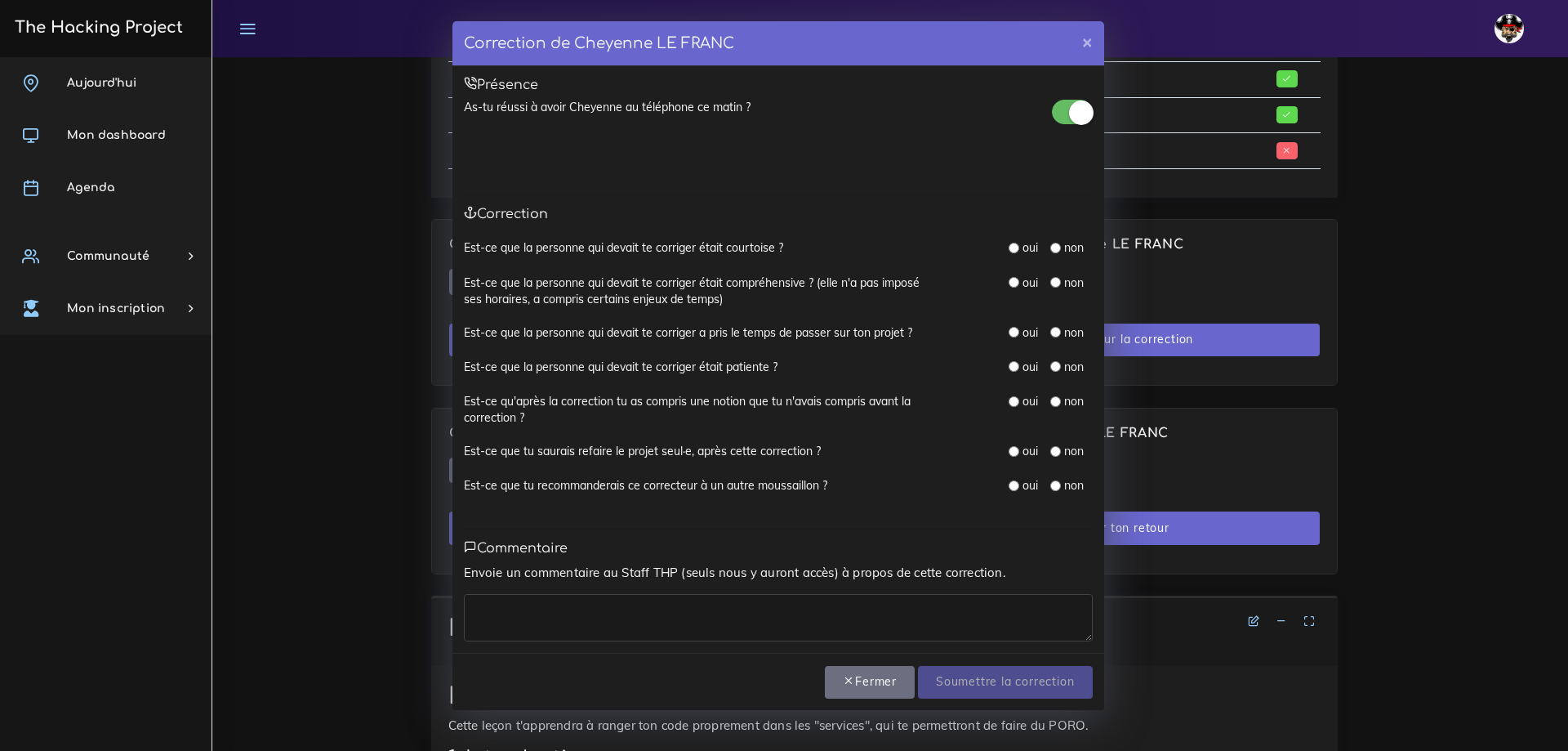
click at [1017, 249] on input "radio" at bounding box center [1014, 248] width 11 height 11
radio input "true"
click at [1024, 289] on label "oui" at bounding box center [1031, 283] width 16 height 16
click at [1009, 279] on input "radio" at bounding box center [1014, 282] width 11 height 11
radio input "true"
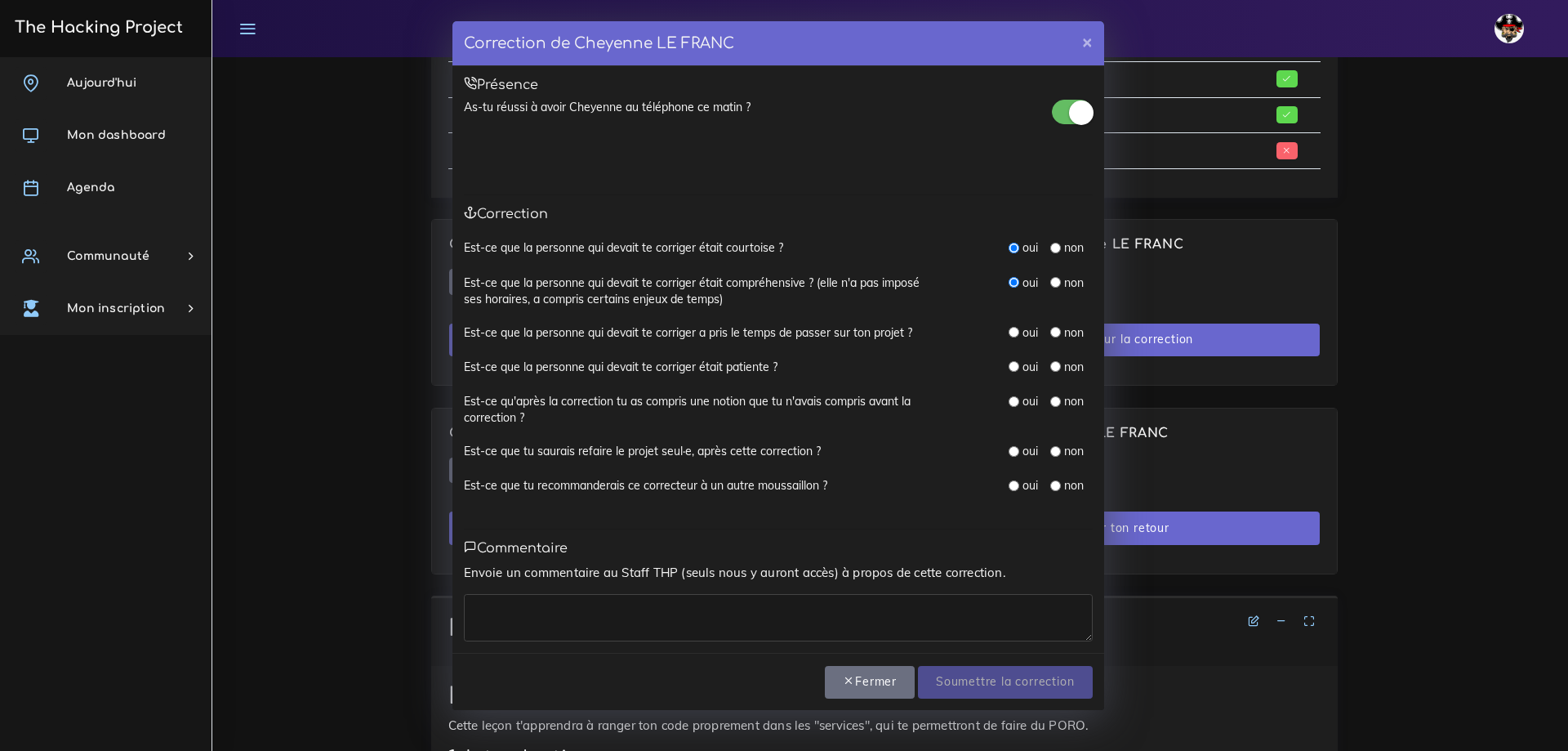
click at [1014, 339] on div "oui" at bounding box center [1024, 333] width 30 height 16
click at [1013, 326] on div "oui" at bounding box center [1024, 333] width 30 height 16
click at [1013, 334] on input "radio" at bounding box center [1014, 332] width 11 height 11
radio input "true"
click at [1014, 375] on div "oui" at bounding box center [1024, 367] width 30 height 16
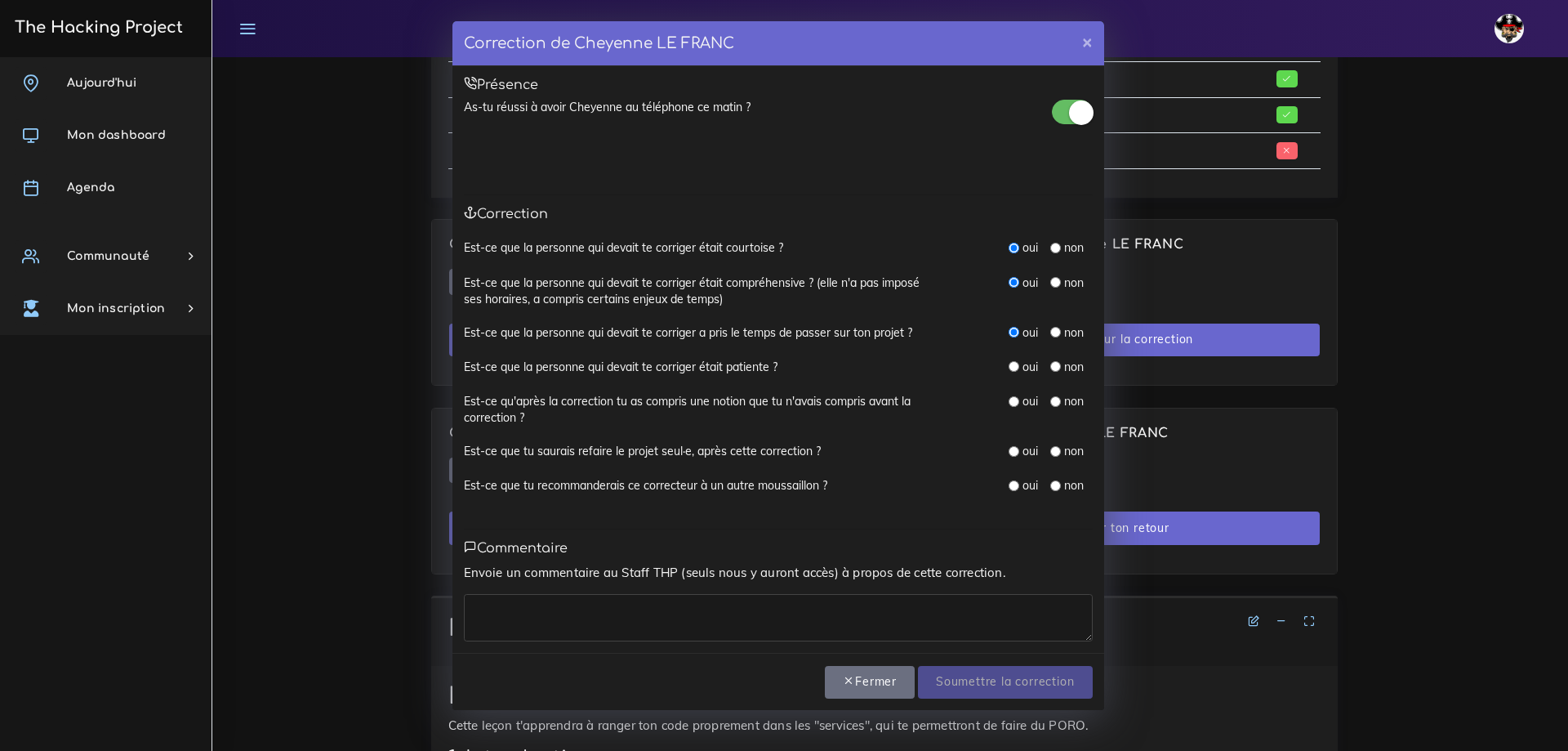
click at [1013, 371] on input "radio" at bounding box center [1014, 366] width 11 height 11
radio input "true"
click at [1011, 398] on input "radio" at bounding box center [1014, 401] width 11 height 11
radio input "true"
click at [1016, 451] on input "radio" at bounding box center [1014, 451] width 11 height 11
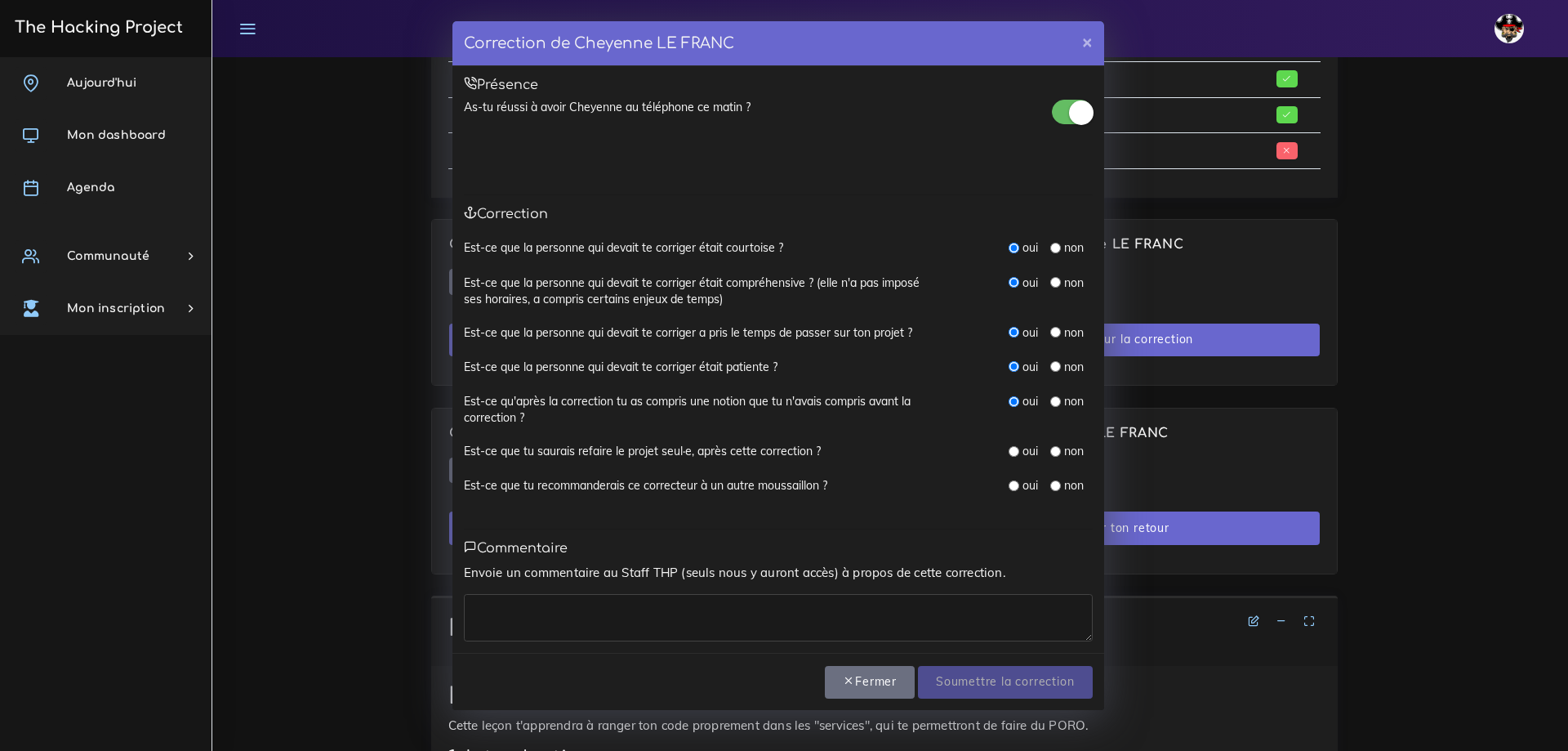
radio input "true"
drag, startPoint x: 1014, startPoint y: 483, endPoint x: 1003, endPoint y: 492, distance: 14.2
click at [1014, 483] on input "radio" at bounding box center [1014, 485] width 11 height 11
radio input "true"
click at [759, 624] on textarea at bounding box center [778, 618] width 629 height 48
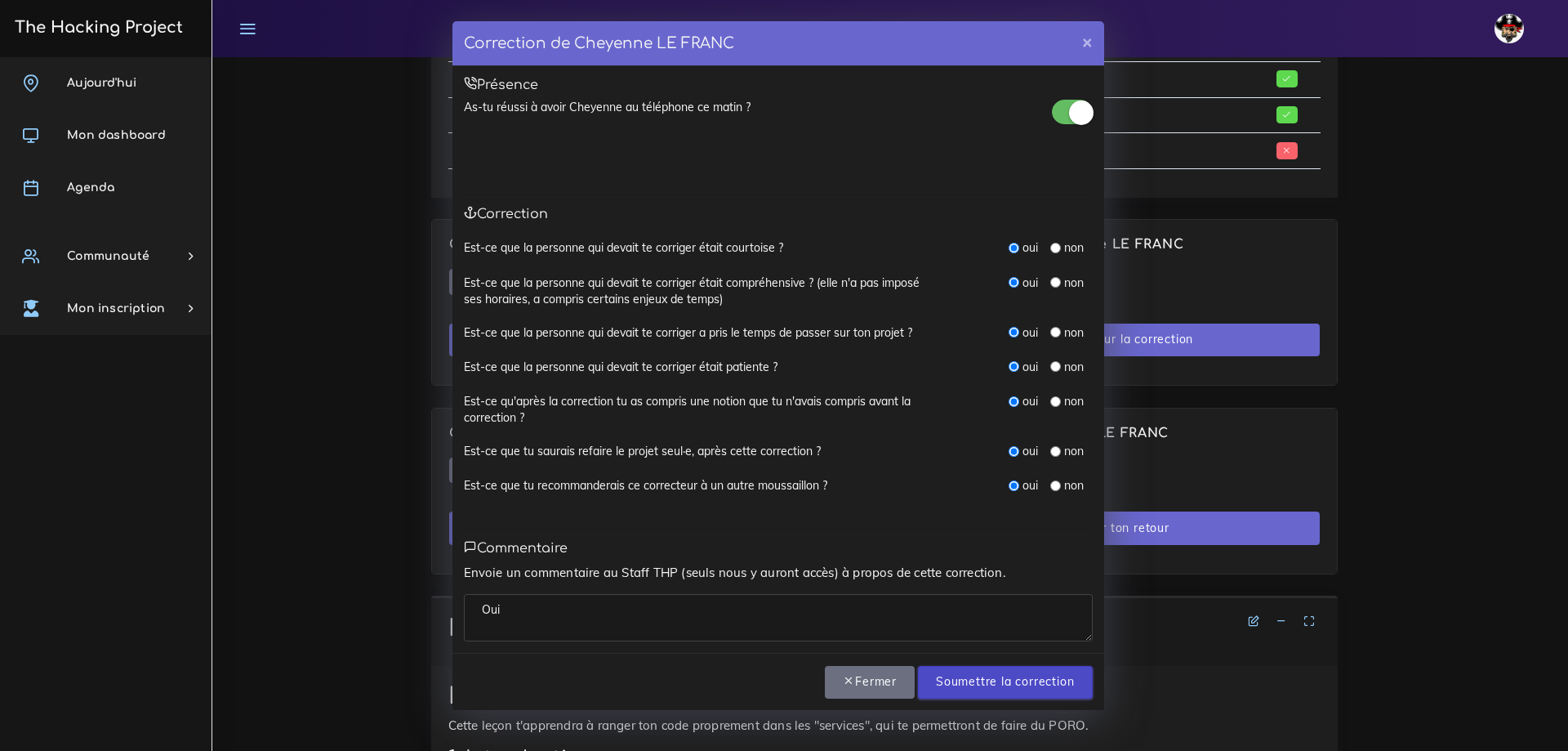
type textarea "Oui"
click at [1037, 689] on input "Soumettre la correction" at bounding box center [1005, 682] width 174 height 34
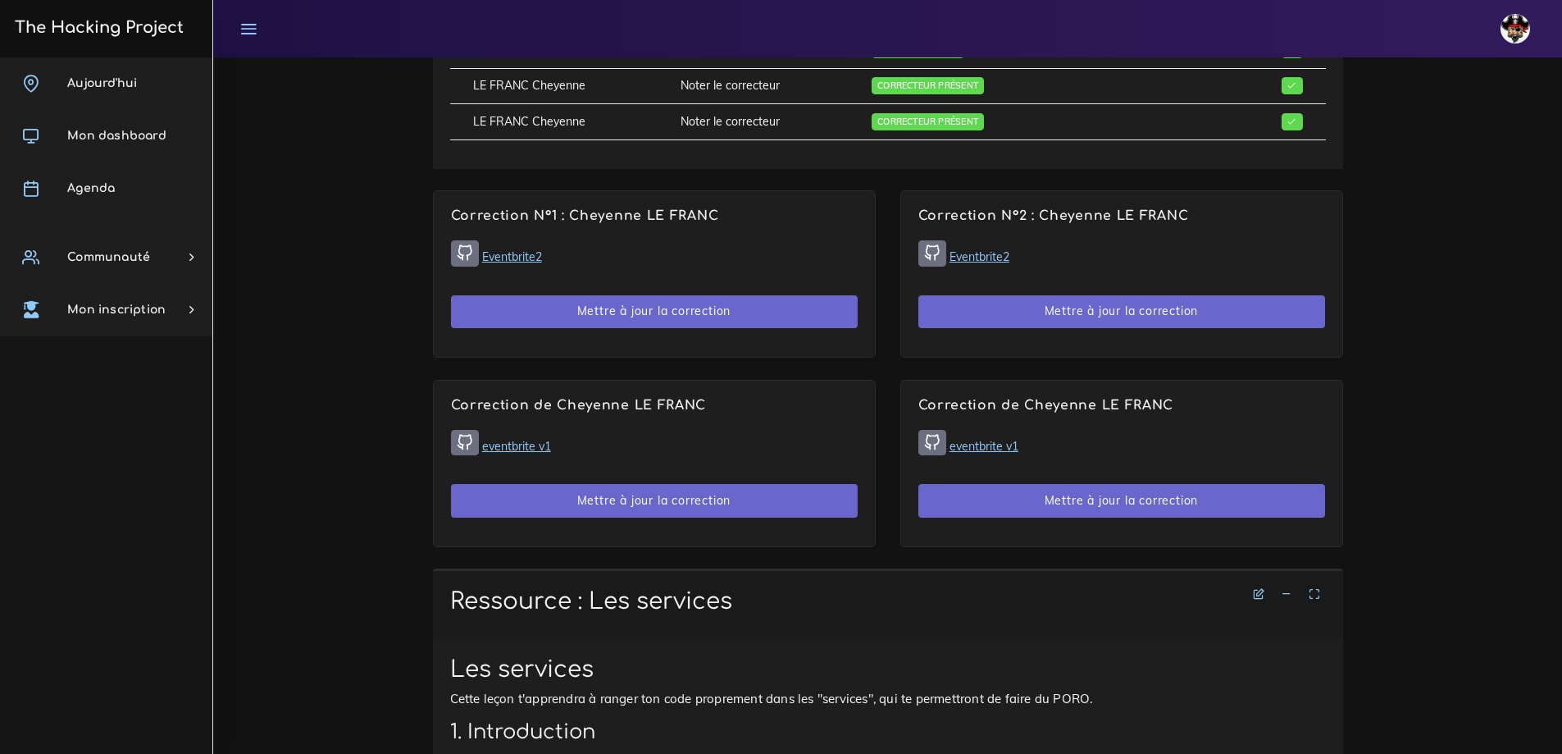
scroll to position [961, 0]
